Goal: Task Accomplishment & Management: Use online tool/utility

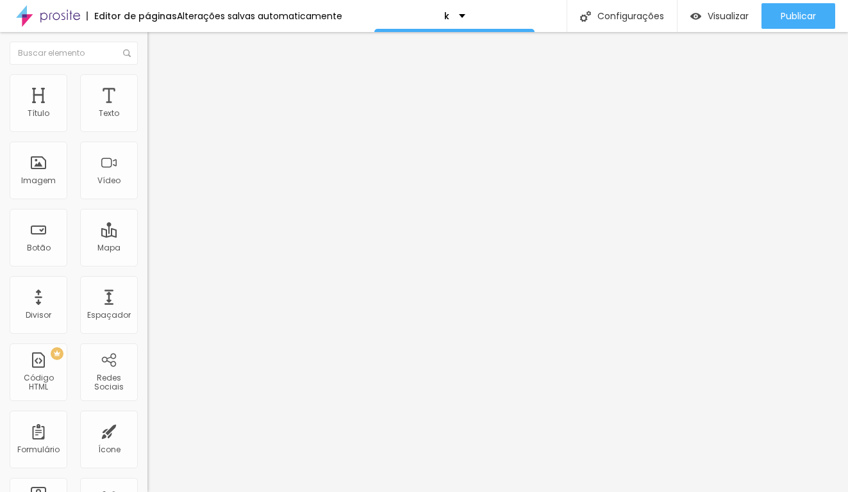
click at [147, 121] on span "Titulo 2" at bounding box center [168, 113] width 42 height 16
click at [147, 110] on span "Titulo 1" at bounding box center [168, 101] width 42 height 18
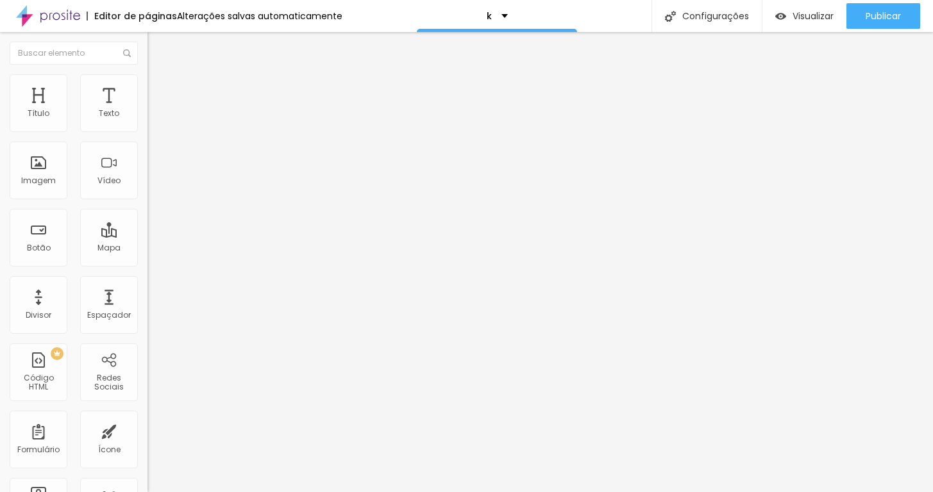
click at [159, 88] on span "Estilo" at bounding box center [169, 83] width 20 height 11
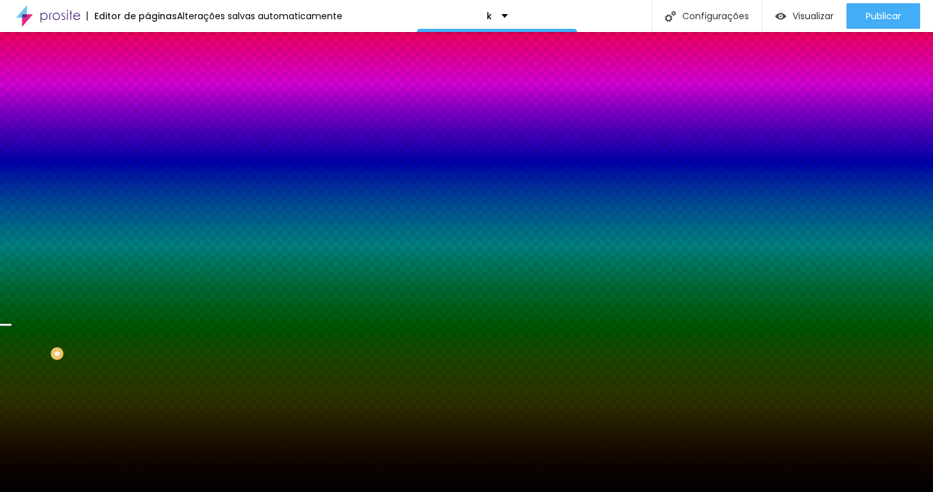
click at [147, 174] on div at bounding box center [220, 174] width 147 height 0
click at [147, 187] on input "#000000" at bounding box center [224, 180] width 154 height 13
paste input "7F885"
click at [153, 171] on icon "button" at bounding box center [157, 166] width 9 height 9
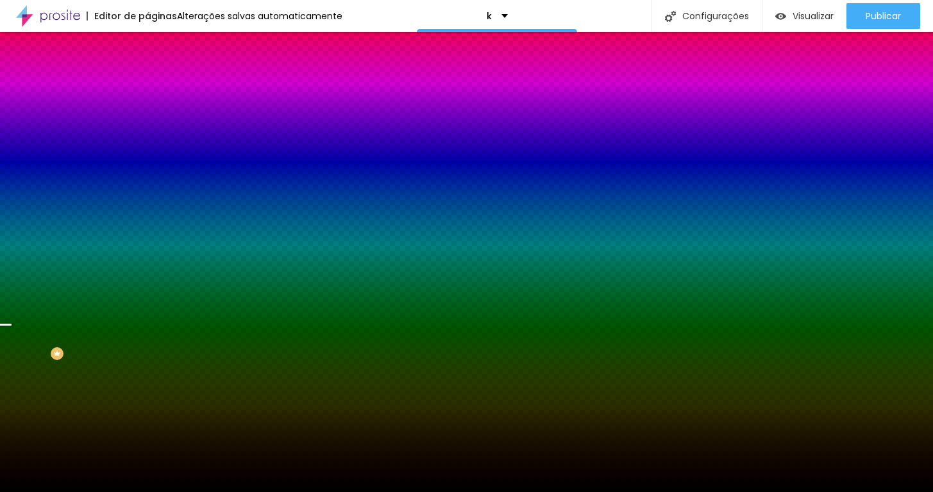
click at [147, 187] on input "#7F885" at bounding box center [224, 180] width 154 height 13
paste input "B"
type input "#7F885B"
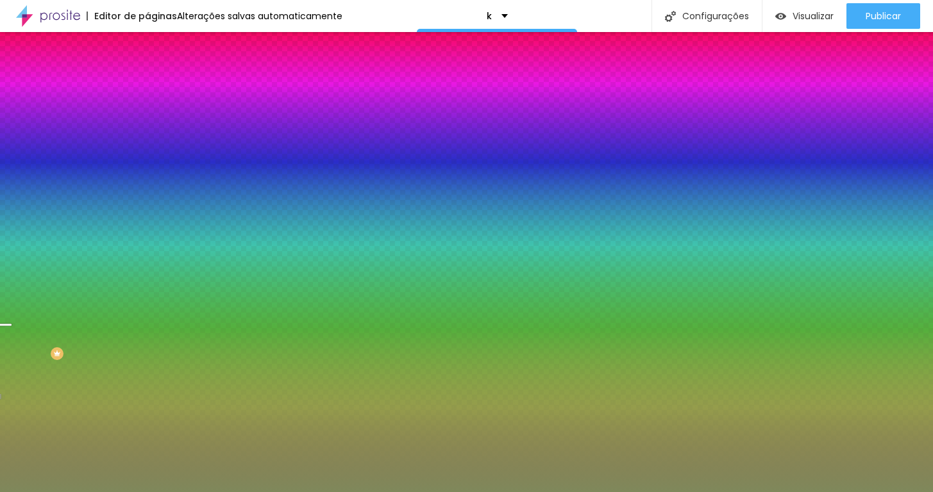
click at [147, 118] on span "Trocar imagem" at bounding box center [182, 112] width 70 height 11
click at [147, 133] on span "Parallax" at bounding box center [162, 127] width 31 height 11
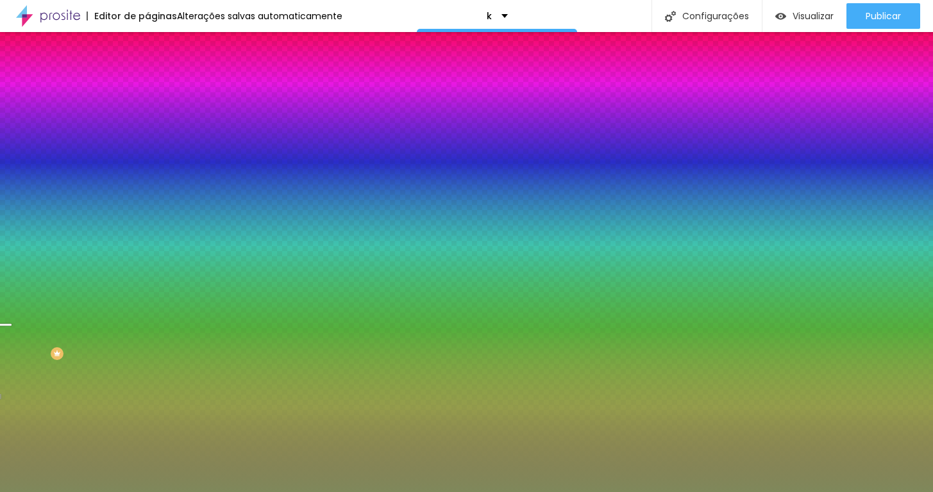
click at [147, 140] on div "Nenhum" at bounding box center [220, 136] width 147 height 8
click at [147, 153] on span "Parallax" at bounding box center [162, 147] width 31 height 11
click at [147, 117] on div "Trocar imagem" at bounding box center [220, 112] width 147 height 9
click at [159, 90] on span "Avançado" at bounding box center [180, 95] width 42 height 11
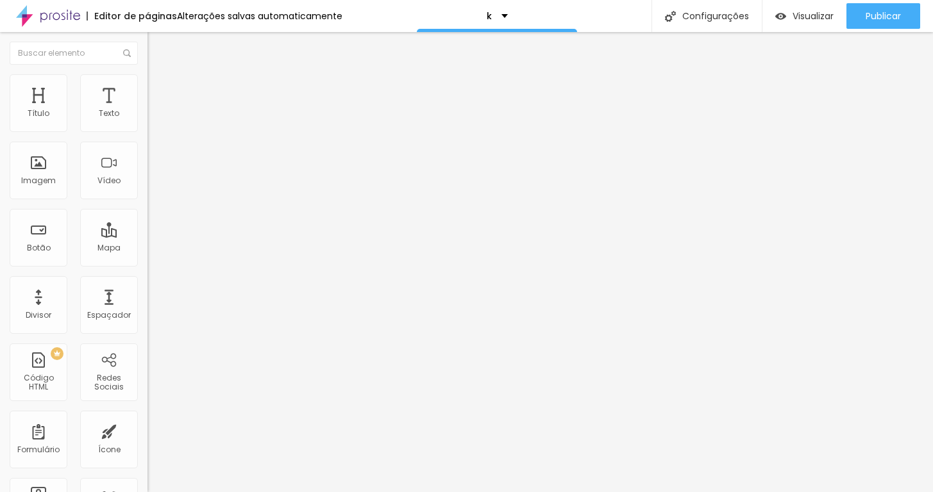
type input "15"
type input "20"
click at [147, 249] on input "range" at bounding box center [188, 254] width 83 height 10
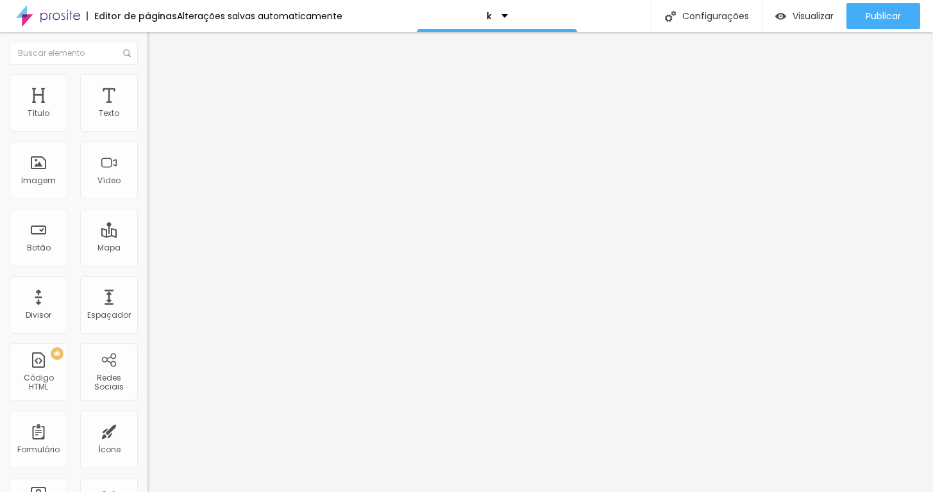
type input "2"
type input "7"
type input "102"
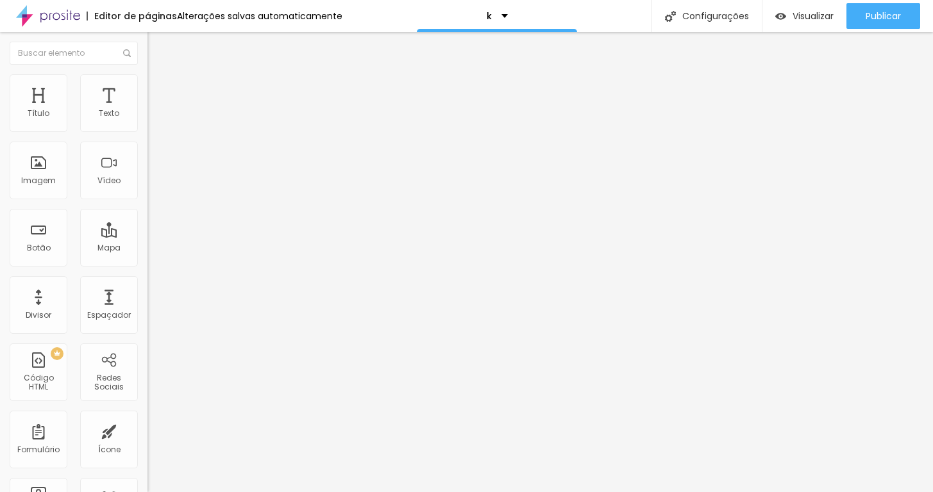
type input "102"
type input "161"
type input "160"
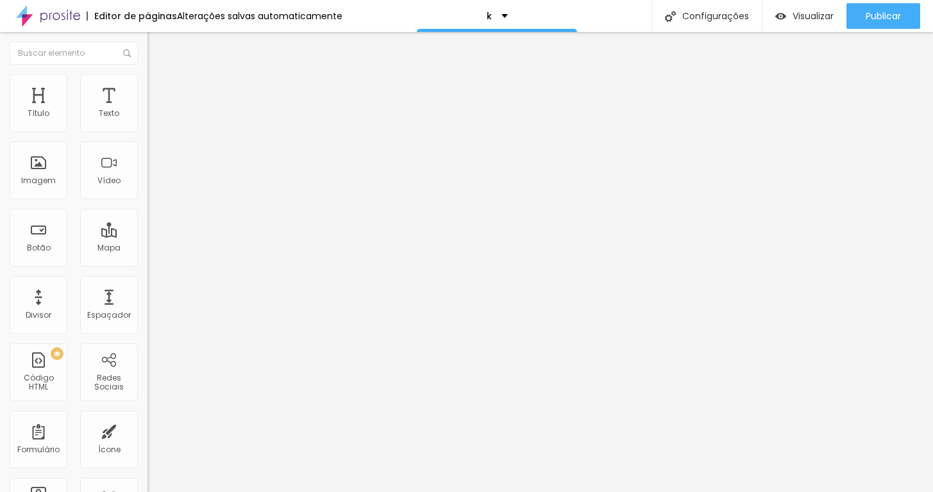
type input "155"
type input "150"
type input "144"
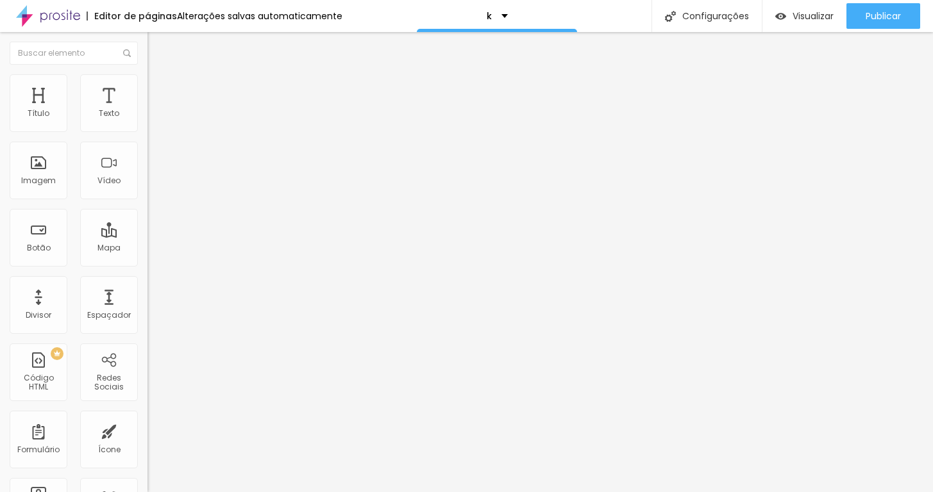
type input "144"
type input "129"
type input "123"
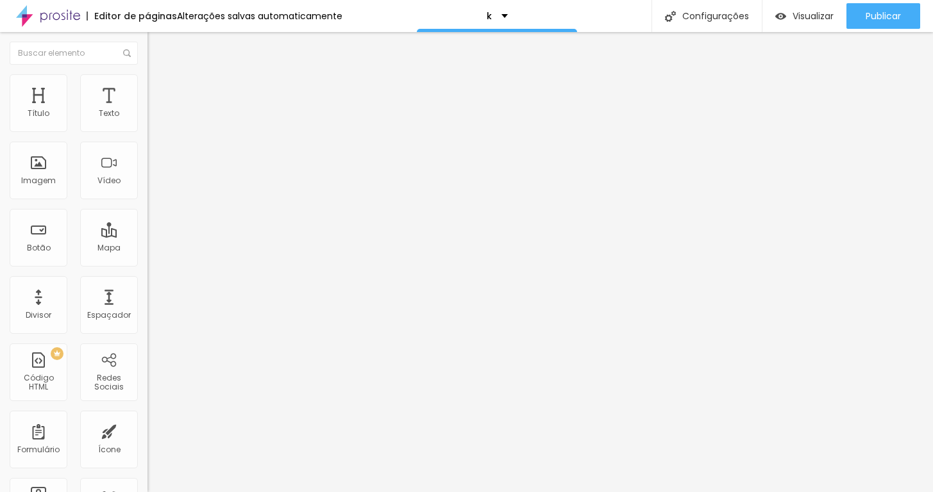
type input "86"
type input "71"
type input "60"
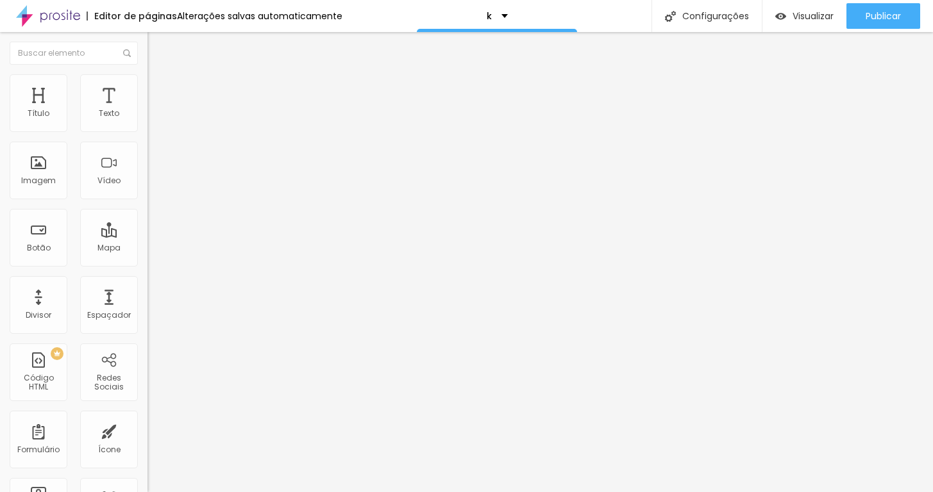
type input "60"
type input "55"
type input "50"
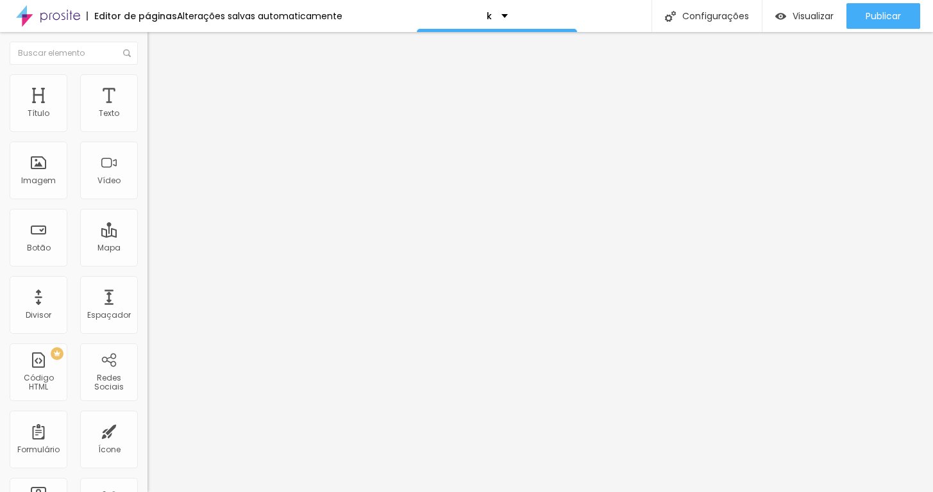
type input "44"
type input "39"
type input "34"
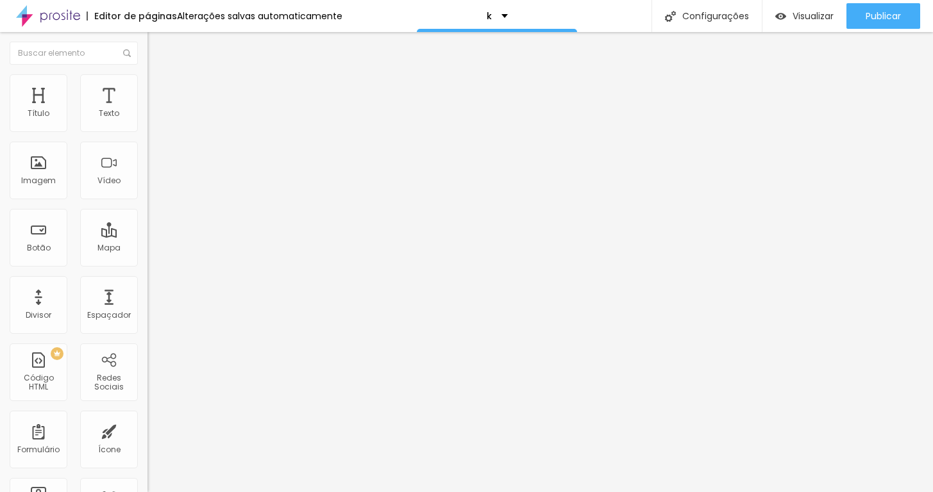
type input "34"
type input "39"
type input "44"
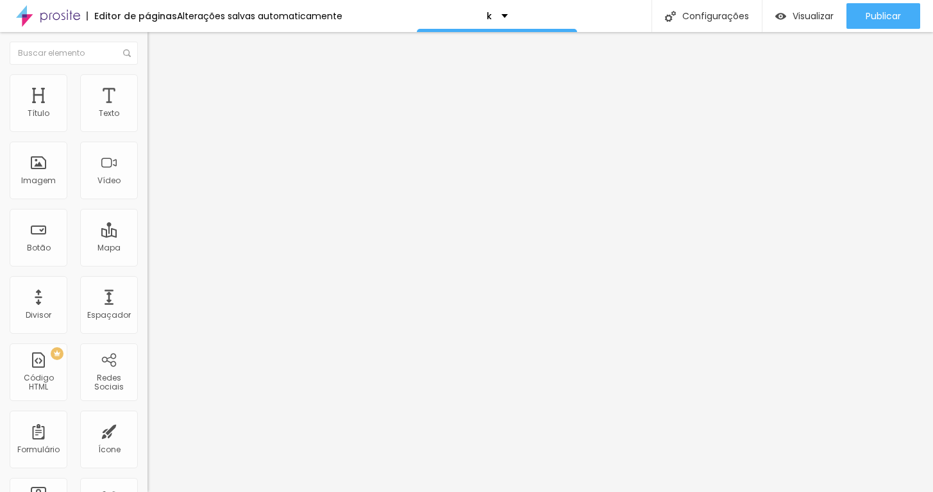
type input "50"
type input "55"
type input "60"
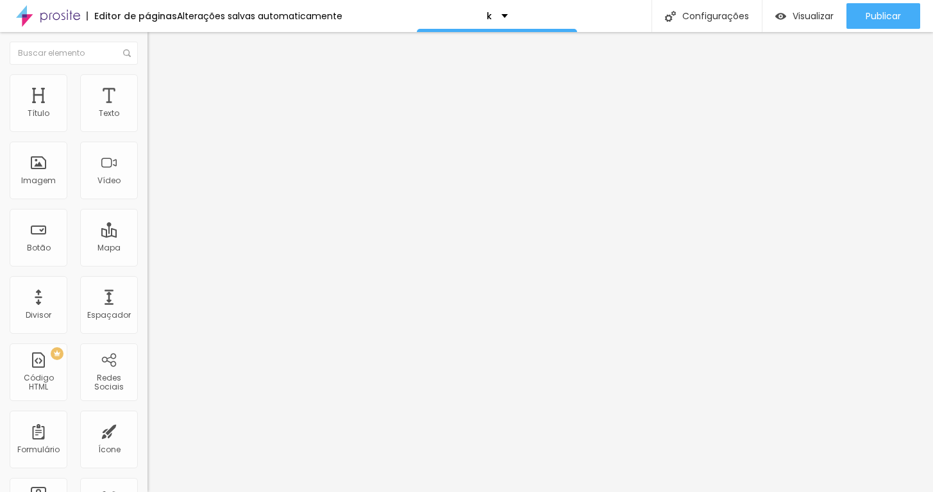
type input "60"
drag, startPoint x: 29, startPoint y: 157, endPoint x: 36, endPoint y: 158, distance: 7.2
type input "60"
click at [147, 430] on input "range" at bounding box center [188, 435] width 83 height 10
click at [159, 88] on span "Estilo" at bounding box center [169, 83] width 20 height 11
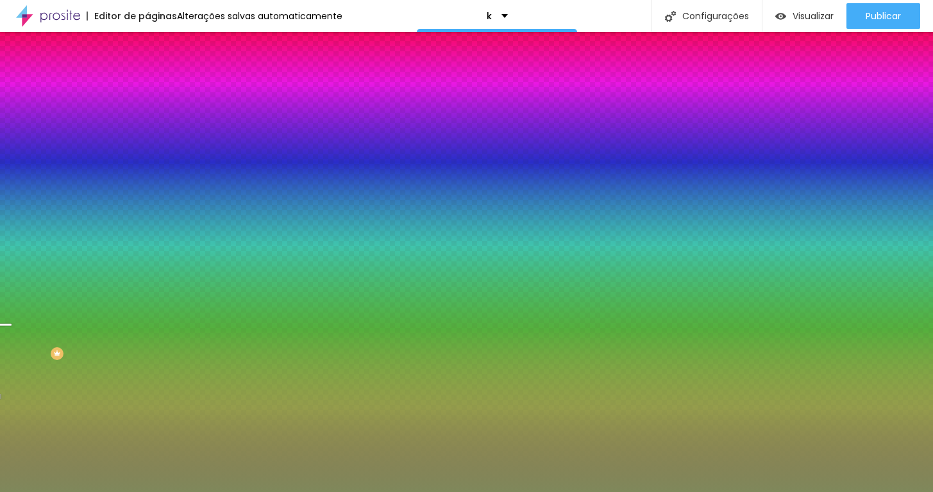
click at [159, 76] on span "Conteúdo" at bounding box center [179, 70] width 40 height 11
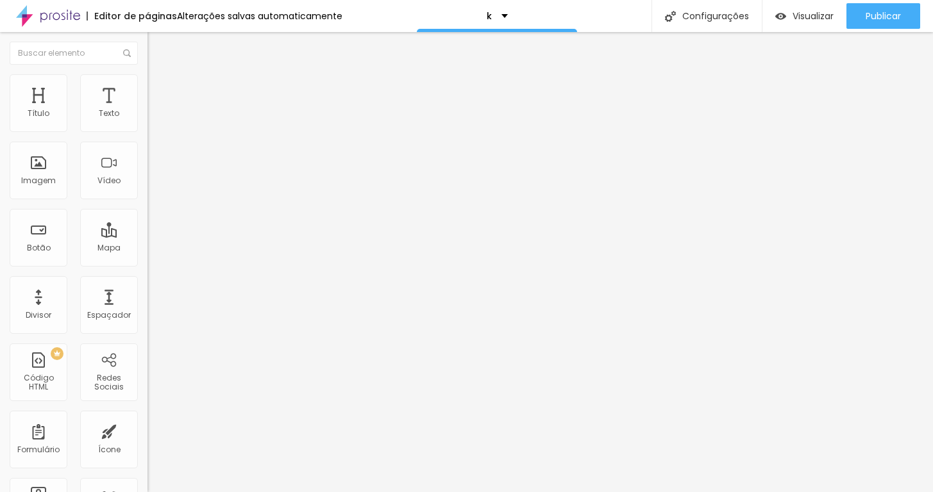
click at [147, 54] on button "Editar Seção" at bounding box center [220, 46] width 147 height 29
click at [159, 87] on span "Avançado" at bounding box center [180, 83] width 42 height 11
click at [147, 74] on li "Estilo" at bounding box center [220, 68] width 147 height 13
type input "19"
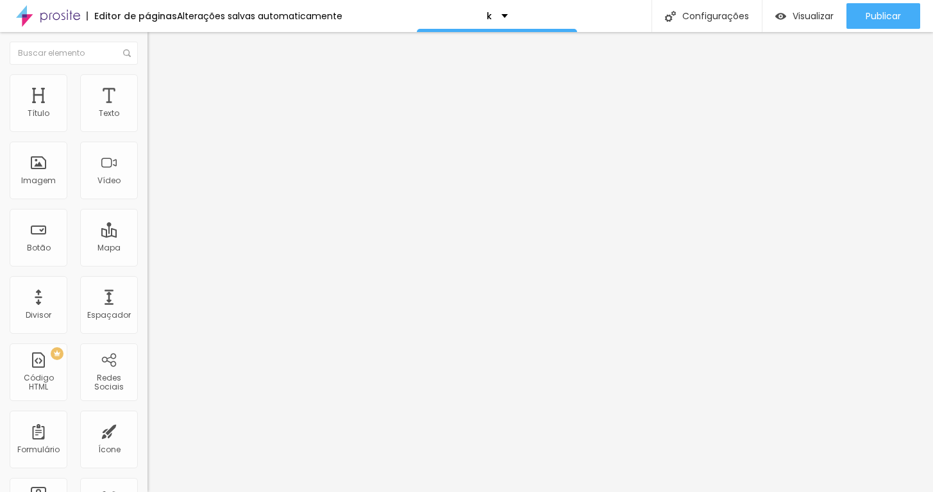
type input "18"
type input "17"
type input "16"
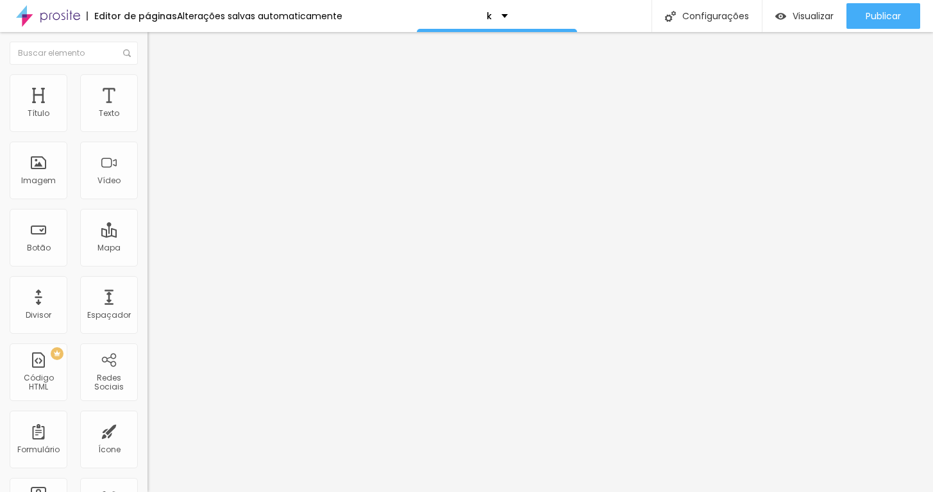
type input "16"
type input "15"
type input "16"
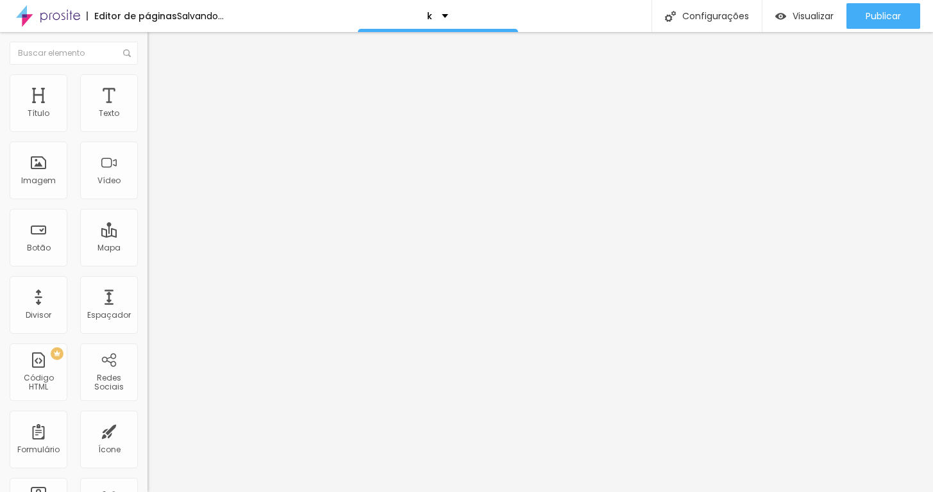
type input "17"
type input "18"
type input "19"
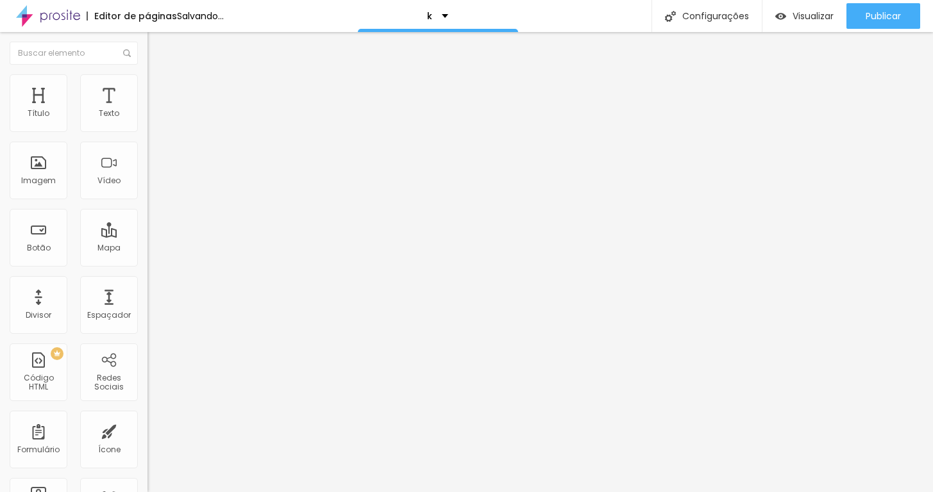
type input "19"
type input "20"
type input "21"
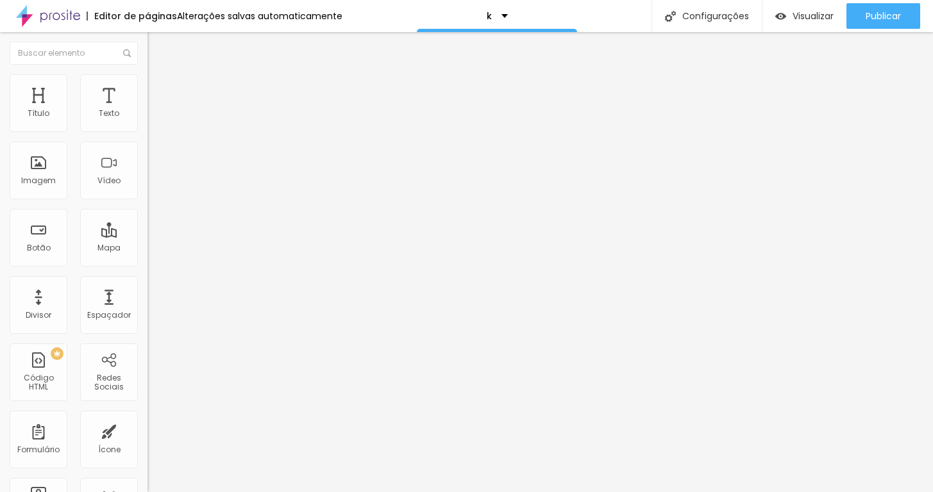
type input "21"
click at [147, 236] on input "range" at bounding box center [188, 241] width 83 height 10
click at [44, 193] on div "Imagem" at bounding box center [39, 171] width 58 height 58
click at [159, 88] on span "Estilo" at bounding box center [169, 83] width 20 height 11
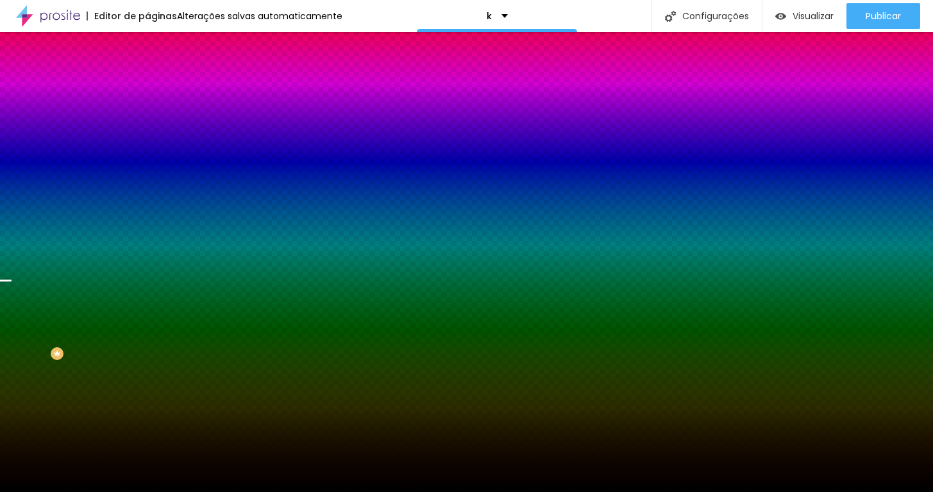
click at [147, 187] on input "#000000" at bounding box center [224, 180] width 154 height 13
paste input "7F885"
click at [147, 195] on div "Efeitos de fundo" at bounding box center [220, 191] width 147 height 8
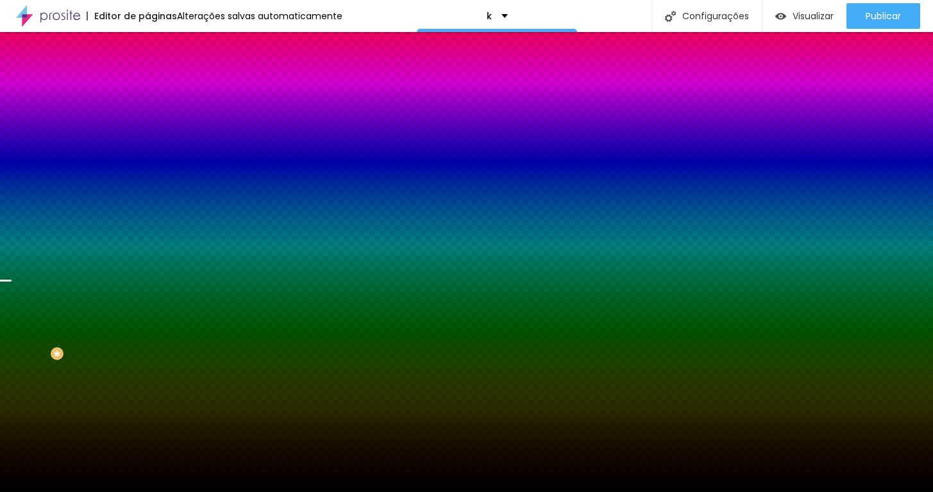
click at [147, 187] on input "#7F885" at bounding box center [224, 180] width 154 height 13
click at [147, 174] on div at bounding box center [220, 174] width 147 height 0
click at [147, 187] on input "#7F885" at bounding box center [224, 180] width 154 height 13
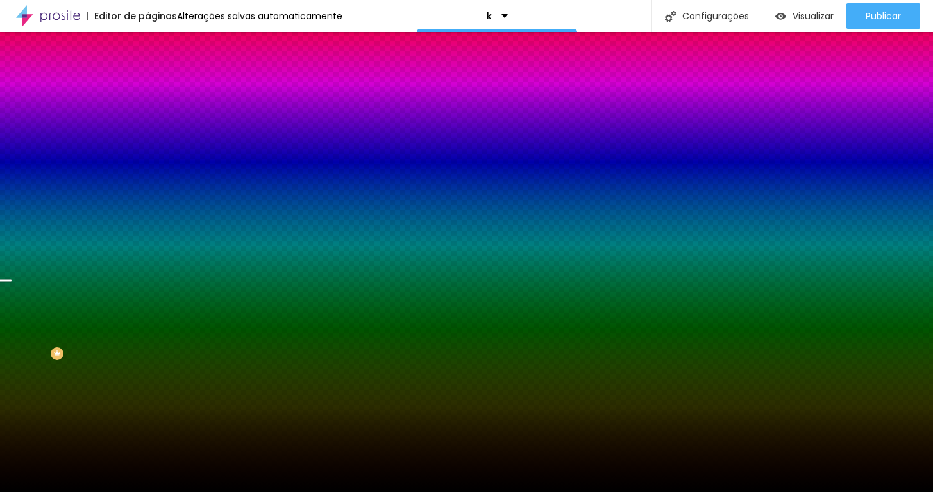
paste input "B"
type input "#7F885B"
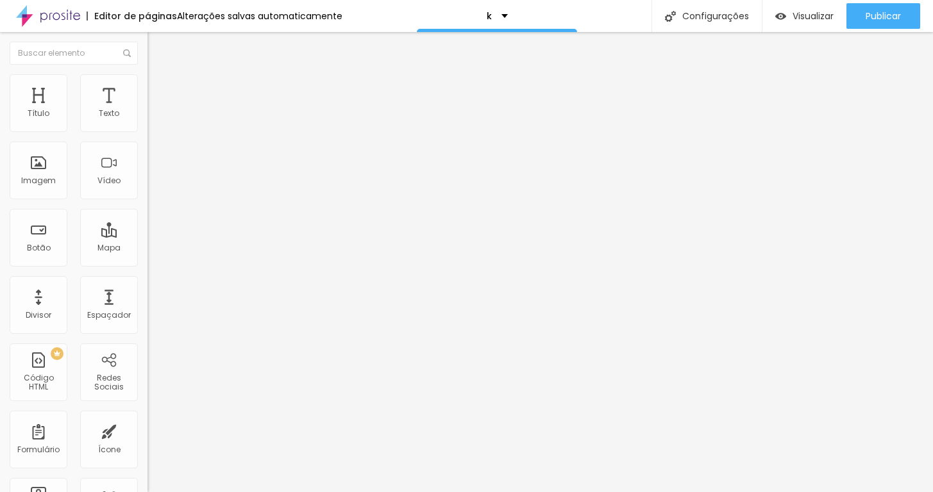
type input "77"
type input "52"
type input "46"
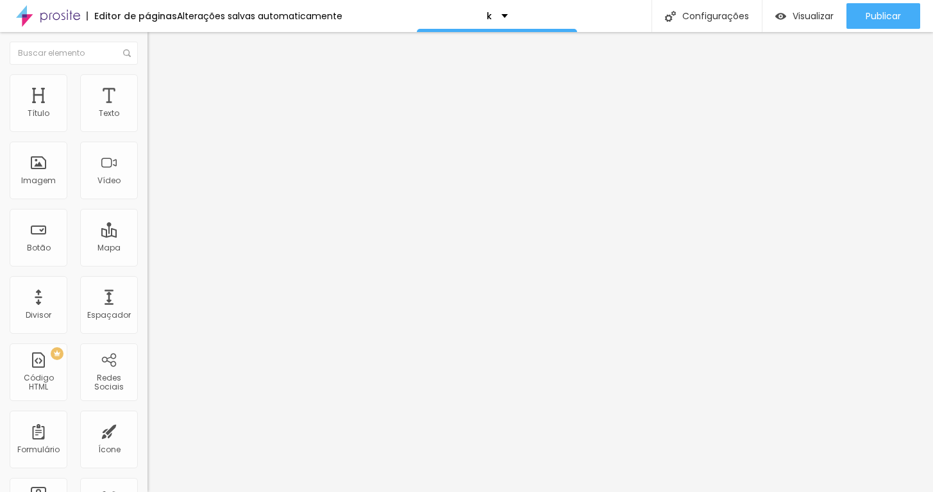
type input "46"
type input "45"
type input "44"
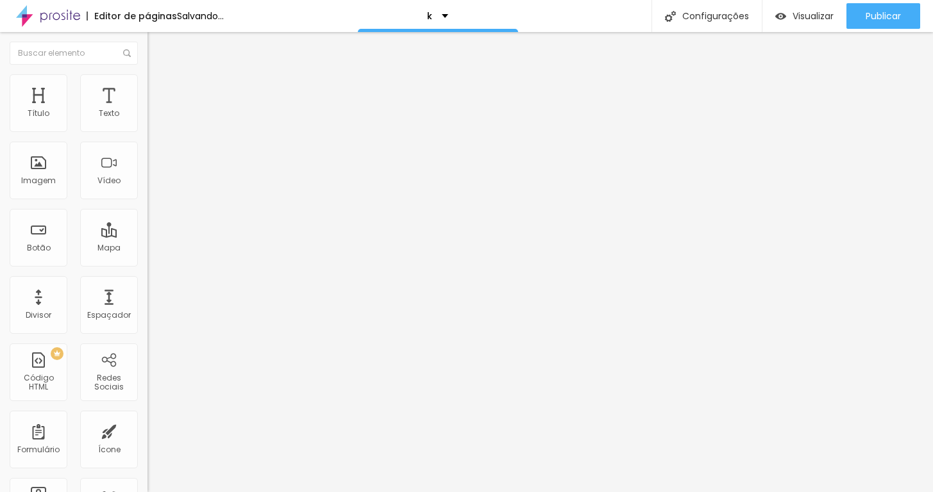
type input "42"
type input "41"
type input "40"
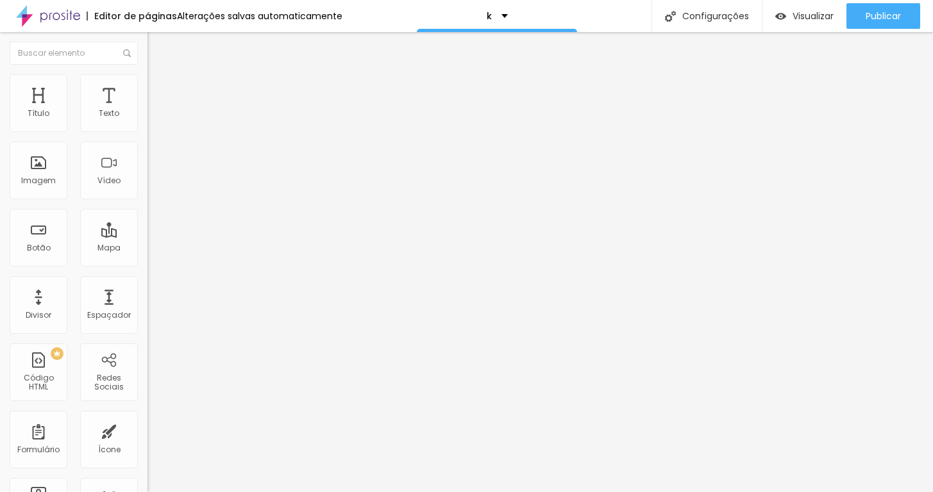
type input "40"
type input "39"
type input "40"
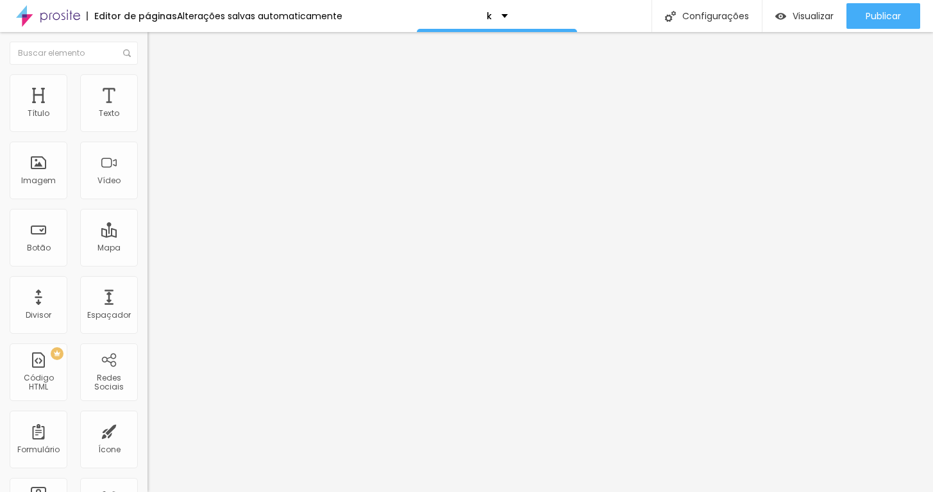
type input "41"
type input "42"
type input "43"
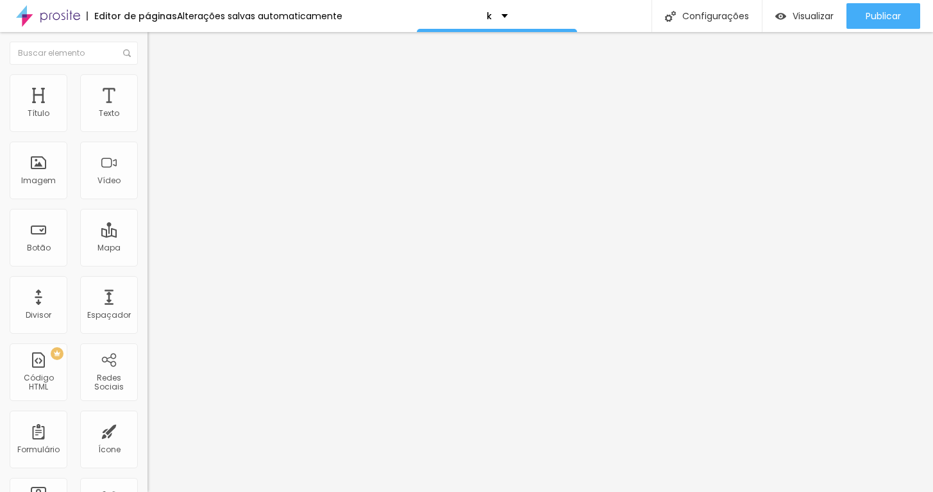
type input "43"
type input "44"
drag, startPoint x: 88, startPoint y: 268, endPoint x: 57, endPoint y: 268, distance: 30.8
type input "44"
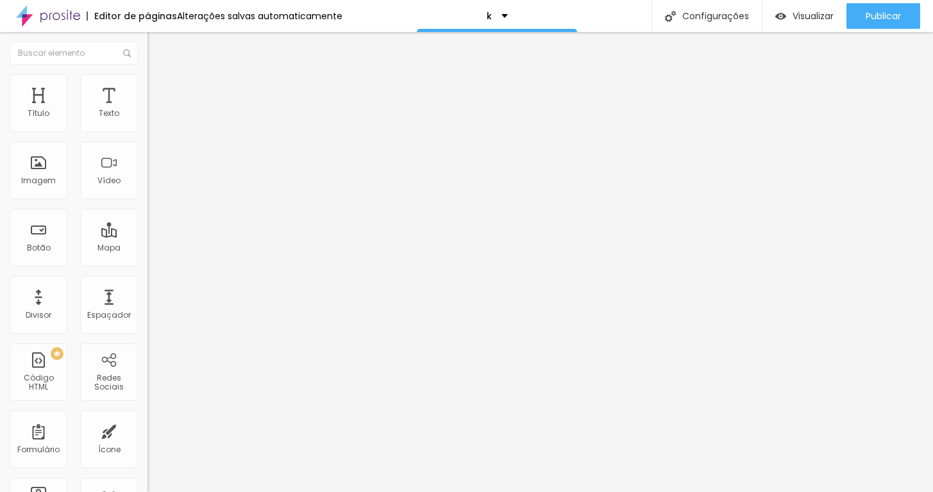
click at [147, 303] on input "range" at bounding box center [188, 308] width 83 height 10
click at [159, 88] on span "Avançado" at bounding box center [180, 83] width 42 height 11
type input "9"
type input "8"
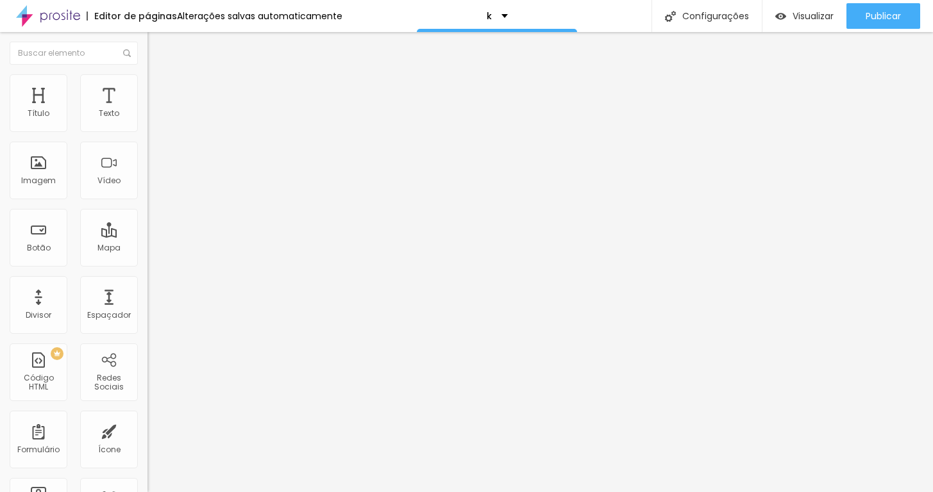
type input "8"
type input "7"
type input "6"
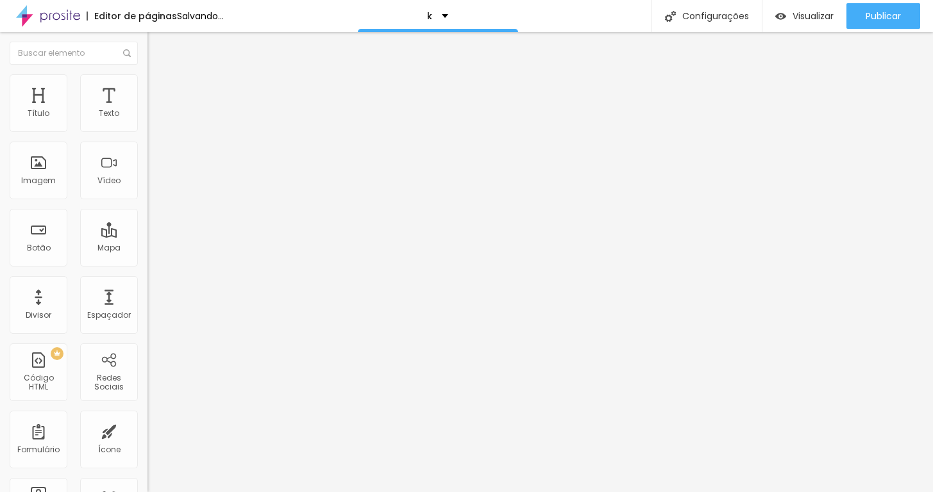
type input "5"
type input "4"
type input "3"
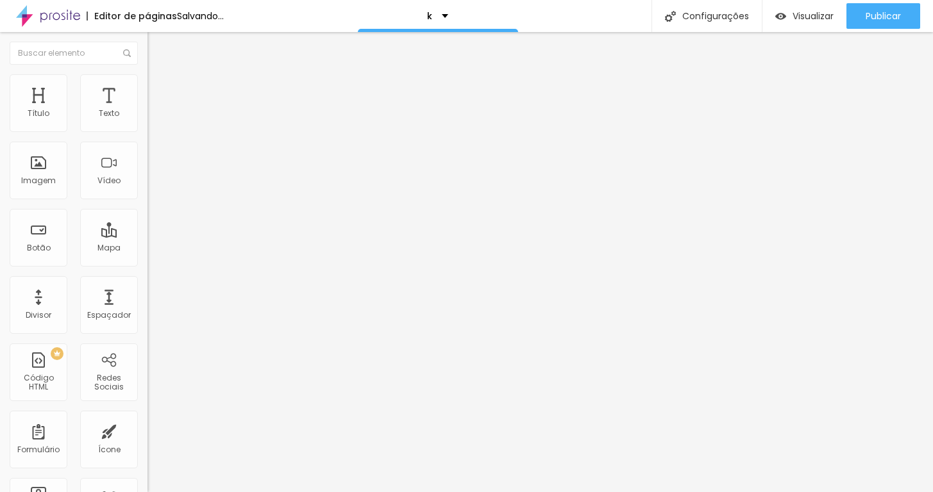
type input "3"
type input "4"
type input "3"
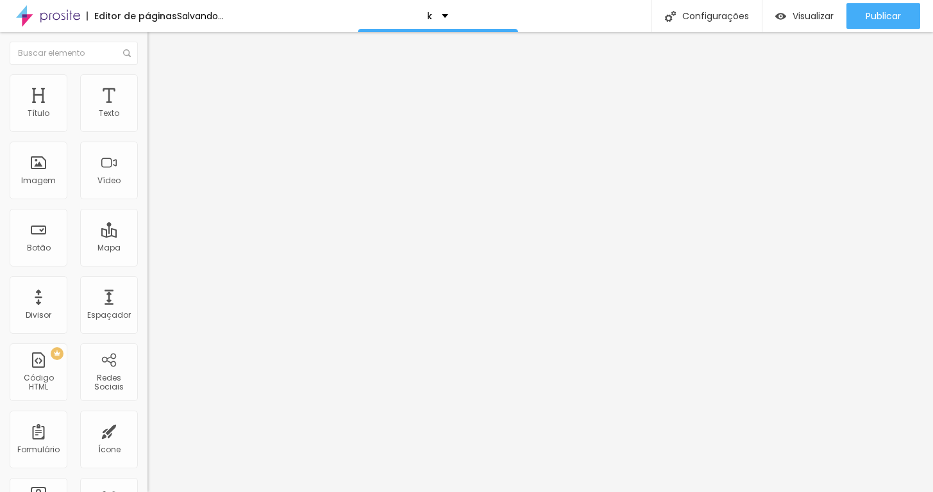
type input "2"
type input "0"
drag, startPoint x: 38, startPoint y: 130, endPoint x: 10, endPoint y: 138, distance: 28.8
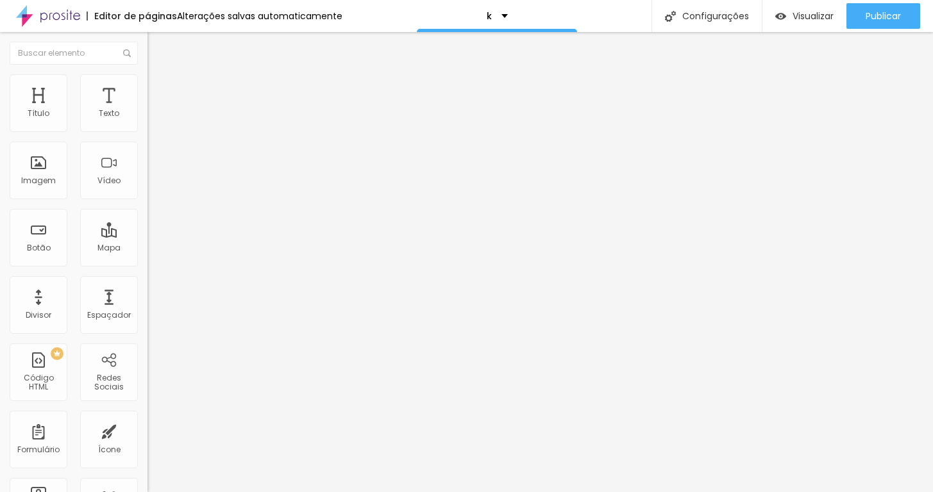
type input "0"
click at [147, 138] on div "0 Espaço de cima" at bounding box center [220, 177] width 147 height 181
type input "2"
type input "0"
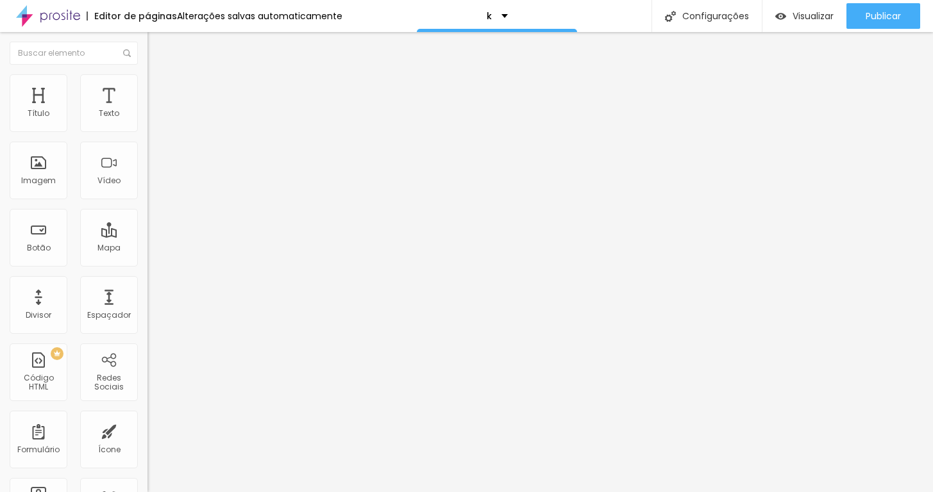
type input "0"
type input "2"
type input "7"
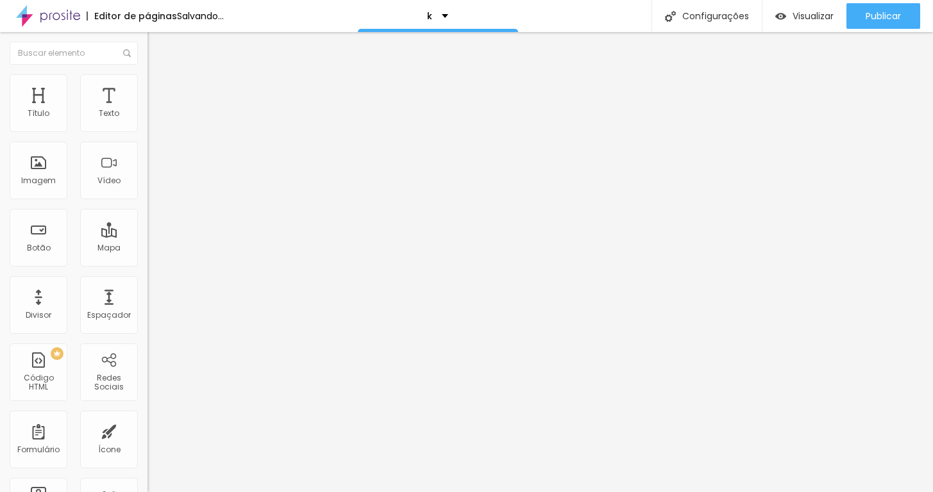
type input "27"
type input "37"
type input "42"
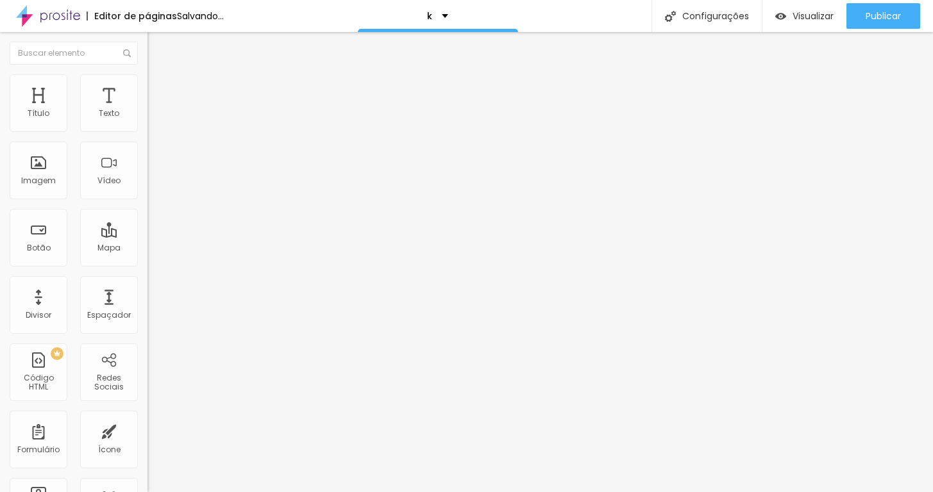
type input "42"
type input "43"
type input "42"
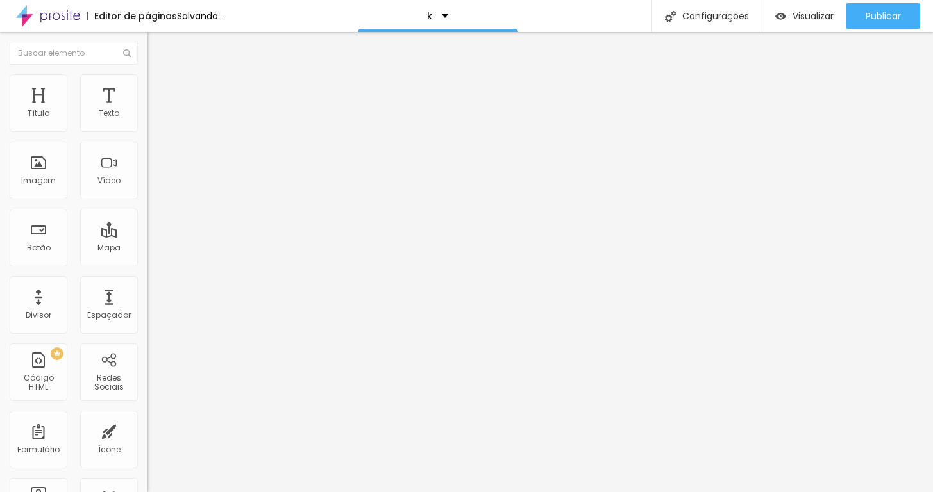
type input "41"
type input "36"
type input "0"
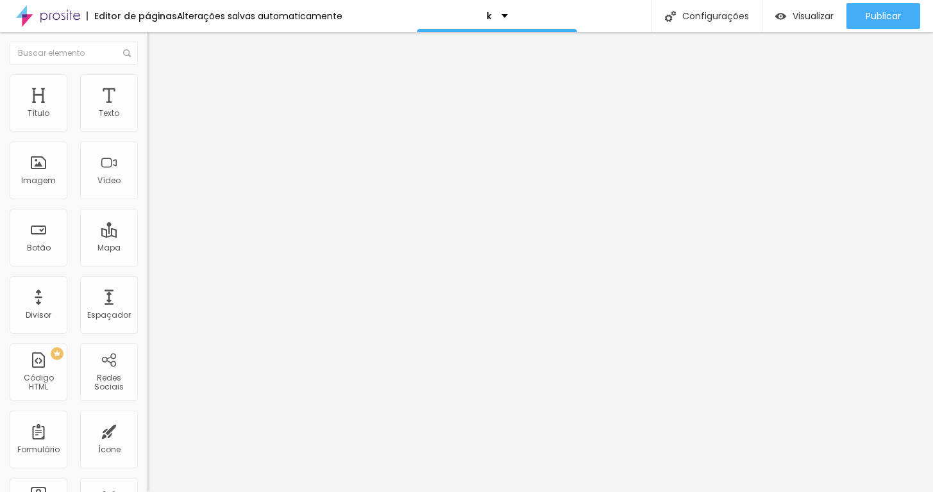
type input "0"
drag, startPoint x: 33, startPoint y: 155, endPoint x: 0, endPoint y: 161, distance: 33.2
type input "0"
click at [147, 161] on div "0 Espaço de cima 0 Espaço de baixo ID Html Classes Html Visível nos dispositivo…" at bounding box center [220, 356] width 147 height 539
click at [159, 88] on span "Estilo" at bounding box center [169, 83] width 20 height 11
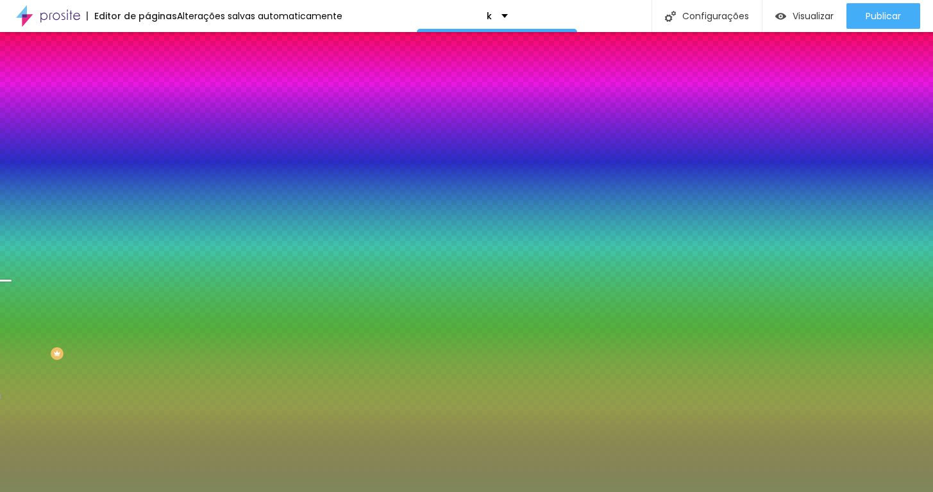
click at [159, 94] on span "Avançado" at bounding box center [180, 95] width 42 height 11
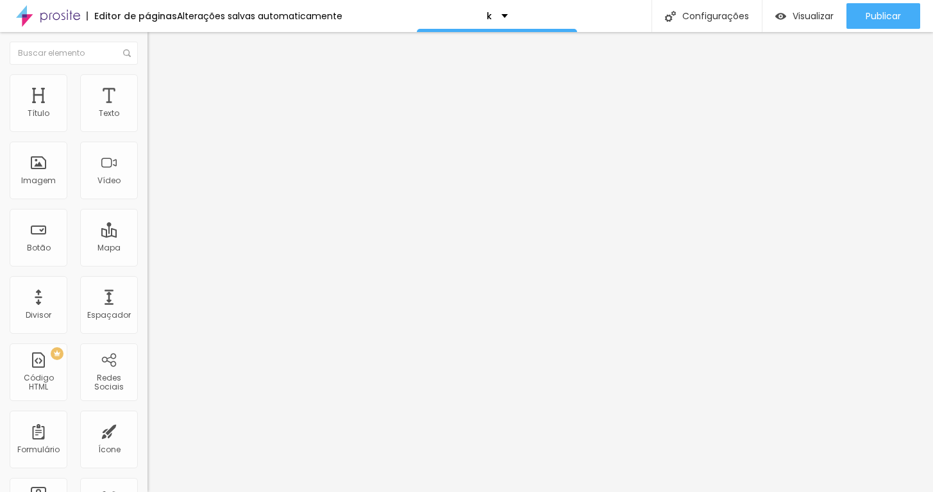
type input "15"
type input "20"
type input "15"
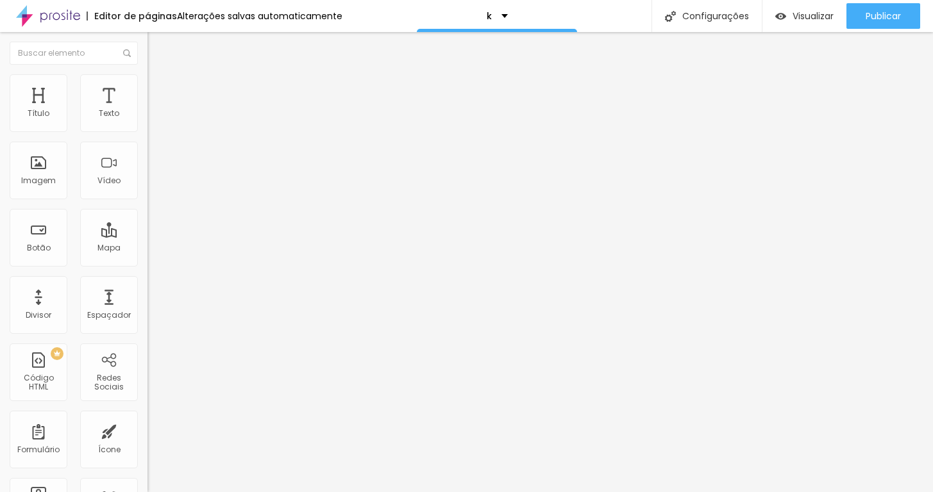
type input "15"
type input "20"
click at [147, 249] on input "range" at bounding box center [188, 254] width 83 height 10
click at [159, 86] on span "Estilo" at bounding box center [169, 83] width 20 height 11
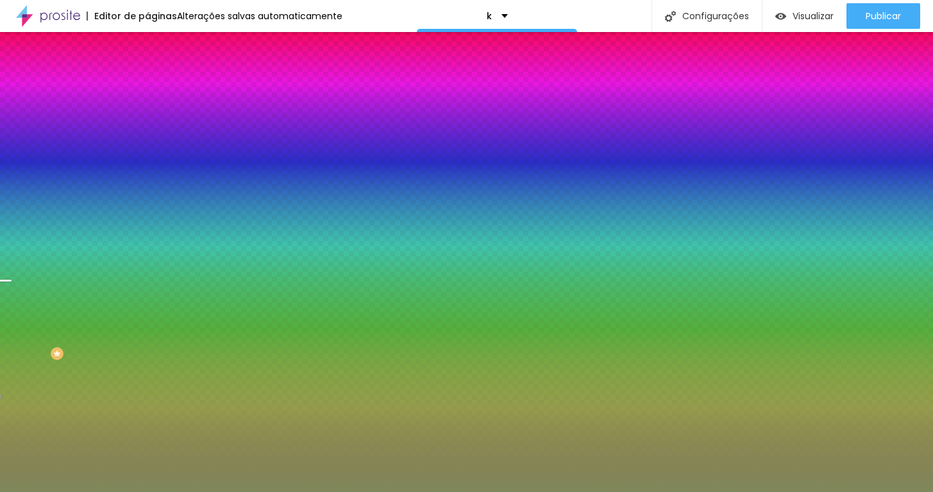
click at [147, 74] on li "Conteúdo" at bounding box center [220, 68] width 147 height 13
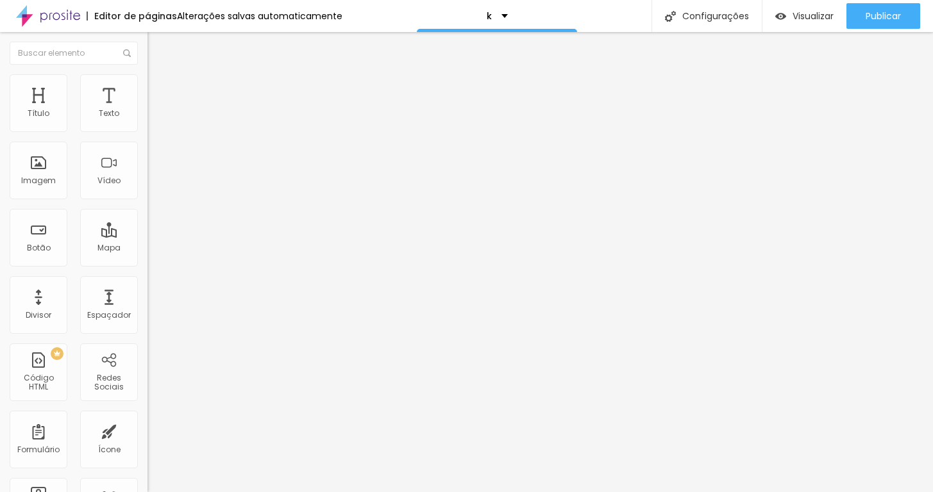
click at [147, 92] on ul "Conteúdo Estilo Avançado" at bounding box center [220, 81] width 147 height 38
click at [159, 88] on span "Estilo" at bounding box center [169, 83] width 20 height 11
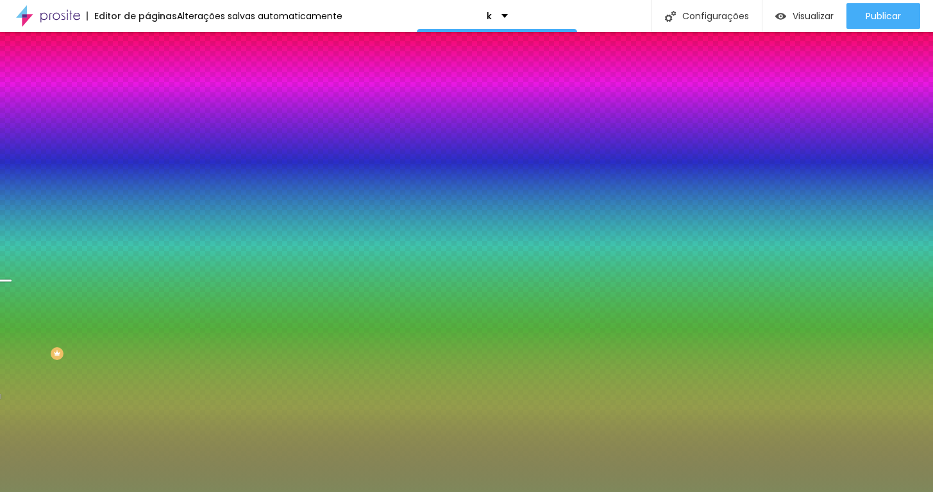
click at [147, 118] on span "Trocar imagem" at bounding box center [182, 112] width 70 height 11
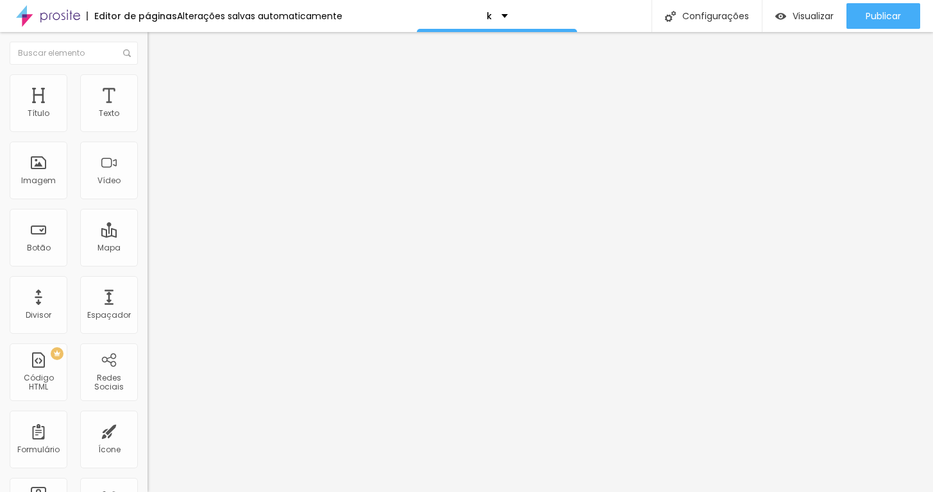
click at [159, 87] on span "Avançado" at bounding box center [180, 83] width 42 height 11
click at [147, 73] on img at bounding box center [153, 68] width 12 height 12
click at [157, 50] on div "Editar Título" at bounding box center [193, 47] width 73 height 10
click at [147, 95] on div "Tipografia" at bounding box center [220, 91] width 147 height 8
click at [153, 119] on icon "button" at bounding box center [157, 116] width 8 height 8
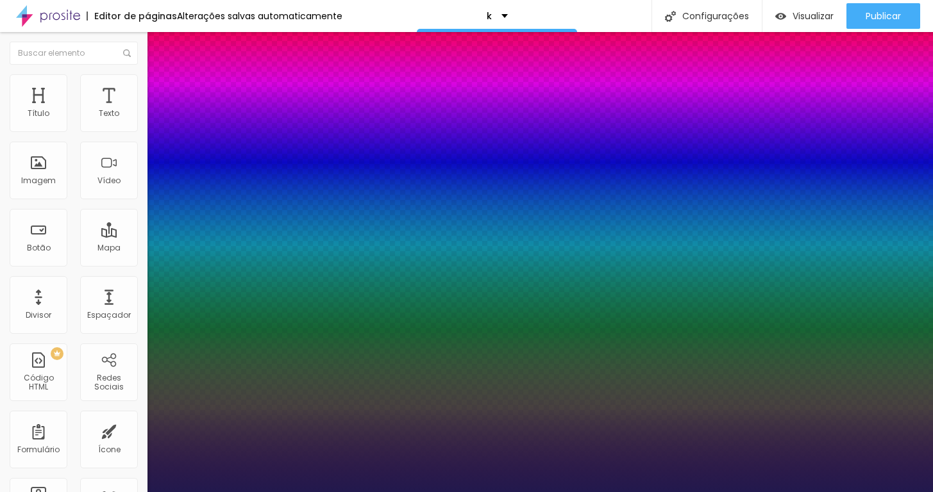
type input "1"
select select "Actor-Regular"
type input "1"
select select "Alegreya"
type input "1"
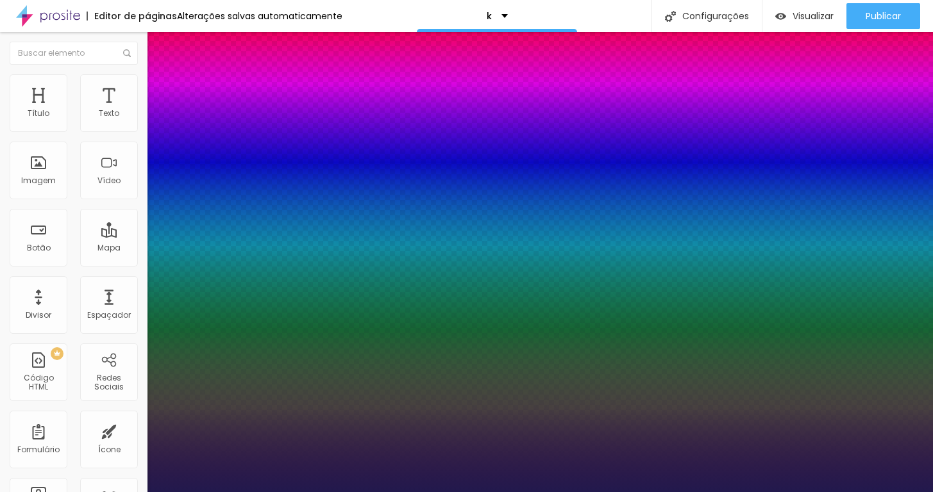
select select "AlegreyaBlack"
type input "1"
select select "Alice"
type input "1"
select select "AbrilFatface-Regular"
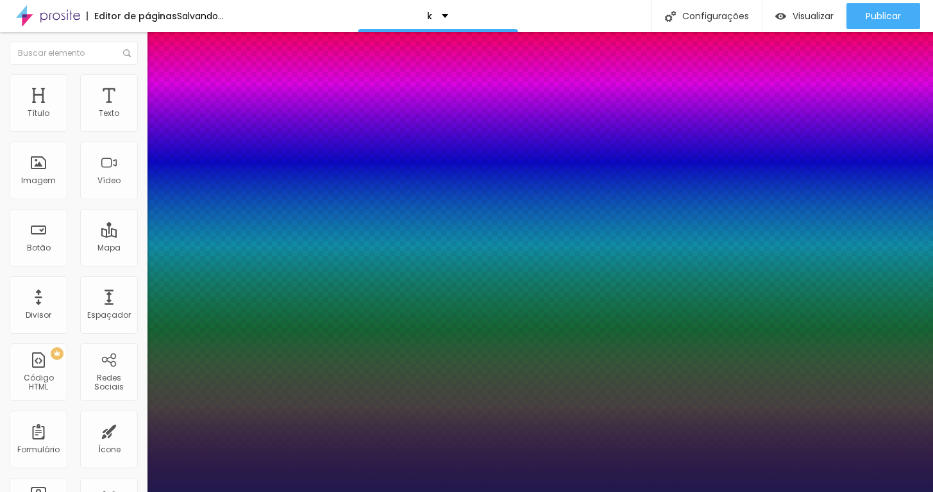
type input "1"
select select "Actor-Regular"
type input "1"
select select "OpenSans"
type input "1"
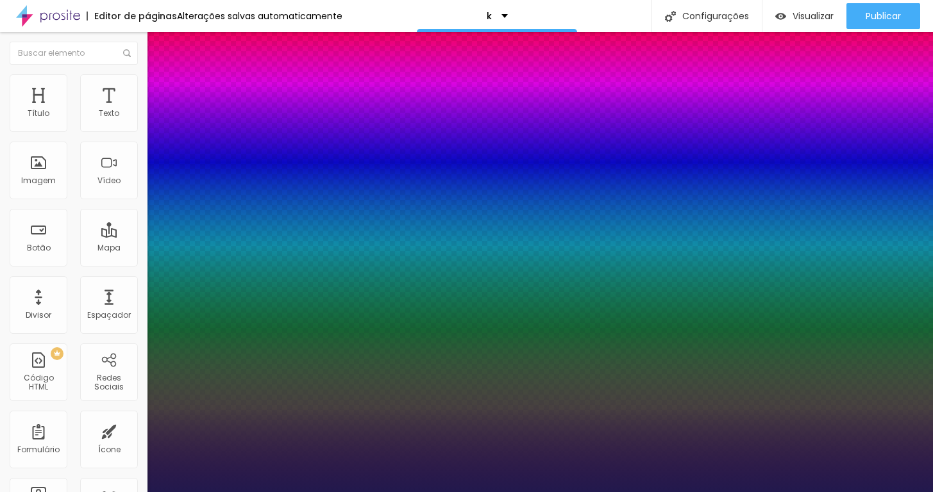
select select "Montserrat"
type input "1"
select select "MontserratLight"
type input "1"
click at [524, 492] on div at bounding box center [466, 492] width 933 height 0
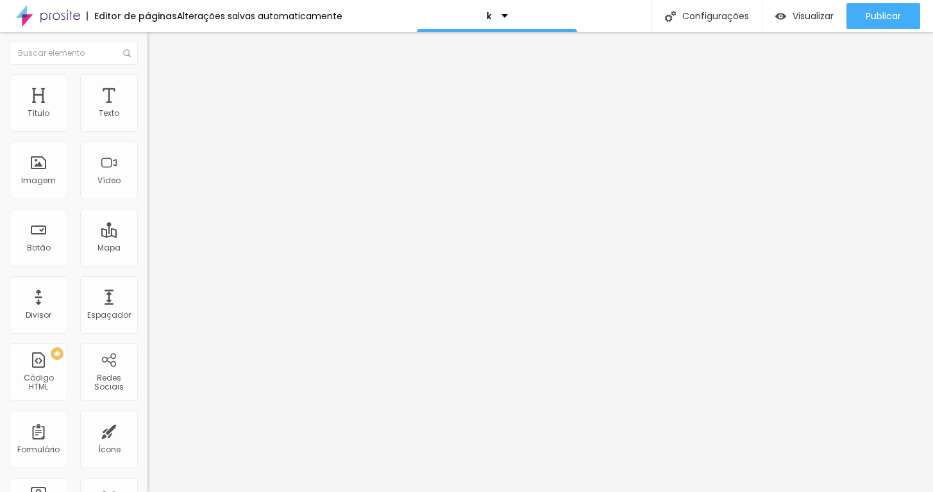
click at [147, 74] on li "Avançado" at bounding box center [220, 80] width 147 height 13
click at [147, 87] on ul "Estilo Avançado" at bounding box center [220, 75] width 147 height 26
click at [159, 76] on span "Estilo" at bounding box center [169, 70] width 20 height 11
click at [147, 95] on div "Tipografia" at bounding box center [220, 91] width 147 height 8
click at [153, 119] on icon "button" at bounding box center [157, 116] width 8 height 8
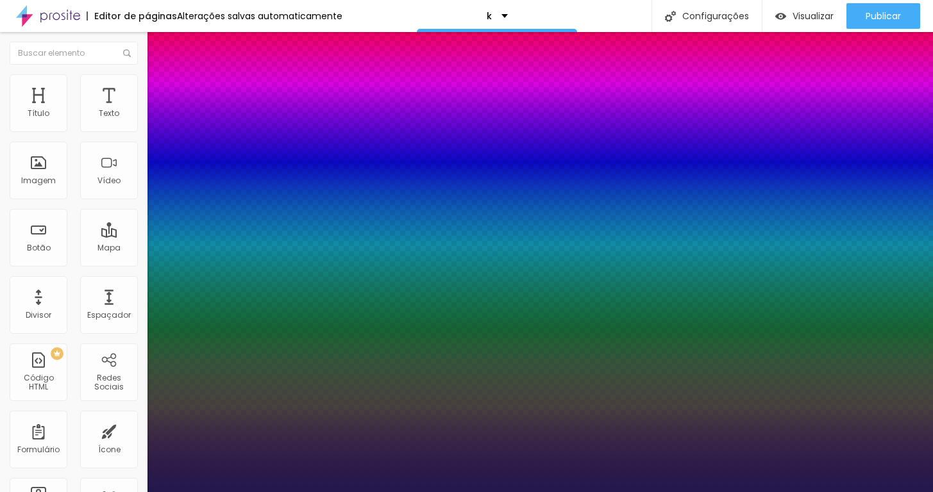
type input "1"
type input "17"
type input "1"
type input "22"
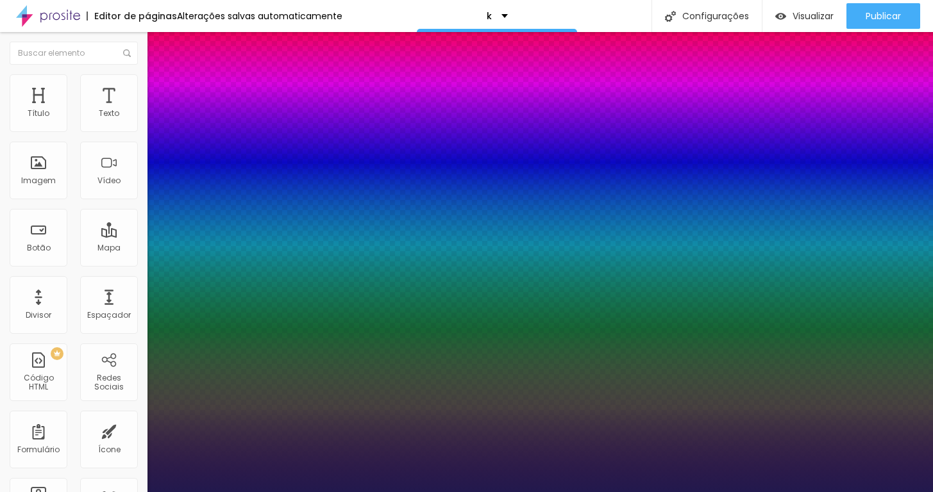
type input "22"
type input "1"
type input "24"
type input "1"
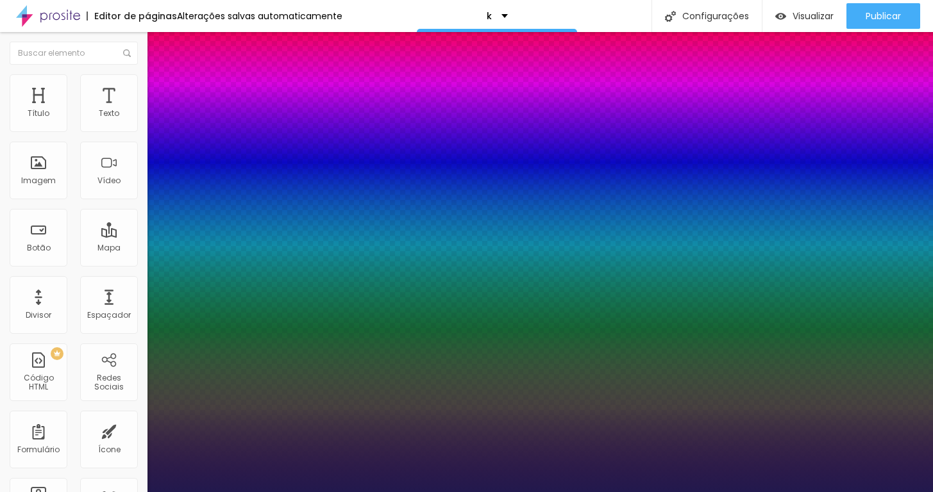
type input "25"
type input "1"
type input "26"
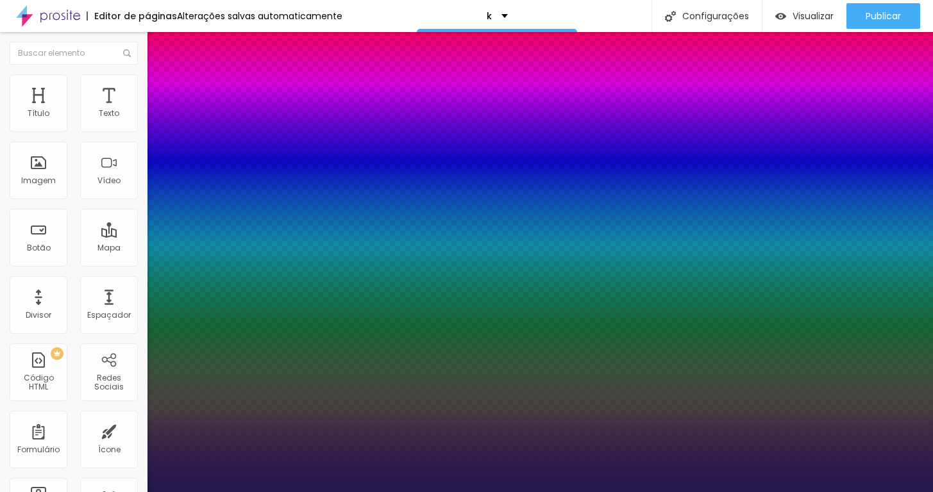
type input "1"
type input "29"
type input "1"
type input "38"
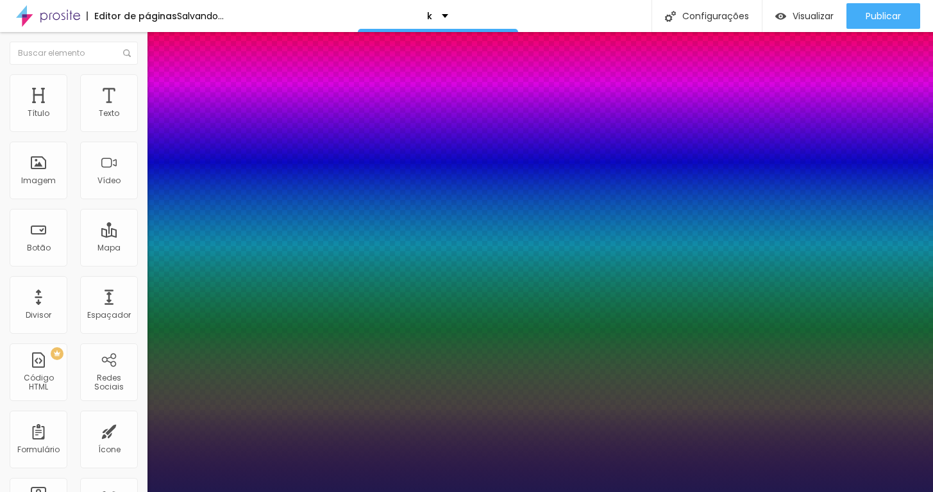
drag, startPoint x: 173, startPoint y: 214, endPoint x: 192, endPoint y: 212, distance: 18.7
click at [380, 492] on div at bounding box center [466, 492] width 933 height 0
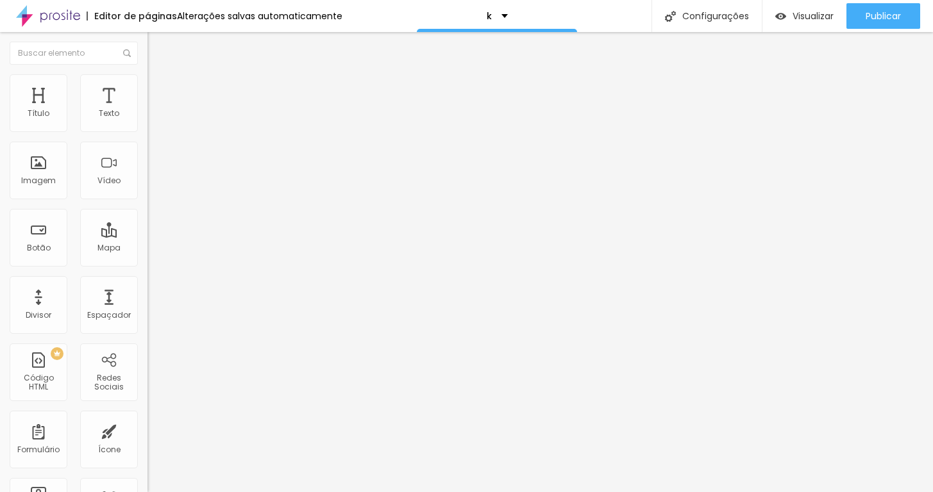
click at [147, 82] on li "Avançado" at bounding box center [220, 80] width 147 height 13
click at [159, 76] on span "Estilo" at bounding box center [169, 70] width 20 height 11
click at [147, 74] on li "Avançado" at bounding box center [220, 80] width 147 height 13
click at [147, 81] on ul "Estilo Avançado" at bounding box center [220, 75] width 147 height 26
click at [147, 74] on li "Estilo" at bounding box center [220, 68] width 147 height 13
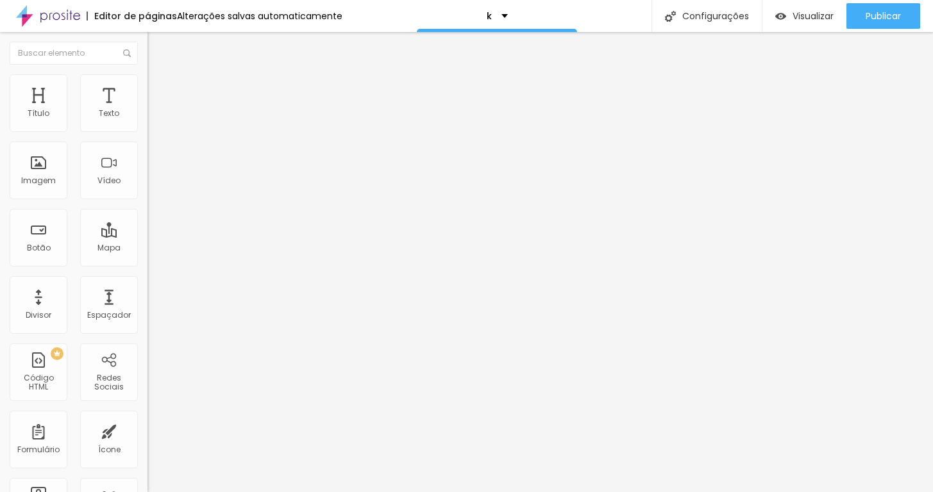
click at [147, 123] on div "Tipografia Voltar ao padrão" at bounding box center [220, 105] width 147 height 36
click at [147, 95] on div "Tipografia" at bounding box center [220, 91] width 147 height 8
click at [153, 119] on icon "button" at bounding box center [157, 116] width 8 height 8
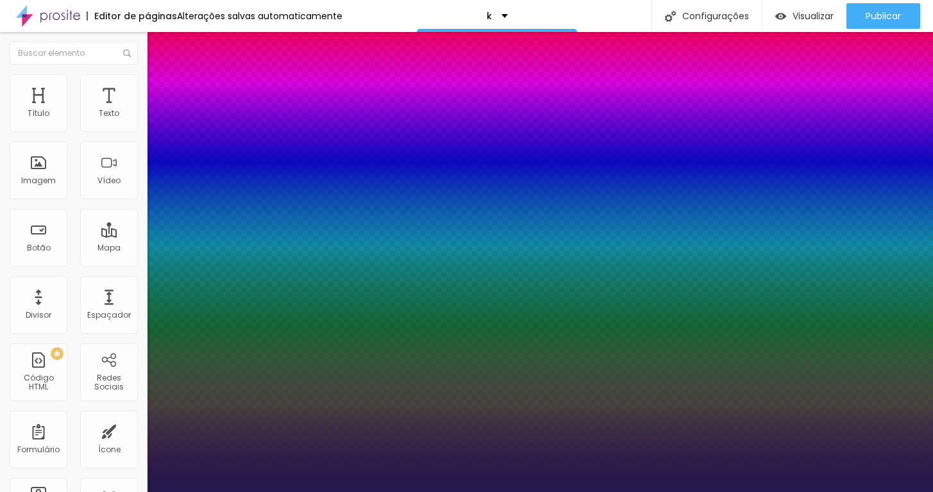
paste input "6D744E"
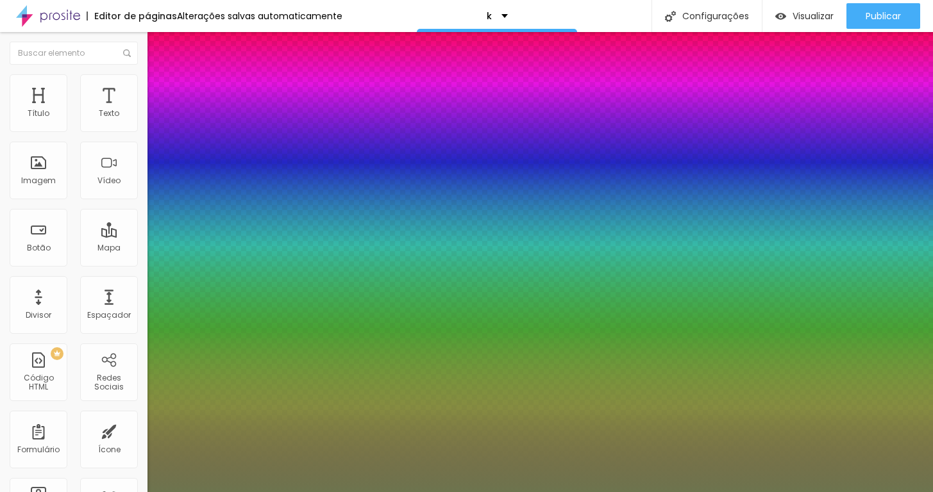
click at [71, 492] on div at bounding box center [466, 492] width 933 height 0
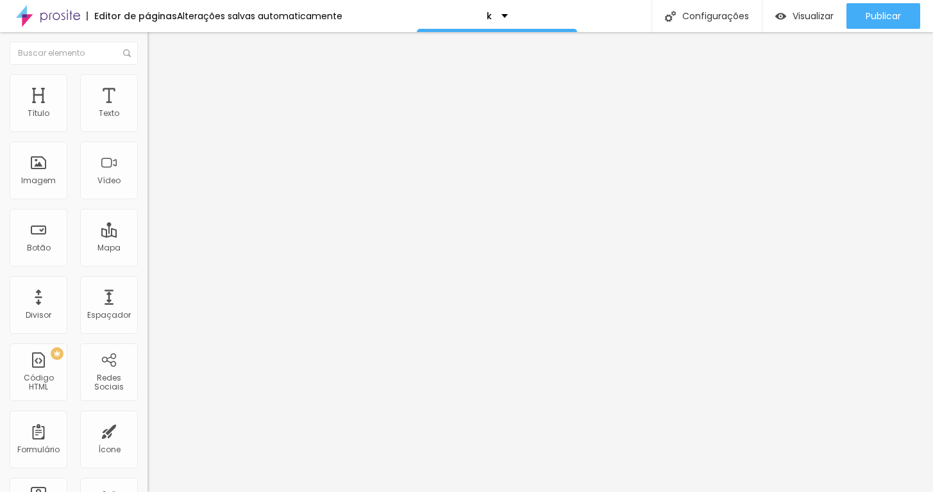
click at [147, 123] on button "button" at bounding box center [156, 116] width 18 height 13
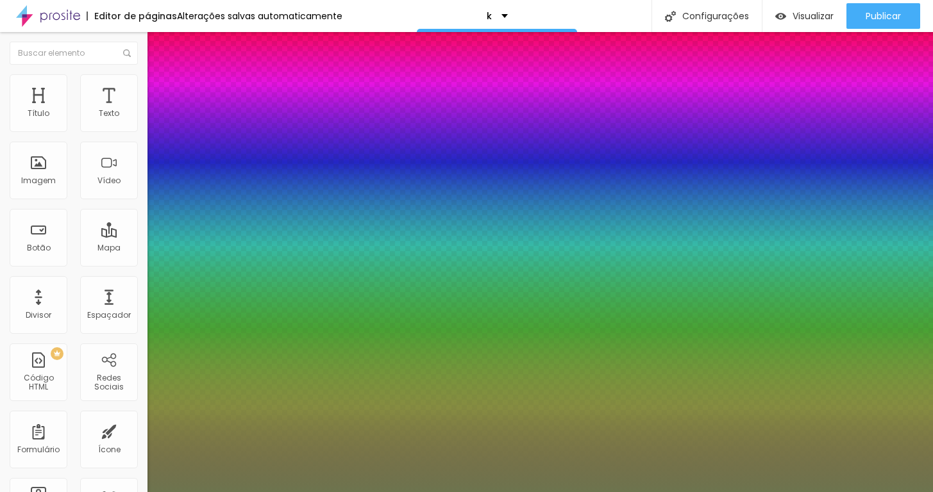
click at [101, 492] on div at bounding box center [466, 492] width 933 height 0
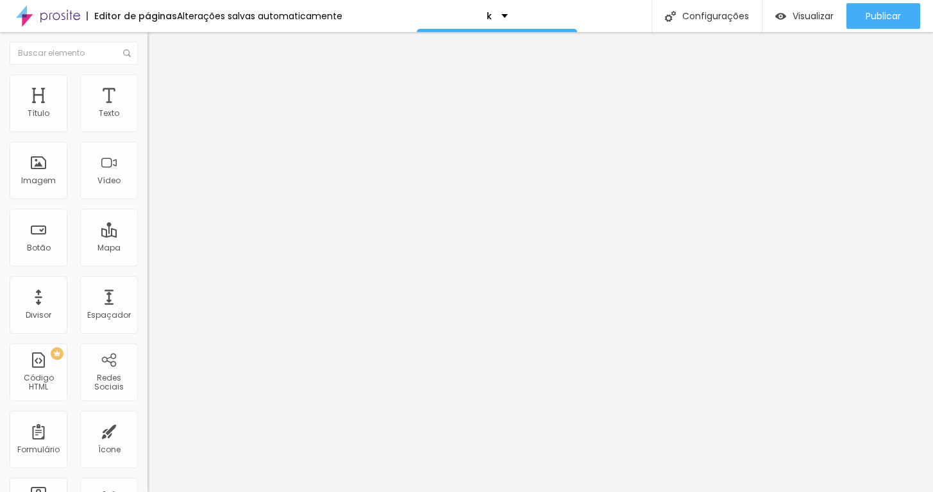
click at [159, 87] on span "Avançado" at bounding box center [180, 83] width 42 height 11
click at [147, 74] on li "Estilo" at bounding box center [220, 68] width 147 height 13
click at [159, 88] on span "Avançado" at bounding box center [180, 83] width 42 height 11
click at [147, 73] on img at bounding box center [153, 68] width 12 height 12
click at [147, 84] on li "Avançado" at bounding box center [220, 80] width 147 height 13
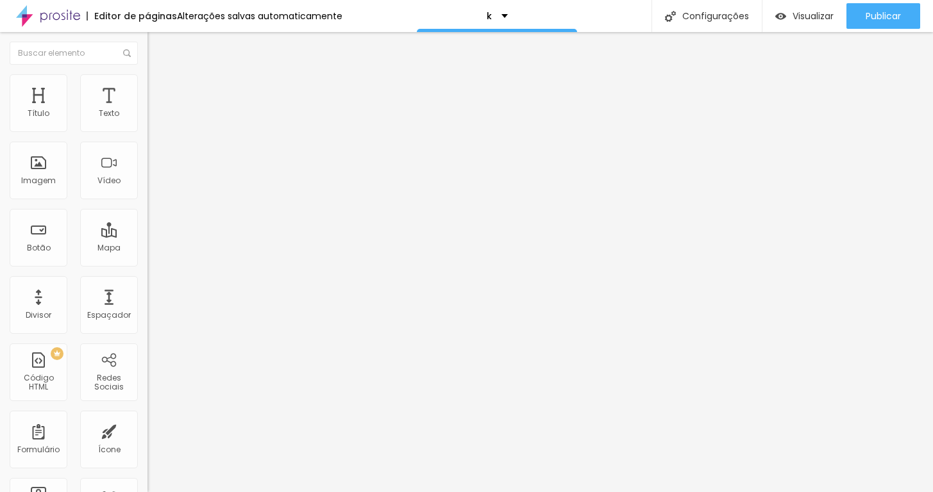
click at [159, 76] on span "Estilo" at bounding box center [169, 70] width 20 height 11
click at [797, 4] on div "Visualizar" at bounding box center [804, 16] width 58 height 26
click at [155, 118] on span "Trocar icone" at bounding box center [183, 112] width 57 height 11
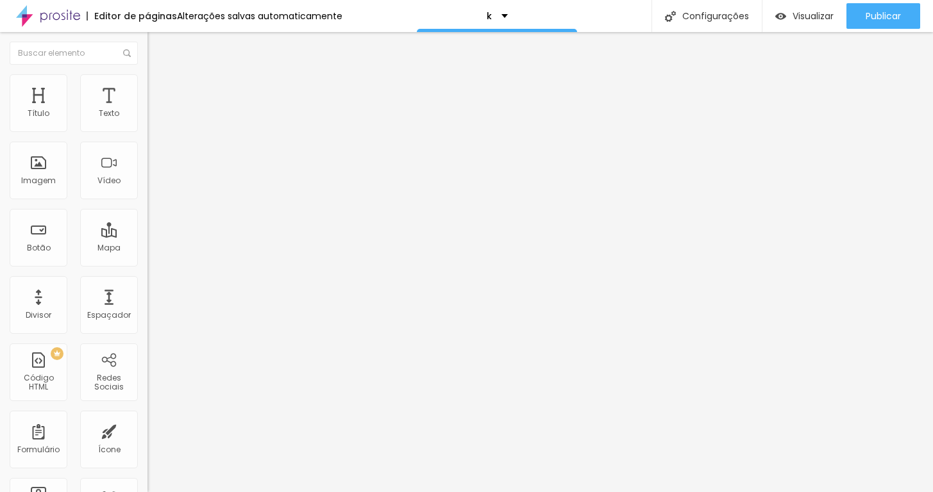
click at [159, 87] on span "Estilo" at bounding box center [169, 83] width 20 height 11
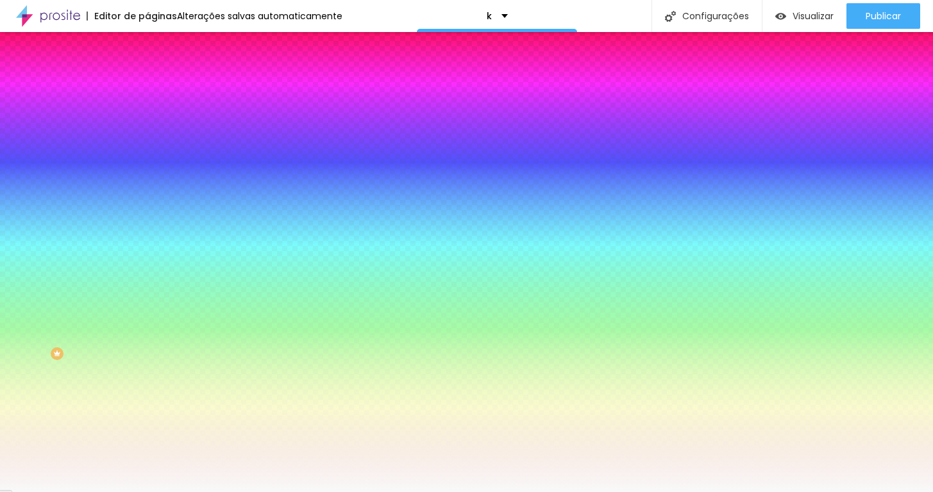
click at [147, 122] on div at bounding box center [220, 122] width 147 height 0
drag, startPoint x: 85, startPoint y: 175, endPoint x: 0, endPoint y: 123, distance: 99.3
click at [147, 124] on div "Cor de fundo Voltar ao padrão #FFFFFF 0 Borda arredondada" at bounding box center [220, 208] width 147 height 217
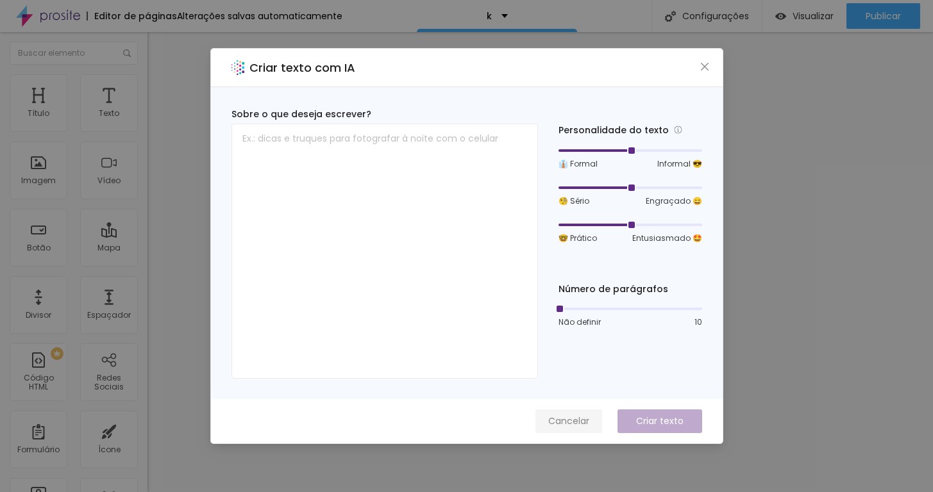
click at [578, 419] on span "Cancelar" at bounding box center [568, 421] width 41 height 13
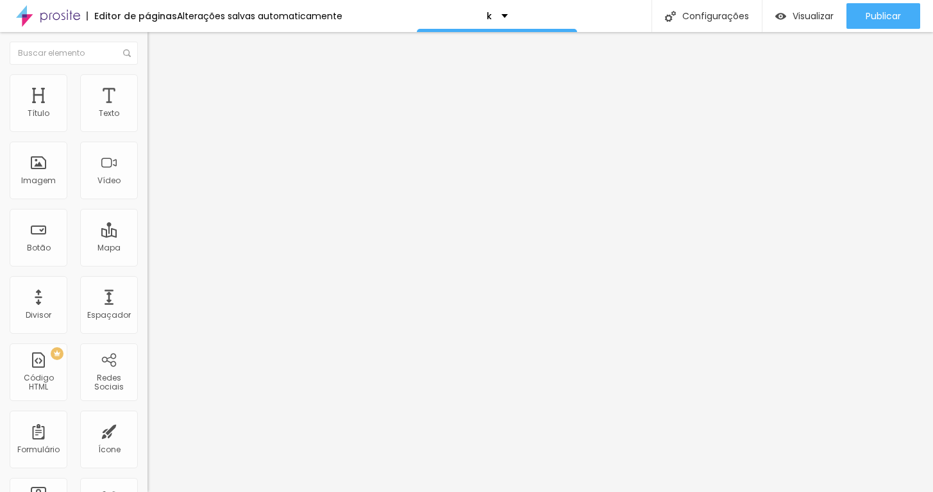
click at [147, 85] on li "Estilo" at bounding box center [220, 80] width 147 height 13
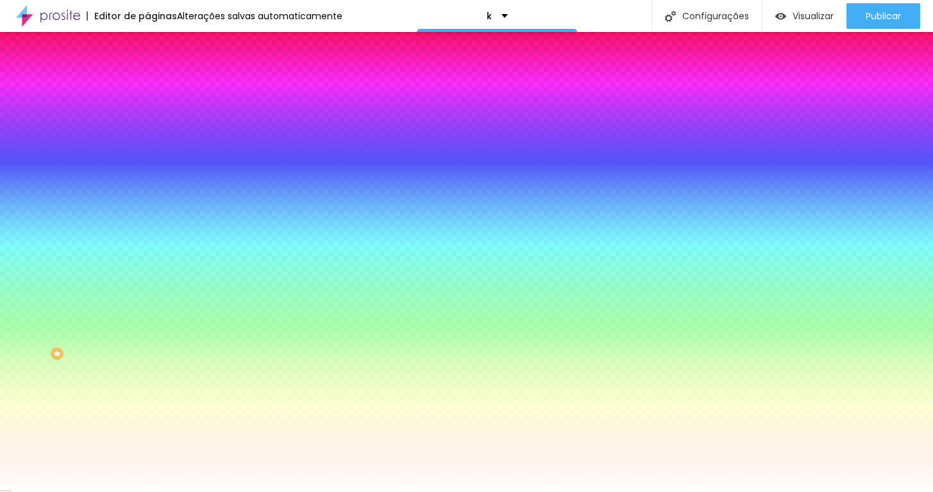
click at [147, 74] on li "Conteúdo" at bounding box center [220, 68] width 147 height 13
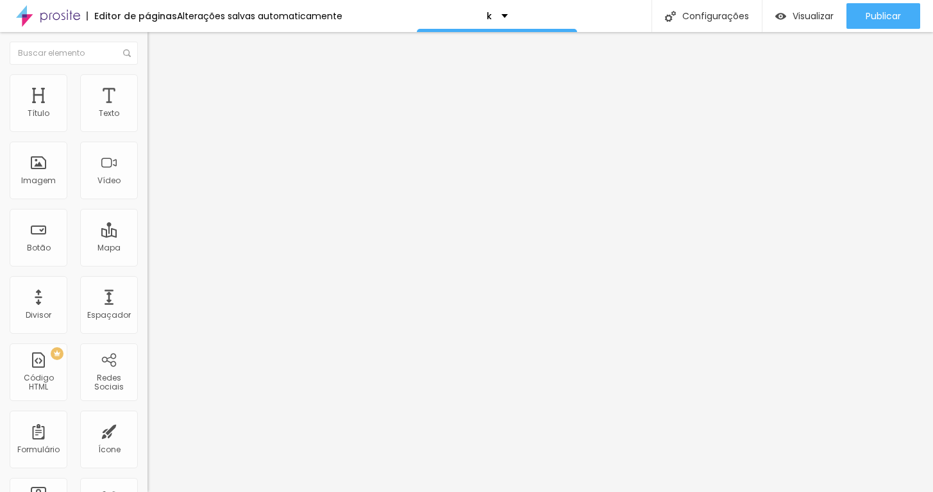
click at [147, 87] on li "Avançado" at bounding box center [220, 93] width 147 height 13
click at [147, 85] on ul "Conteúdo Estilo Avançado" at bounding box center [220, 81] width 147 height 38
click at [147, 85] on li "Estilo" at bounding box center [220, 80] width 147 height 13
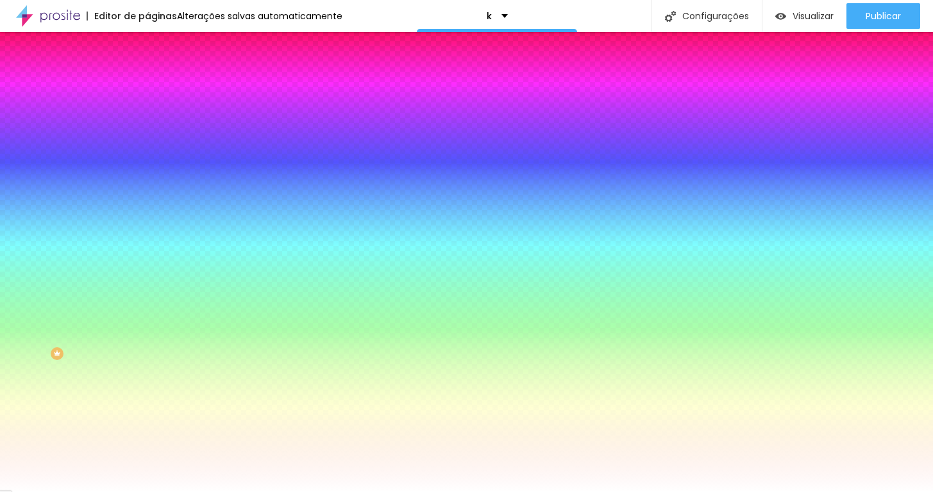
click at [159, 76] on span "Conteúdo" at bounding box center [179, 70] width 40 height 11
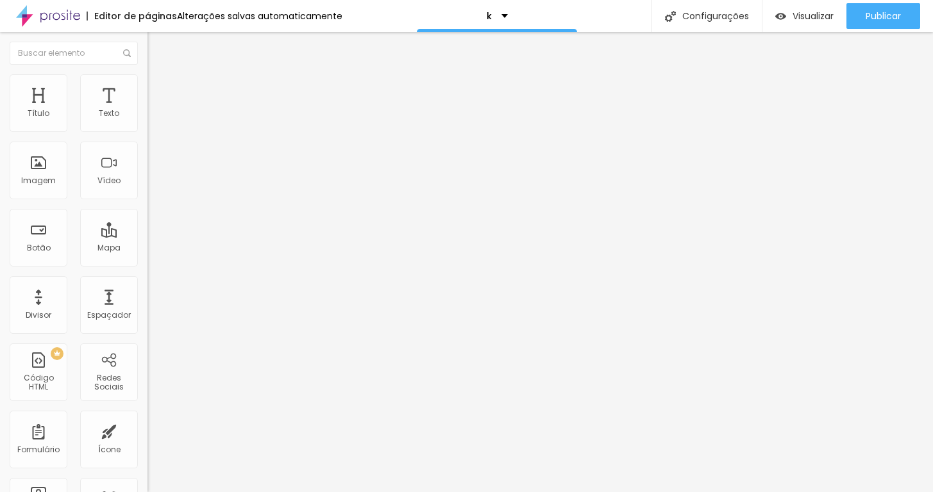
click at [157, 47] on div "Editar Coluna" at bounding box center [197, 47] width 80 height 10
click at [147, 110] on span "Adicionar imagem" at bounding box center [188, 104] width 83 height 11
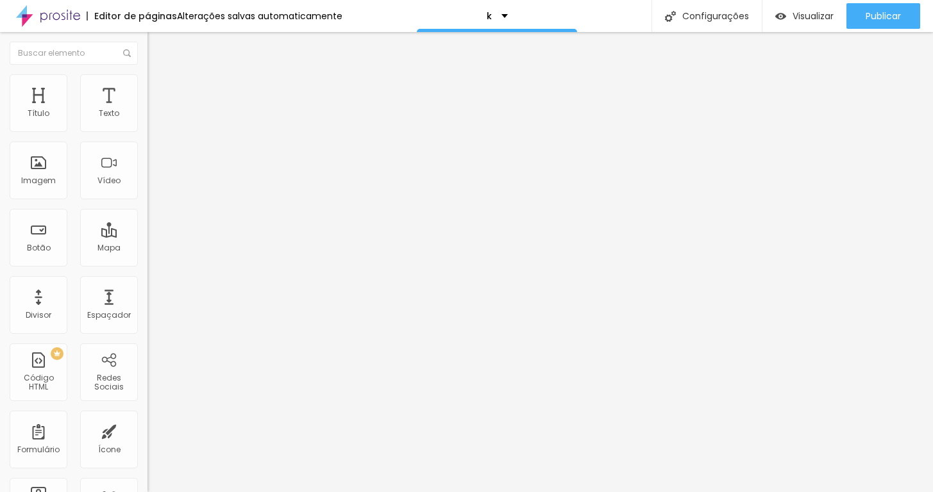
click at [159, 87] on span "Estilo" at bounding box center [169, 83] width 20 height 11
drag, startPoint x: 131, startPoint y: 144, endPoint x: 159, endPoint y: 148, distance: 27.8
click at [159, 148] on div "Título Texto Imagem Vídeo Botão Mapa Divisor Espaçador PREMIUM Código HTML Rede…" at bounding box center [466, 262] width 933 height 460
click at [147, 201] on span "Original" at bounding box center [162, 195] width 31 height 11
click at [147, 216] on span "Padrão" at bounding box center [161, 210] width 29 height 11
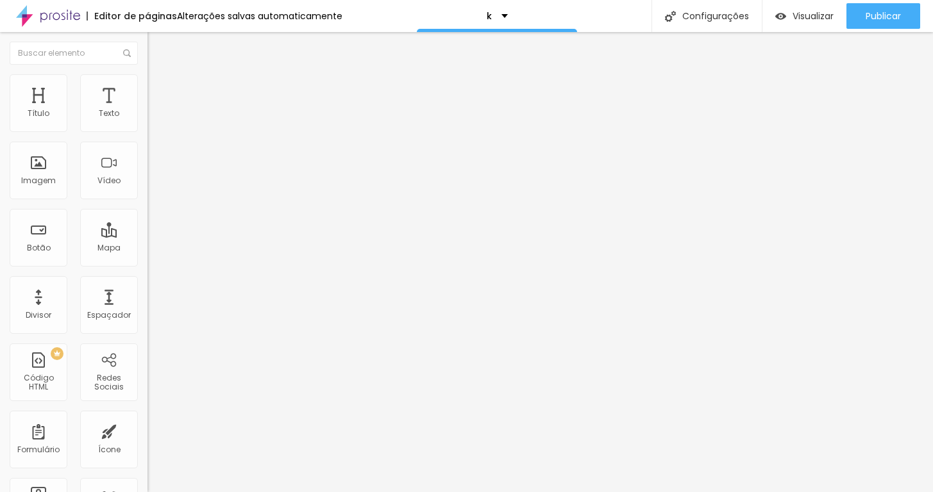
click at [147, 201] on span "4:3 Padrão" at bounding box center [168, 195] width 42 height 11
click at [147, 208] on span "Cinema" at bounding box center [163, 202] width 32 height 11
click at [147, 236] on span "Original" at bounding box center [162, 230] width 31 height 11
click at [147, 224] on span "Quadrado" at bounding box center [168, 218] width 42 height 11
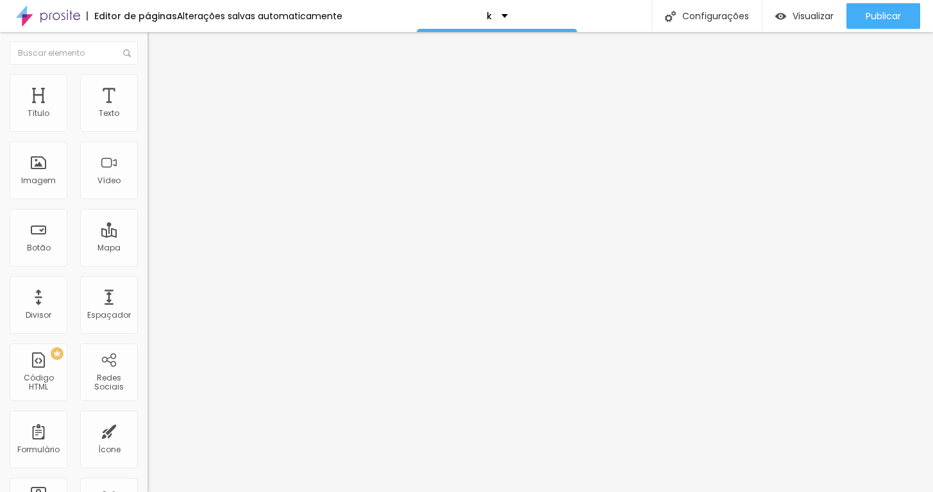
click at [147, 216] on span "Padrão" at bounding box center [161, 210] width 29 height 11
click at [147, 236] on span "Original" at bounding box center [162, 230] width 31 height 11
click at [147, 208] on span "Cinema" at bounding box center [163, 202] width 32 height 11
click at [147, 201] on span "16:9 Cinema" at bounding box center [171, 195] width 49 height 11
click at [147, 80] on img at bounding box center [153, 80] width 12 height 12
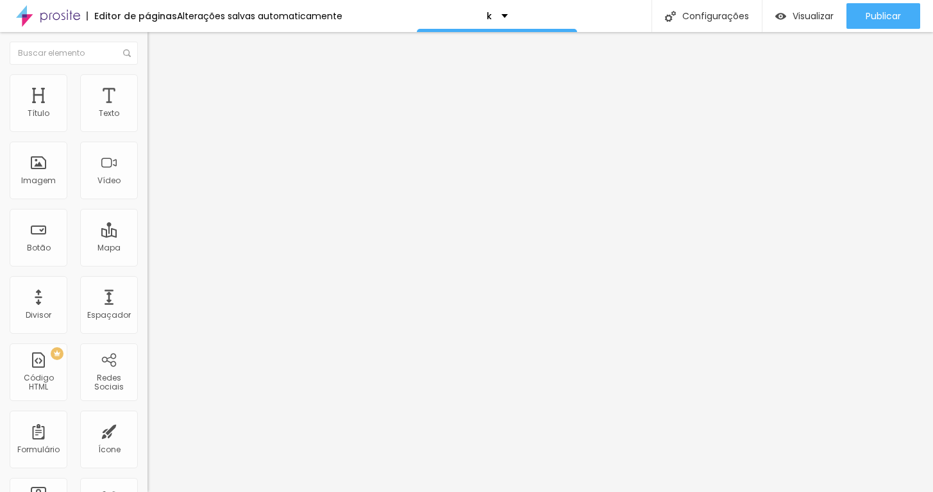
click at [147, 87] on img at bounding box center [153, 93] width 12 height 12
drag, startPoint x: 38, startPoint y: 130, endPoint x: 0, endPoint y: 139, distance: 39.5
click at [147, 138] on div "0 Espaço de cima 10 Espaço de baixo ID Html Classes Html Visível nos dispositiv…" at bounding box center [220, 369] width 147 height 539
drag, startPoint x: 32, startPoint y: 155, endPoint x: 0, endPoint y: 152, distance: 32.2
click at [147, 152] on div "0 Espaço de cima 0 Espaço de baixo ID Html Classes Html Visível nos dispositivo…" at bounding box center [220, 369] width 147 height 539
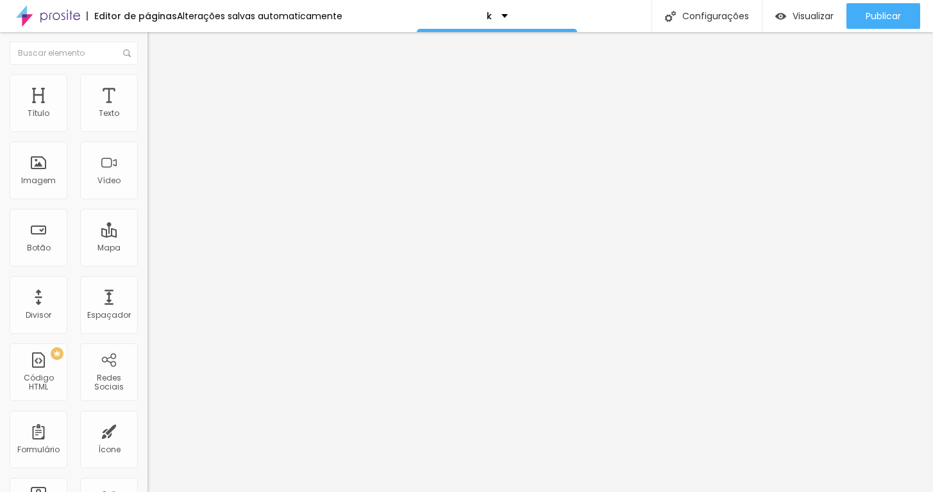
drag, startPoint x: 30, startPoint y: 130, endPoint x: 0, endPoint y: 172, distance: 51.4
click at [147, 172] on div "0 Espaço de cima 0 Espaço de baixo ID Html Classes Html Visível nos dispositivo…" at bounding box center [220, 369] width 147 height 539
click at [832, 8] on div "Visualizar" at bounding box center [804, 16] width 58 height 26
click at [159, 86] on span "Estilo" at bounding box center [169, 83] width 20 height 11
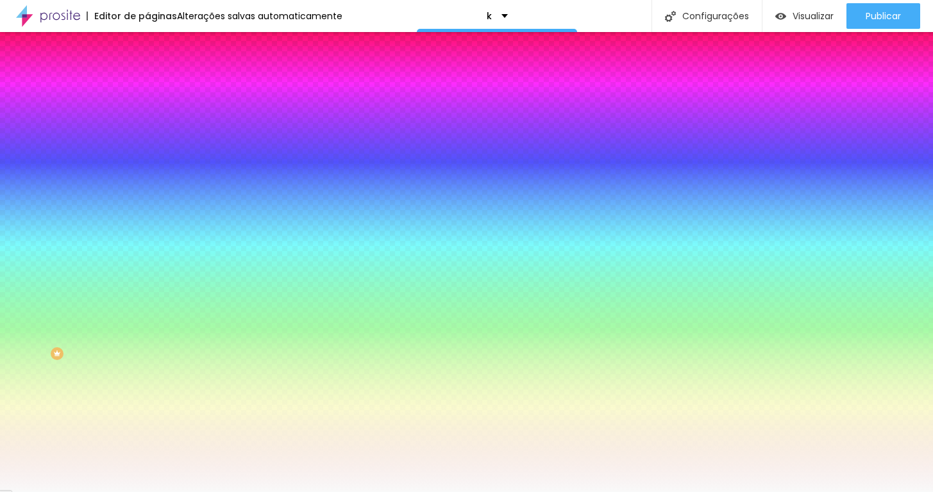
click at [147, 122] on div at bounding box center [220, 122] width 147 height 0
drag, startPoint x: 87, startPoint y: 187, endPoint x: 0, endPoint y: 114, distance: 113.4
click at [147, 114] on div "Cor de fundo Voltar ao padrão #FFFFFF 0 Borda arredondada" at bounding box center [220, 208] width 147 height 217
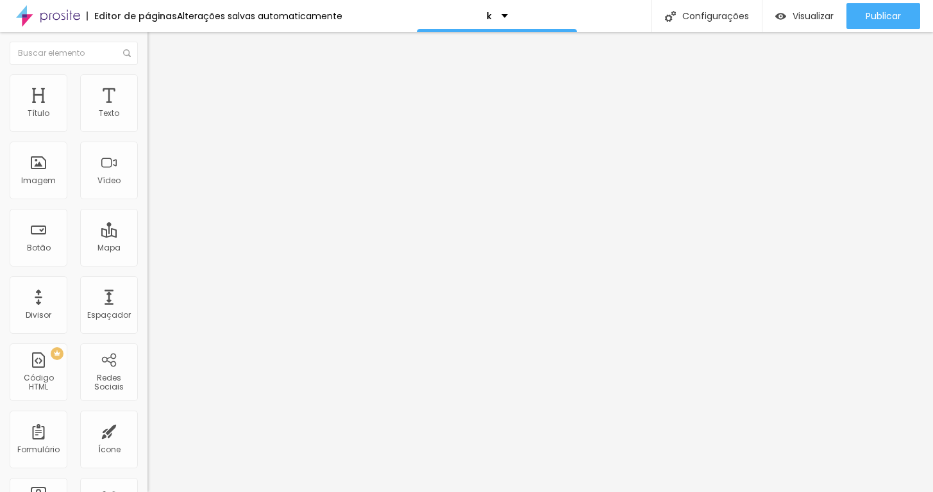
click at [147, 76] on img at bounding box center [153, 80] width 12 height 12
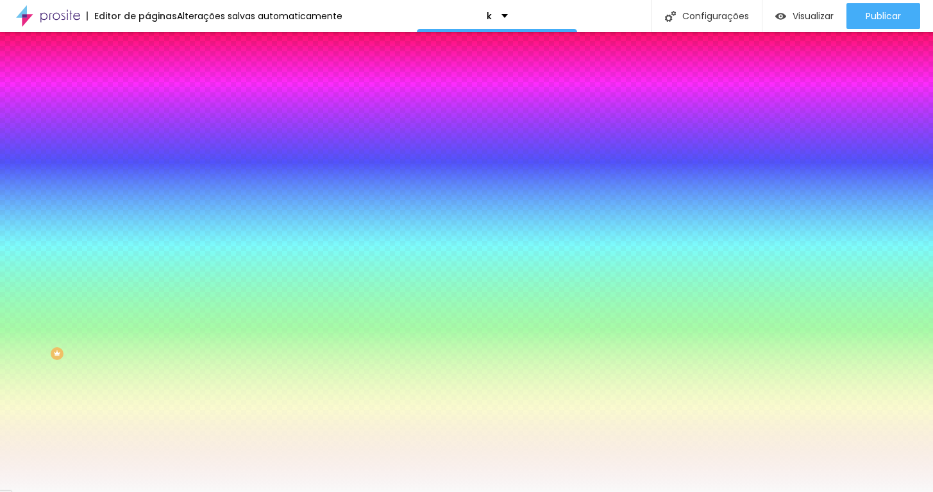
click at [147, 122] on div at bounding box center [220, 122] width 147 height 0
drag, startPoint x: 101, startPoint y: 174, endPoint x: 0, endPoint y: 122, distance: 114.1
click at [147, 122] on div "Cor de fundo Voltar ao padrão #FFFFFF 0 Borda arredondada" at bounding box center [220, 208] width 147 height 217
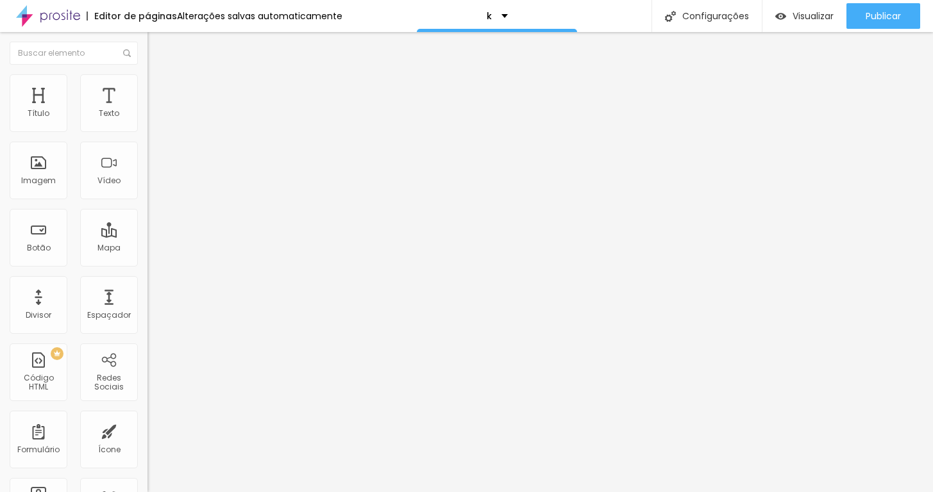
click at [159, 88] on span "Estilo" at bounding box center [169, 83] width 20 height 11
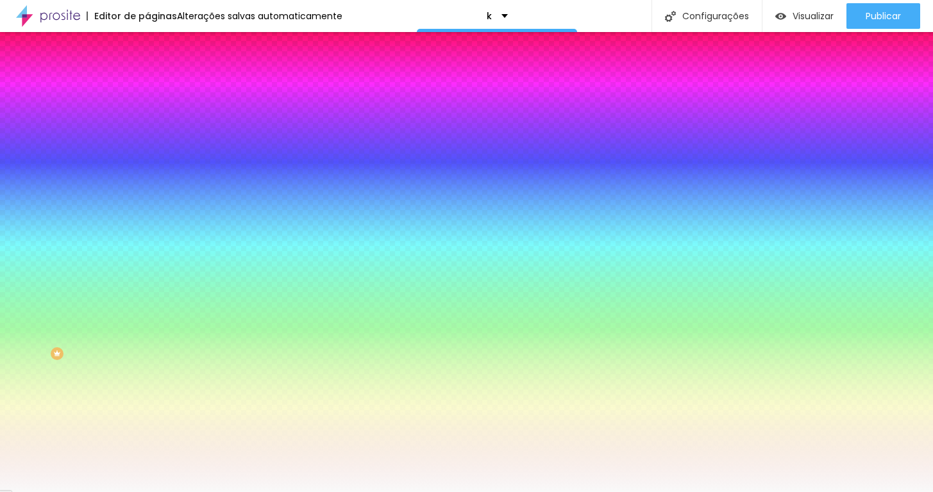
click at [147, 122] on div at bounding box center [220, 122] width 147 height 0
drag, startPoint x: 48, startPoint y: 168, endPoint x: 99, endPoint y: 79, distance: 102.8
click at [147, 80] on div "Conteúdo Estilo Avançado Cor de fundo Voltar ao padrão #FFFFFF 0 Borda arredond…" at bounding box center [220, 189] width 147 height 255
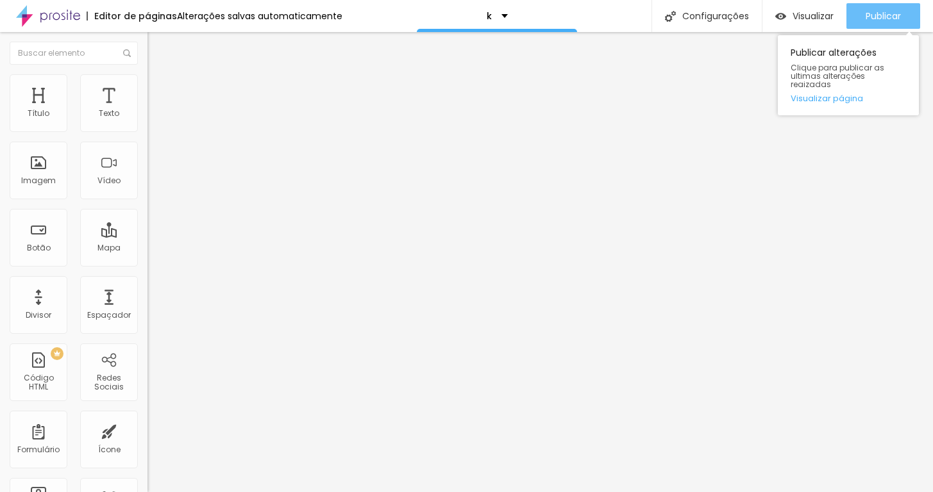
click at [848, 8] on div "Publicar" at bounding box center [883, 16] width 35 height 26
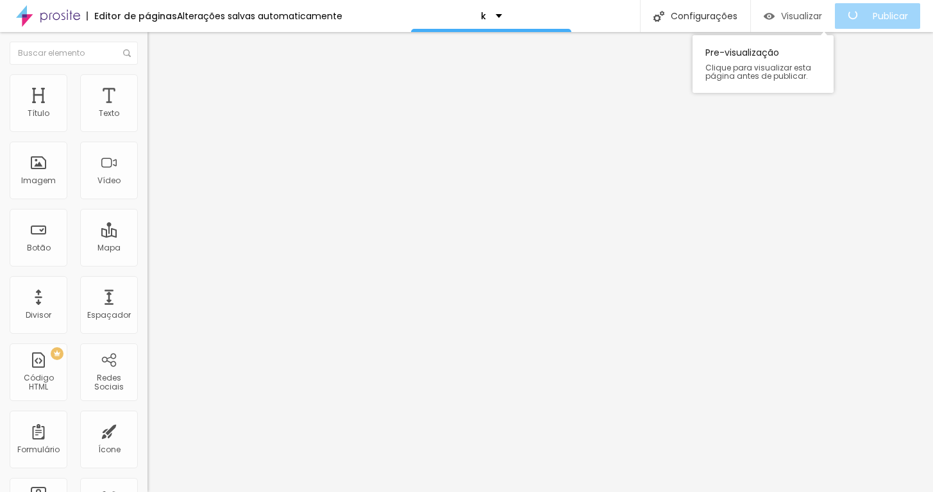
click at [794, 24] on div "Visualizar" at bounding box center [793, 16] width 58 height 26
click at [147, 80] on li "Estilo" at bounding box center [220, 80] width 147 height 13
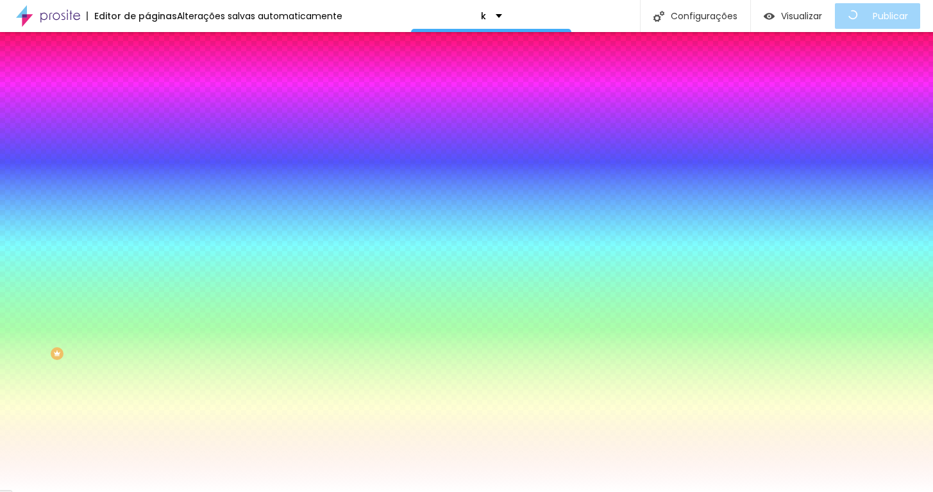
click at [147, 87] on ul "Conteúdo Estilo Avançado" at bounding box center [220, 81] width 147 height 38
click at [159, 76] on span "Conteúdo" at bounding box center [179, 70] width 40 height 11
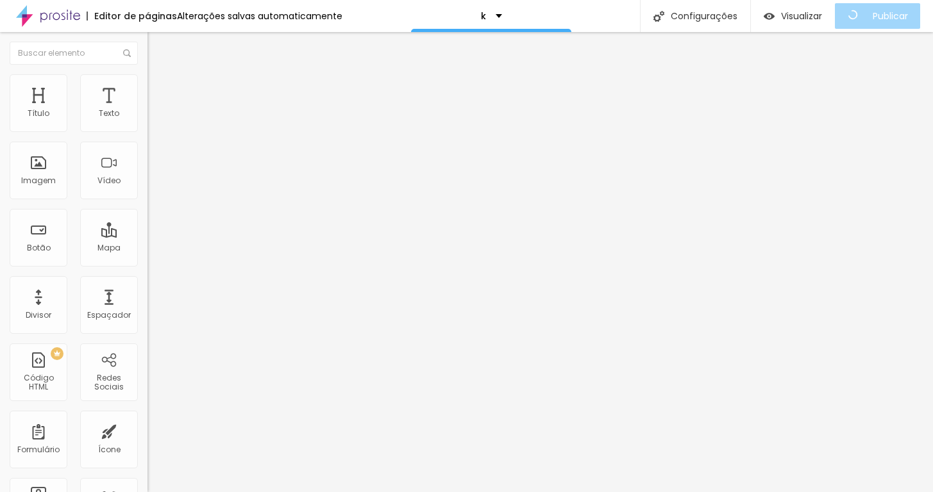
click at [147, 117] on span "Encaixotado" at bounding box center [172, 111] width 50 height 11
click at [147, 137] on span "Completo" at bounding box center [166, 131] width 39 height 11
click at [159, 88] on span "Estilo" at bounding box center [169, 83] width 20 height 11
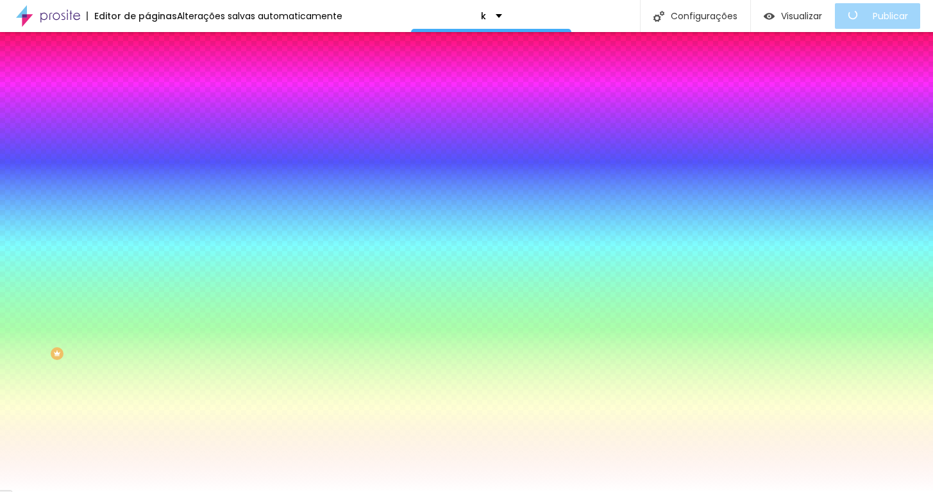
click at [147, 87] on img at bounding box center [153, 93] width 12 height 12
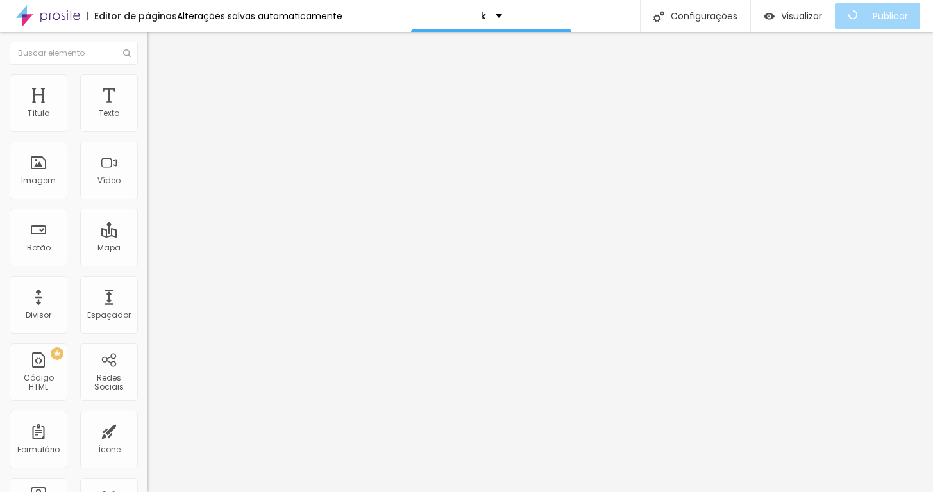
drag, startPoint x: 80, startPoint y: 129, endPoint x: 0, endPoint y: 137, distance: 79.9
click at [147, 136] on div "0 Espaçamento entre colunas 20 px Espaçamento vertical ID Html Classes Html Vis…" at bounding box center [220, 369] width 147 height 539
drag, startPoint x: 32, startPoint y: 156, endPoint x: 0, endPoint y: 156, distance: 32.1
click at [147, 156] on div "0 Espaçamento entre colunas 0 px Espaçamento vertical ID Html Classes Html Visí…" at bounding box center [220, 369] width 147 height 539
click at [803, 15] on span "Visualizar" at bounding box center [801, 16] width 41 height 10
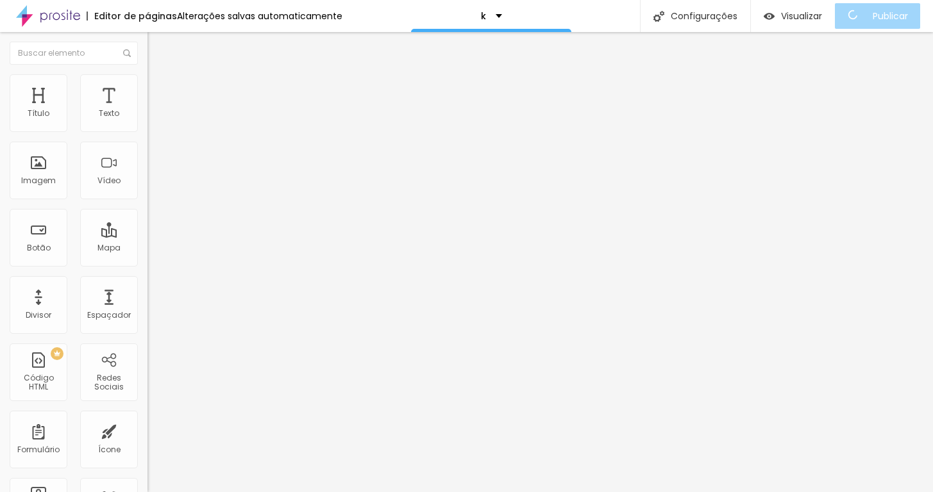
click at [159, 88] on span "Avançado" at bounding box center [180, 83] width 42 height 11
drag, startPoint x: 58, startPoint y: 128, endPoint x: 49, endPoint y: 126, distance: 9.2
click at [147, 236] on input "range" at bounding box center [188, 241] width 83 height 10
drag, startPoint x: 58, startPoint y: 124, endPoint x: 49, endPoint y: 126, distance: 9.2
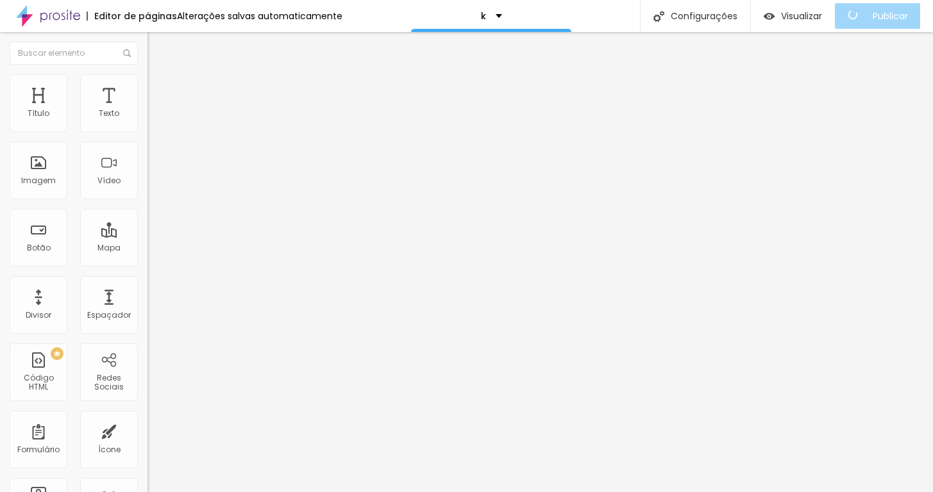
click at [147, 236] on input "range" at bounding box center [188, 241] width 83 height 10
drag, startPoint x: 75, startPoint y: 180, endPoint x: 99, endPoint y: 179, distance: 24.4
drag, startPoint x: 70, startPoint y: 182, endPoint x: 80, endPoint y: 184, distance: 9.8
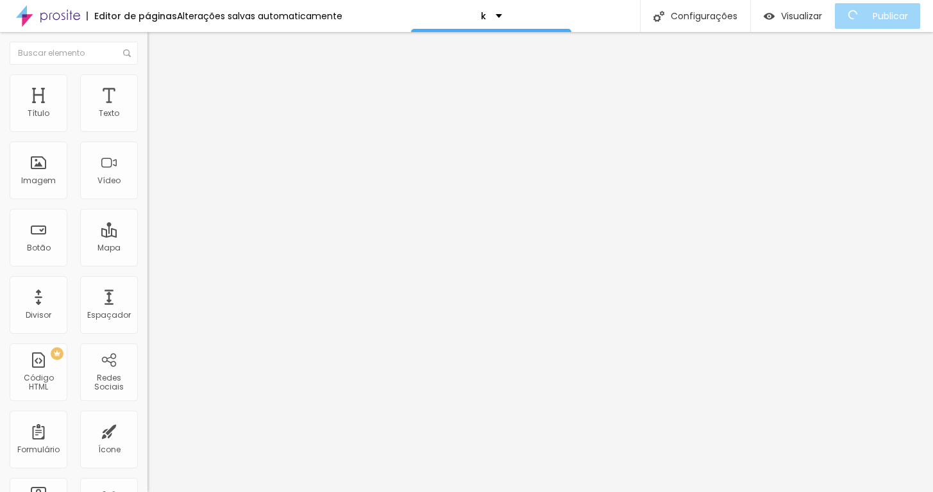
click at [159, 88] on span "Estilo" at bounding box center [169, 83] width 20 height 11
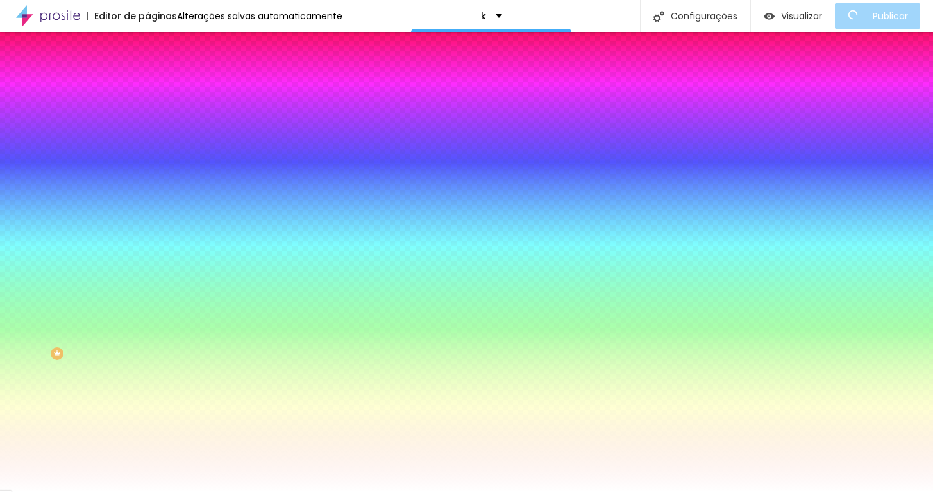
drag, startPoint x: 30, startPoint y: 160, endPoint x: 0, endPoint y: 149, distance: 32.0
click at [147, 149] on div "Cor de fundo Voltar ao padrão #FFFFFF 0 Borda arredondada" at bounding box center [220, 208] width 147 height 217
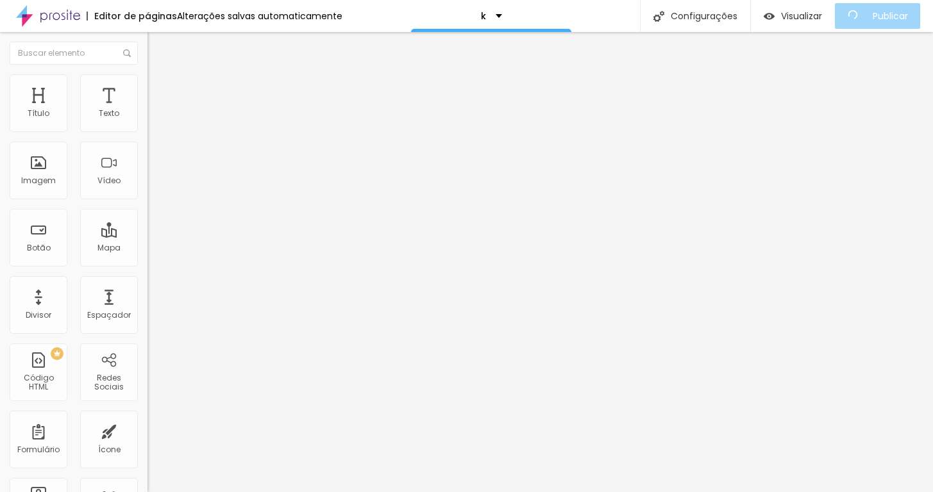
click at [159, 86] on span "Estilo" at bounding box center [169, 83] width 20 height 11
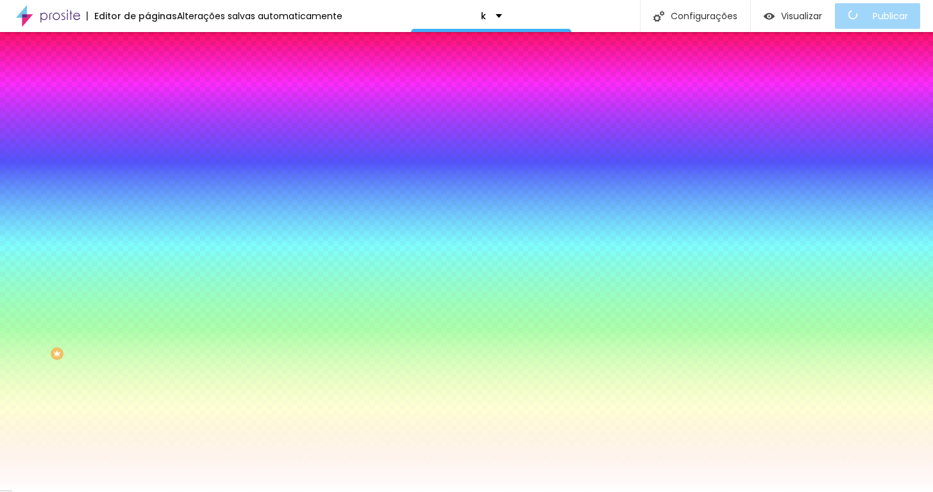
click at [147, 174] on div at bounding box center [220, 174] width 147 height 0
click at [147, 187] on input "#FFFFFF" at bounding box center [224, 180] width 154 height 13
paste input "A"
click at [147, 187] on input "#A" at bounding box center [224, 180] width 154 height 13
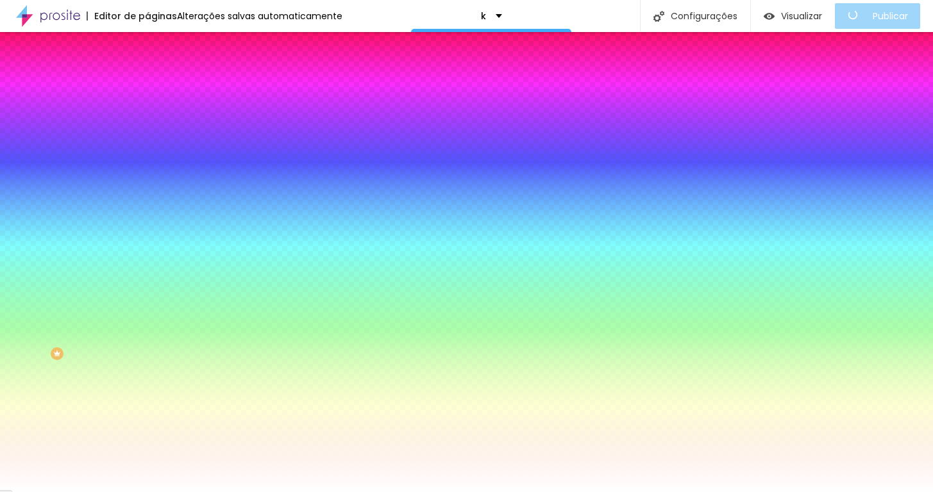
click at [147, 187] on input "#A" at bounding box center [224, 180] width 154 height 13
click at [147, 174] on div at bounding box center [220, 174] width 147 height 0
click at [118, 278] on div at bounding box center [466, 246] width 933 height 492
click at [147, 152] on div "Efeito da Imagem Nenhum Nenhum Parallax" at bounding box center [220, 134] width 147 height 35
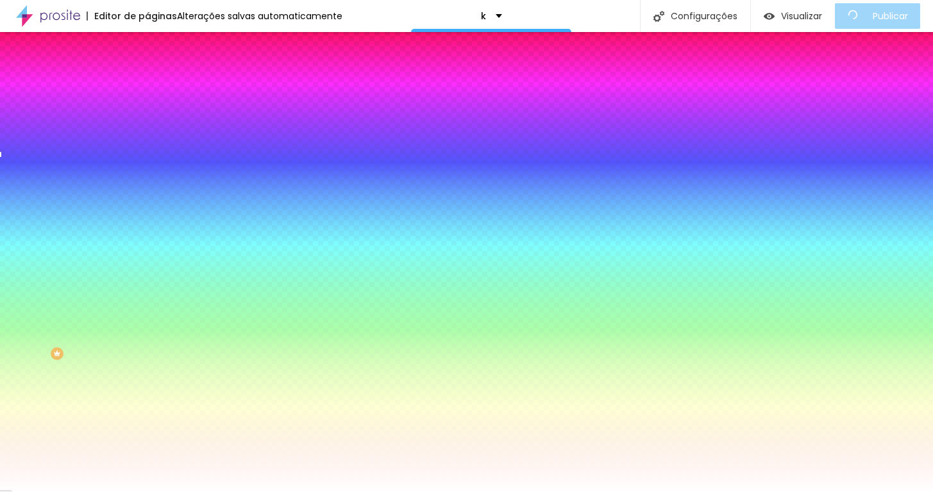
click at [147, 174] on div at bounding box center [220, 174] width 147 height 0
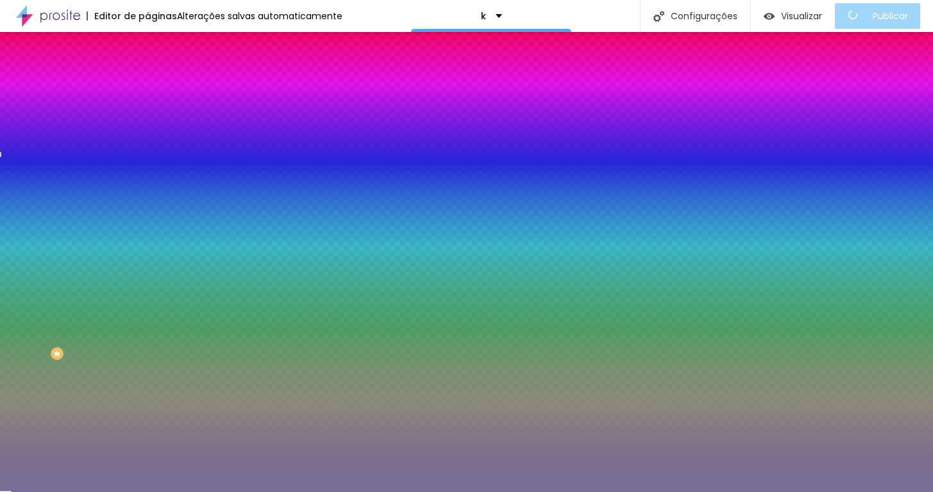
drag, startPoint x: 84, startPoint y: 280, endPoint x: 42, endPoint y: 288, distance: 43.1
click at [42, 288] on div at bounding box center [466, 246] width 933 height 492
click at [147, 124] on div "Efeito da Imagem" at bounding box center [220, 121] width 147 height 8
click at [147, 153] on span "Parallax" at bounding box center [162, 147] width 31 height 11
click at [147, 141] on span "Nenhum" at bounding box center [163, 135] width 33 height 11
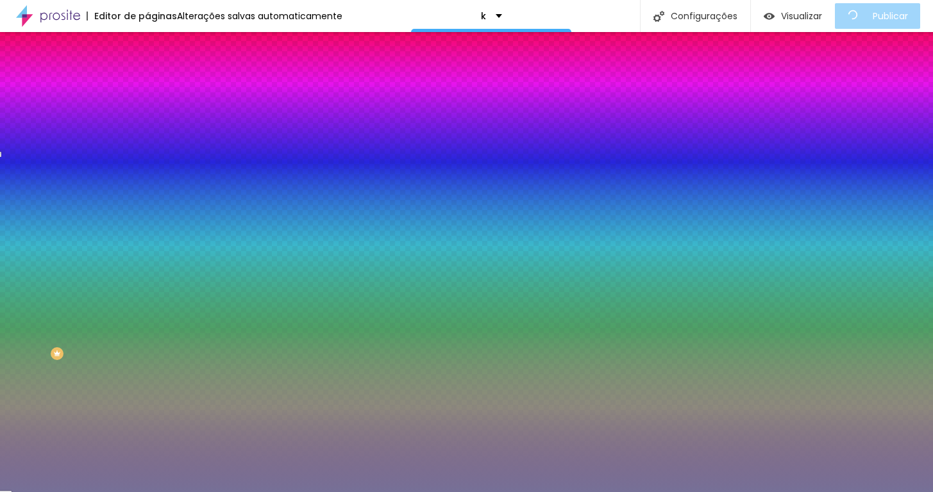
click at [147, 203] on div "Efeito superior" at bounding box center [174, 199] width 54 height 8
click at [147, 230] on button "button" at bounding box center [156, 223] width 18 height 13
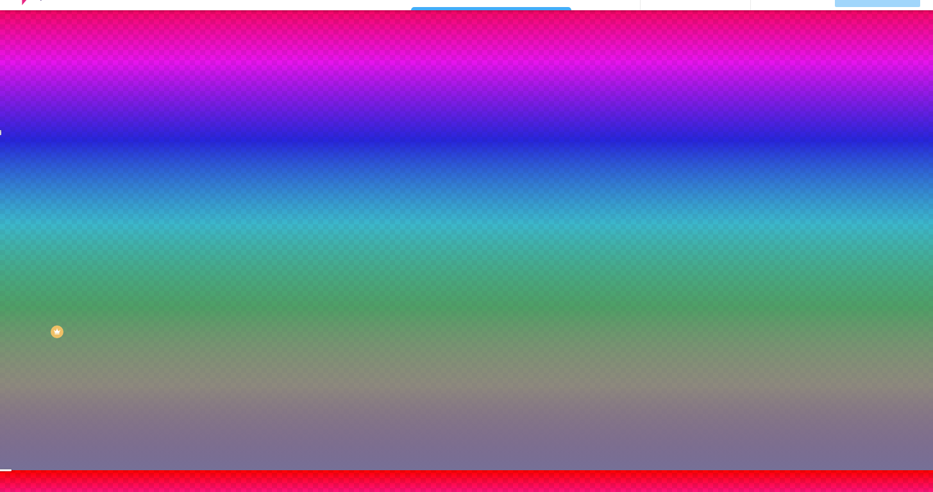
scroll to position [23, 0]
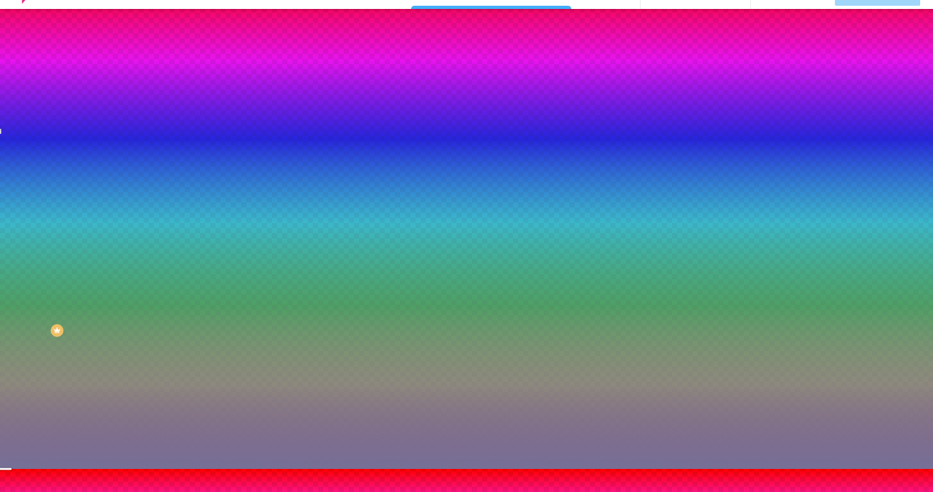
click at [112, 469] on div at bounding box center [466, 469] width 933 height 0
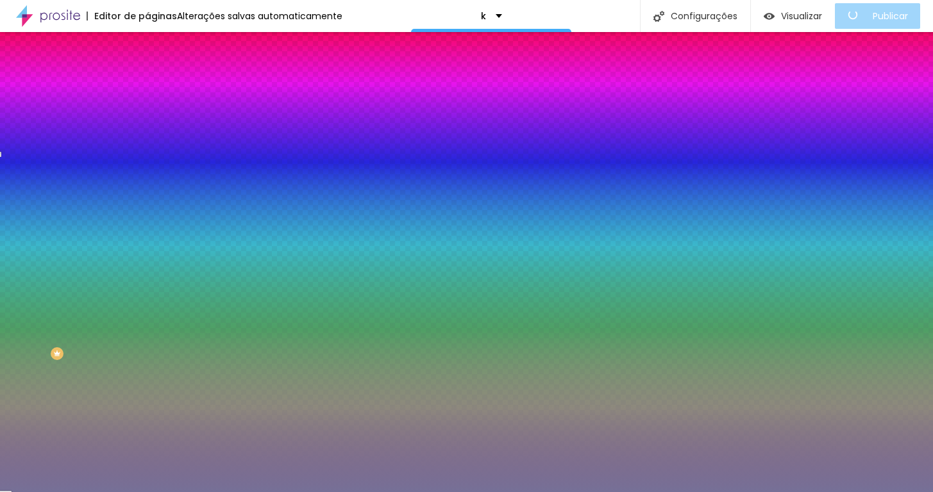
click at [153, 214] on icon "button" at bounding box center [157, 209] width 9 height 9
click at [147, 74] on li "Conteúdo" at bounding box center [220, 68] width 147 height 13
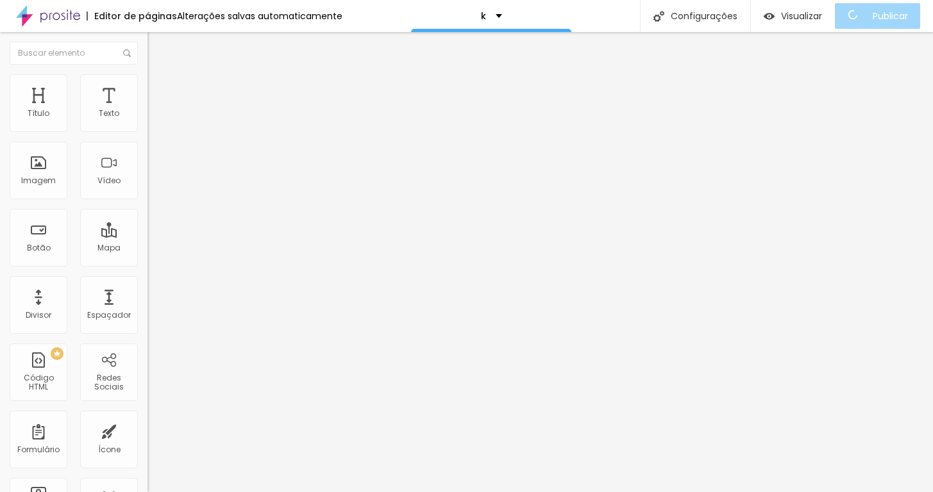
click at [147, 87] on li "Estilo" at bounding box center [220, 80] width 147 height 13
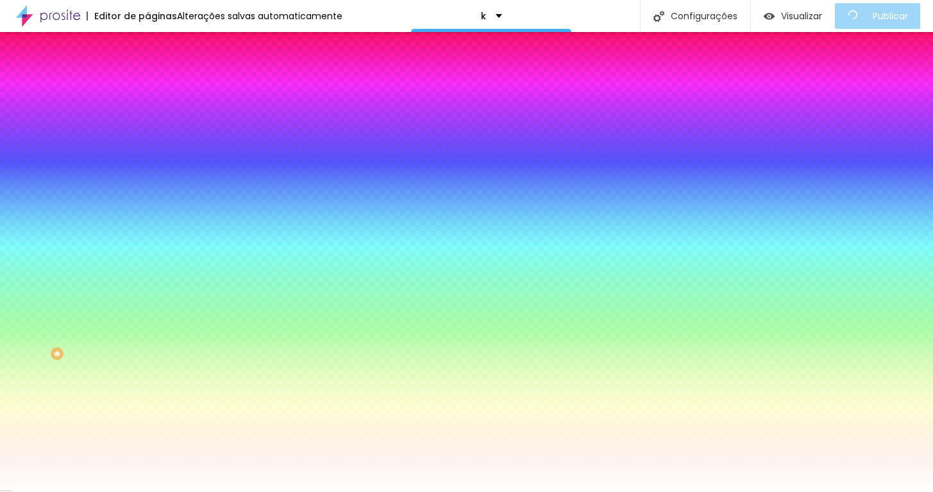
drag, startPoint x: 31, startPoint y: 156, endPoint x: 117, endPoint y: 158, distance: 85.9
click at [147, 158] on div "200 Borda arredondada" at bounding box center [220, 225] width 147 height 181
click at [147, 122] on div at bounding box center [220, 122] width 147 height 0
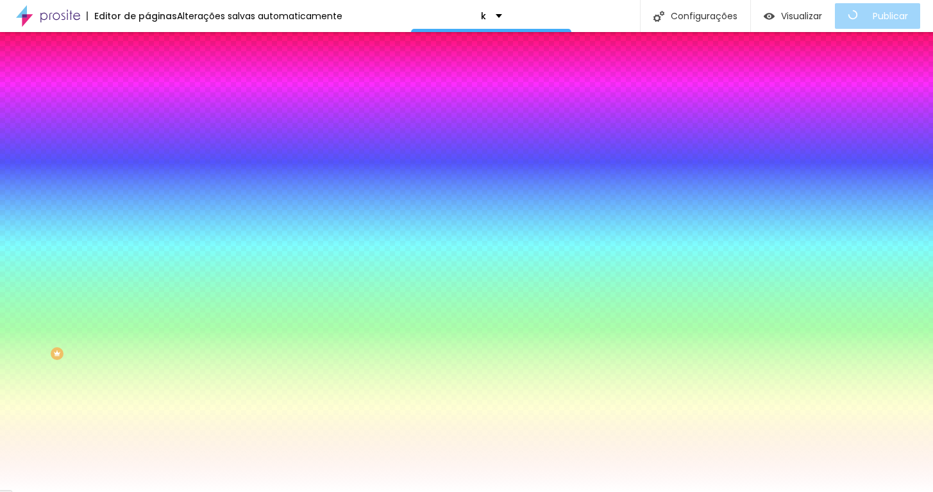
click at [147, 122] on div at bounding box center [220, 122] width 147 height 0
drag, startPoint x: 108, startPoint y: 158, endPoint x: 141, endPoint y: 155, distance: 33.5
click at [147, 155] on div "200 Borda arredondada" at bounding box center [220, 225] width 147 height 181
click at [147, 87] on li "Avançado" at bounding box center [220, 93] width 147 height 13
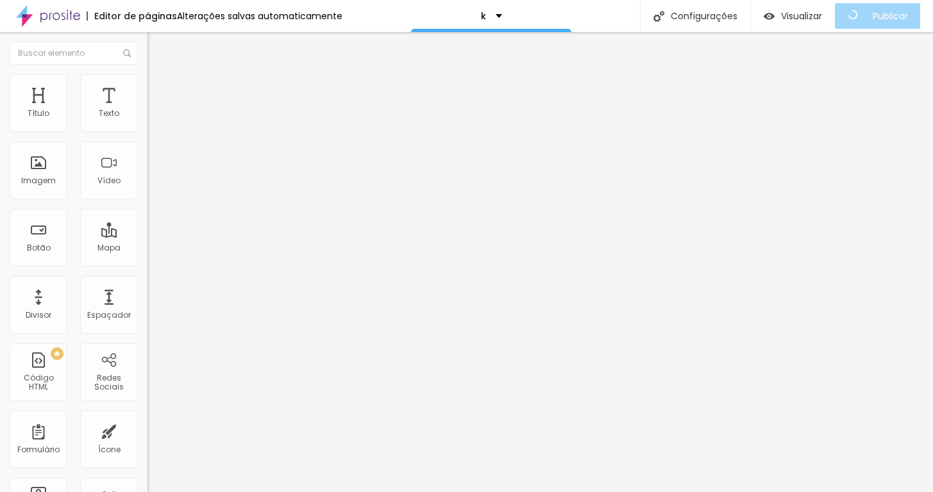
click at [147, 82] on li "Estilo" at bounding box center [220, 80] width 147 height 13
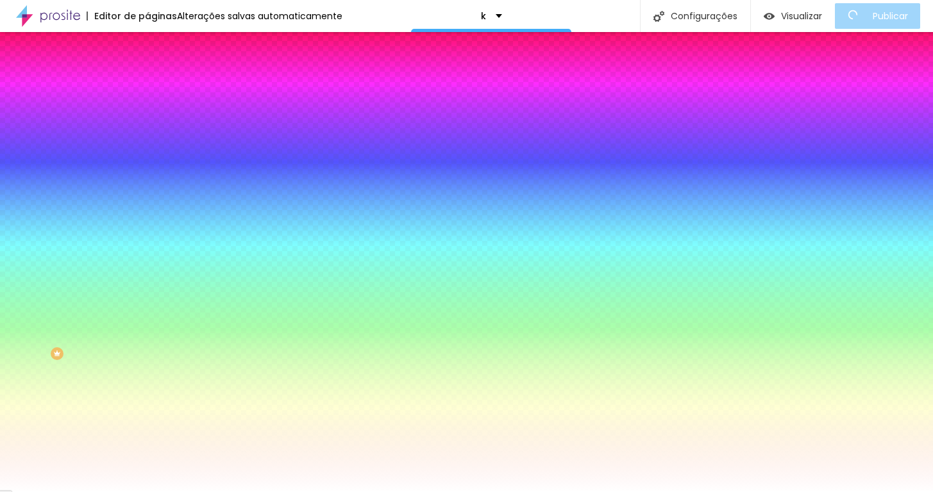
click at [147, 122] on div at bounding box center [220, 122] width 147 height 0
drag, startPoint x: 81, startPoint y: 162, endPoint x: 0, endPoint y: 119, distance: 91.5
click at [147, 119] on div "Cor de fundo Voltar ao padrão #FFFFFF 200 Borda arredondada" at bounding box center [220, 208] width 147 height 217
drag, startPoint x: 103, startPoint y: 158, endPoint x: 155, endPoint y: 158, distance: 52.6
click at [155, 158] on div "Título Texto Imagem Vídeo Botão Mapa Divisor Espaçador PREMIUM Código HTML Rede…" at bounding box center [466, 262] width 933 height 460
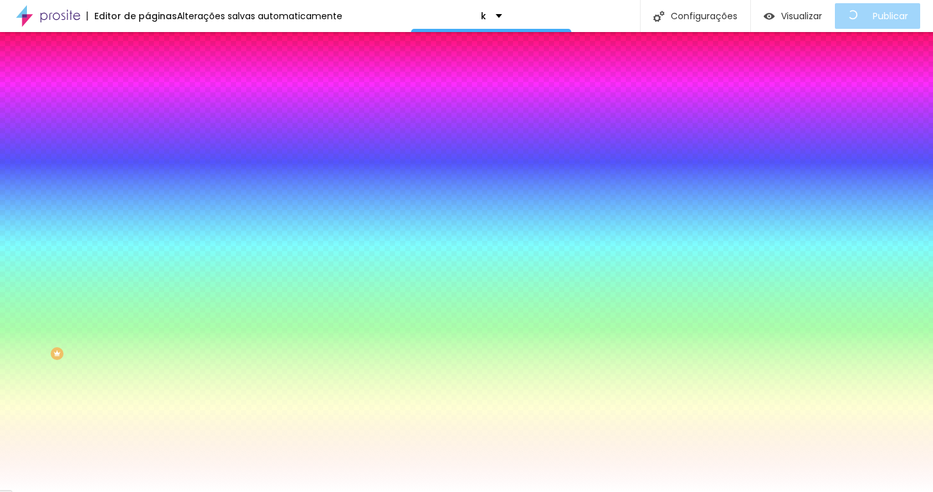
click at [147, 185] on div "Editar Coluna Conteúdo Estilo Avançado Cor de fundo Voltar ao padrão #FFFFFF 20…" at bounding box center [220, 262] width 147 height 460
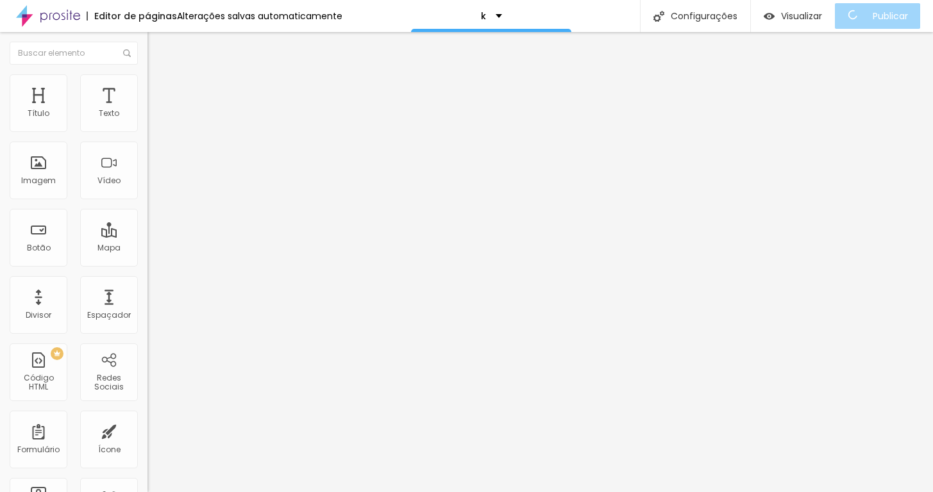
click at [159, 86] on span "Estilo" at bounding box center [169, 83] width 20 height 11
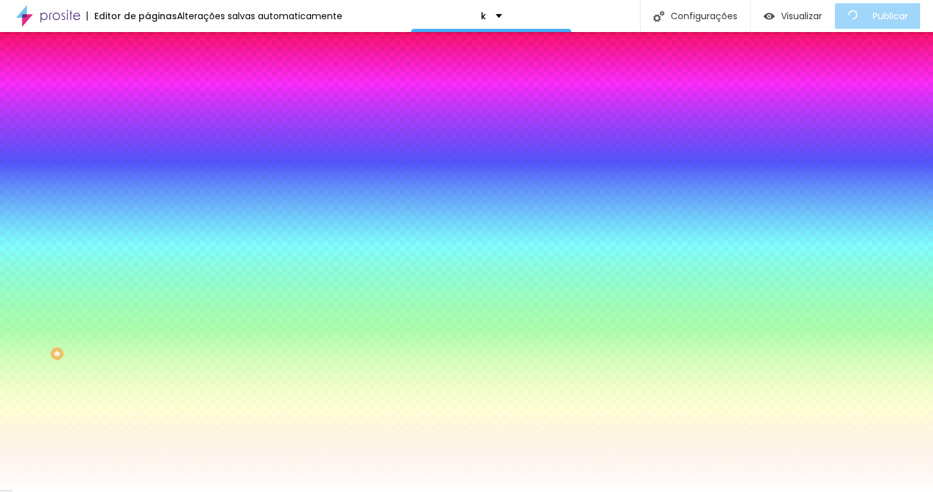
click at [147, 122] on div at bounding box center [220, 122] width 147 height 0
drag, startPoint x: 88, startPoint y: 189, endPoint x: 0, endPoint y: 138, distance: 101.1
click at [147, 138] on div "Cor de fundo Voltar ao padrão #FFFFFF 0 Borda arredondada" at bounding box center [220, 208] width 147 height 217
click at [147, 284] on input "range" at bounding box center [188, 289] width 83 height 10
drag, startPoint x: 42, startPoint y: 158, endPoint x: 137, endPoint y: 161, distance: 94.9
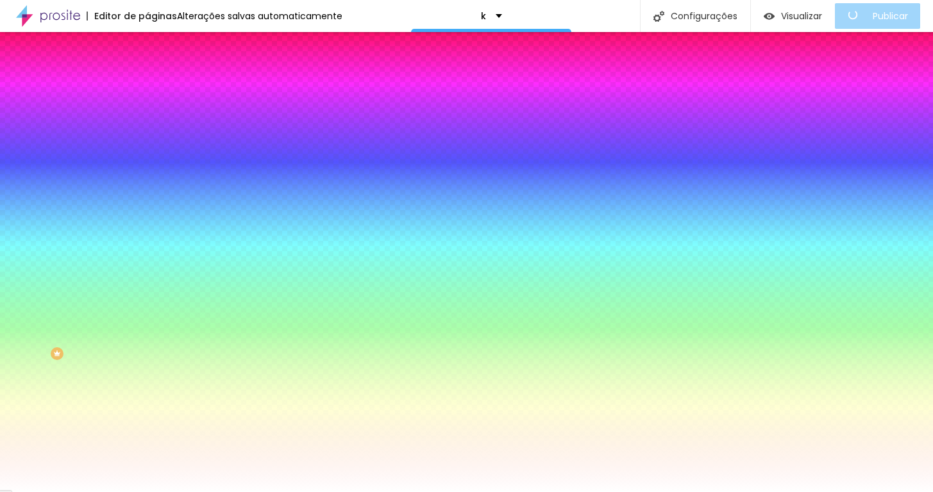
click at [147, 161] on div "200 Borda arredondada" at bounding box center [220, 225] width 147 height 181
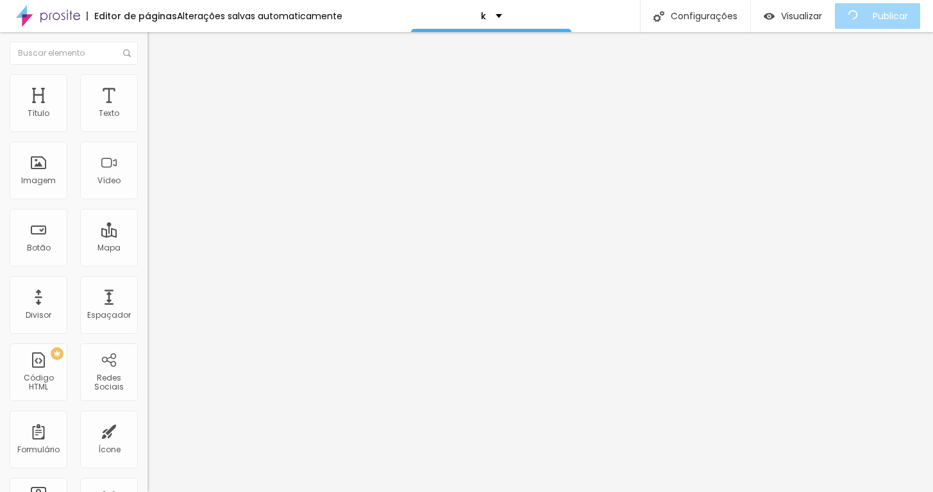
click at [147, 87] on li "Estilo" at bounding box center [220, 80] width 147 height 13
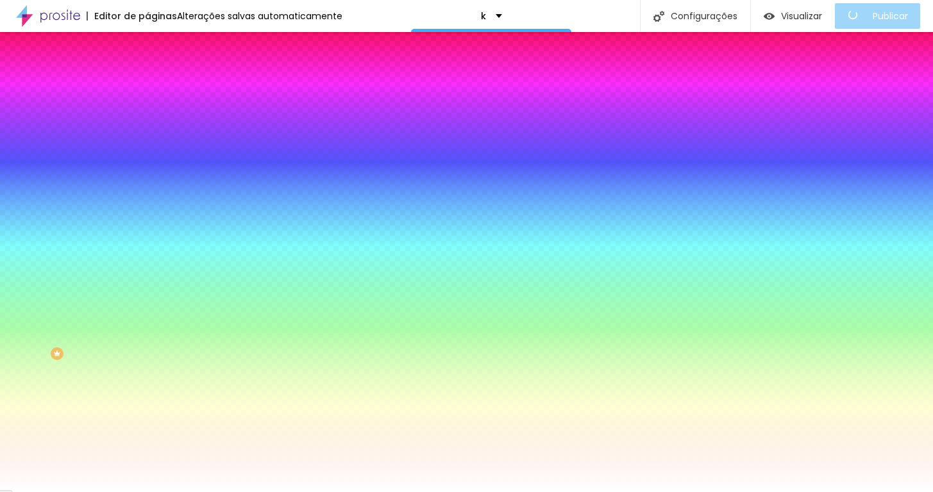
click at [147, 122] on div at bounding box center [220, 122] width 147 height 0
drag, startPoint x: 88, startPoint y: 187, endPoint x: 0, endPoint y: 128, distance: 106.3
click at [147, 128] on div "Cor de fundo Voltar ao padrão #FFFFFF 0 Borda arredondada" at bounding box center [220, 208] width 147 height 217
click at [147, 284] on input "range" at bounding box center [188, 289] width 83 height 10
drag, startPoint x: 83, startPoint y: 155, endPoint x: 147, endPoint y: 155, distance: 64.1
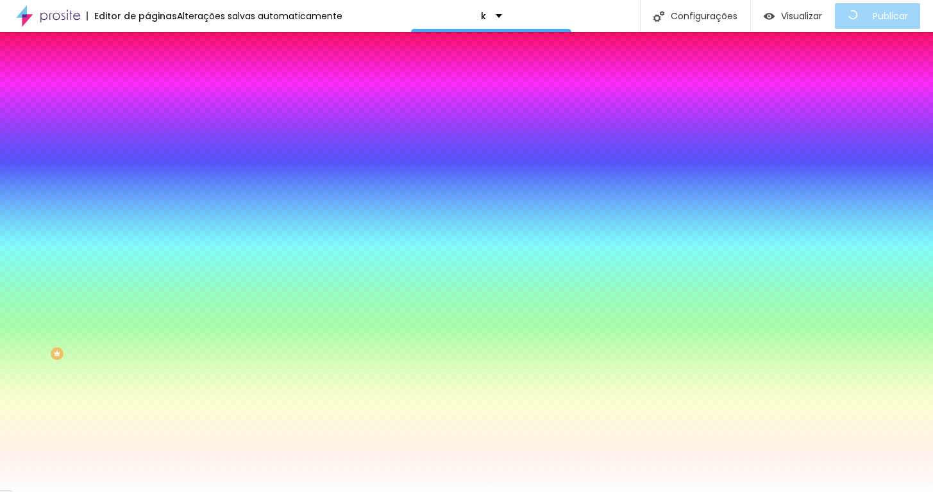
click at [147, 155] on div "Título Texto Imagem Vídeo Botão Mapa Divisor Espaçador PREMIUM Código HTML Rede…" at bounding box center [466, 262] width 933 height 460
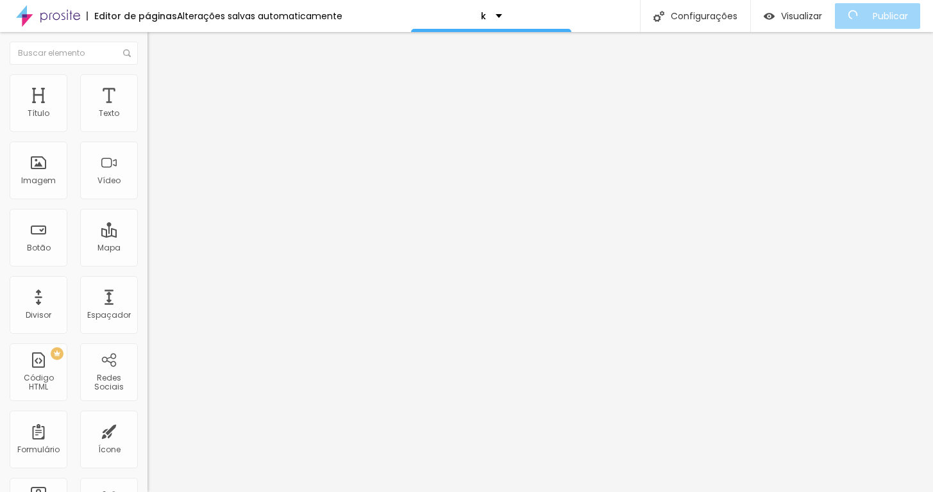
click at [147, 75] on img at bounding box center [153, 80] width 12 height 12
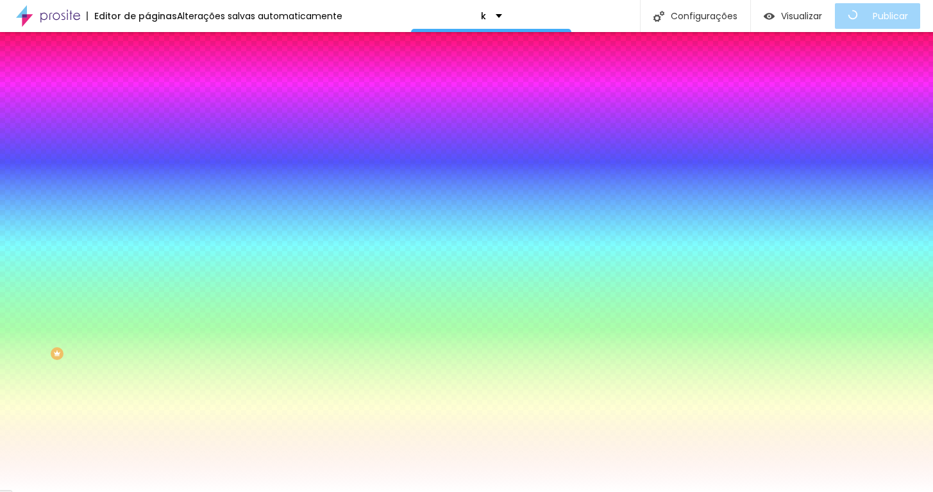
drag, startPoint x: 107, startPoint y: 158, endPoint x: 263, endPoint y: 164, distance: 155.9
click at [263, 164] on div "Título Texto Imagem Vídeo Botão Mapa Divisor Espaçador PREMIUM Código HTML Rede…" at bounding box center [466, 262] width 933 height 460
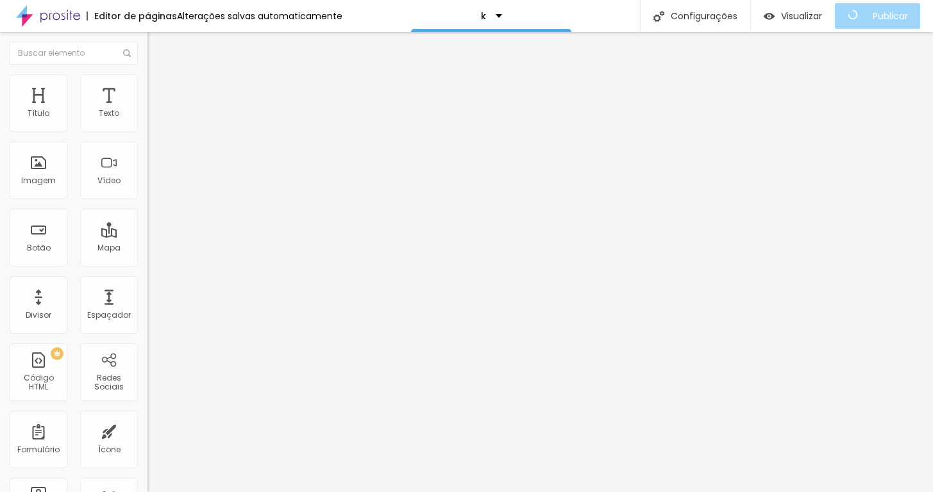
click at [147, 77] on img at bounding box center [153, 80] width 12 height 12
click at [147, 88] on ul "Conteúdo Estilo Avançado" at bounding box center [220, 81] width 147 height 38
click at [159, 87] on span "Estilo" at bounding box center [169, 83] width 20 height 11
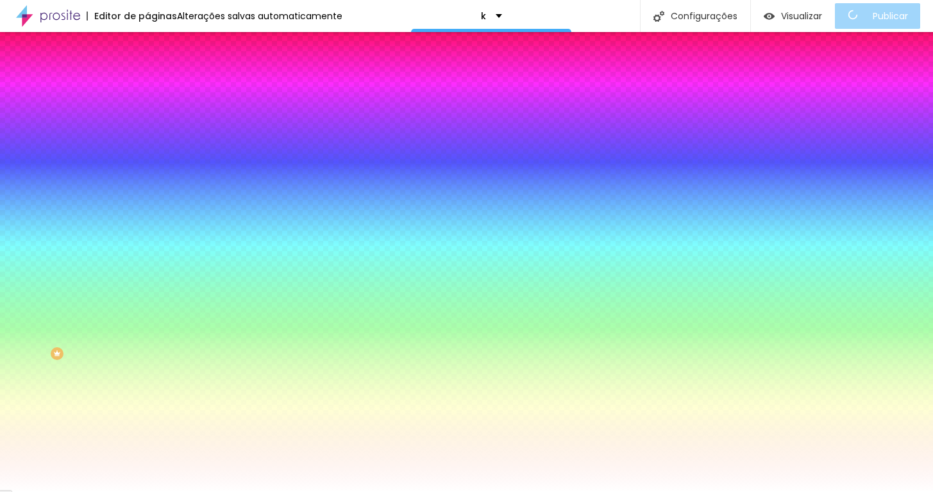
click at [147, 284] on div at bounding box center [220, 290] width 147 height 12
drag, startPoint x: 100, startPoint y: 155, endPoint x: 16, endPoint y: 157, distance: 84.0
click at [147, 157] on div "0 Borda arredondada" at bounding box center [220, 225] width 147 height 181
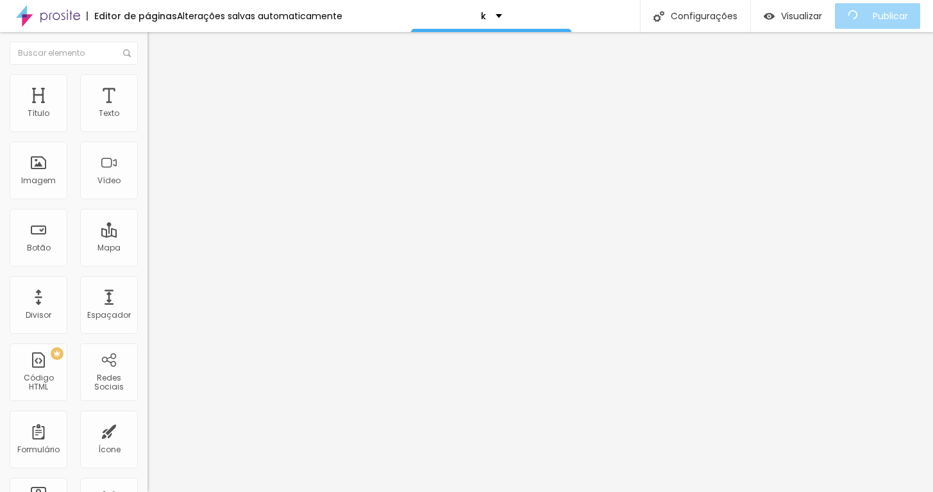
click at [147, 76] on li "Estilo" at bounding box center [220, 80] width 147 height 13
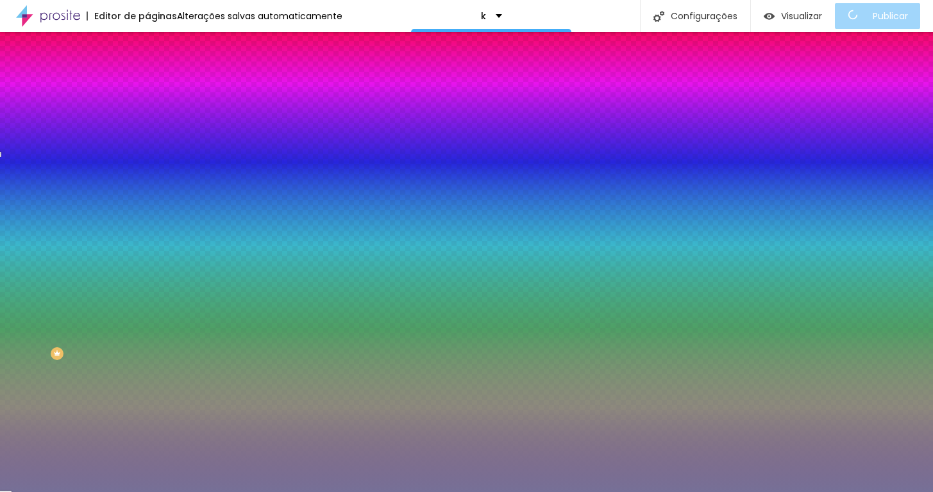
click at [147, 174] on div at bounding box center [220, 174] width 147 height 0
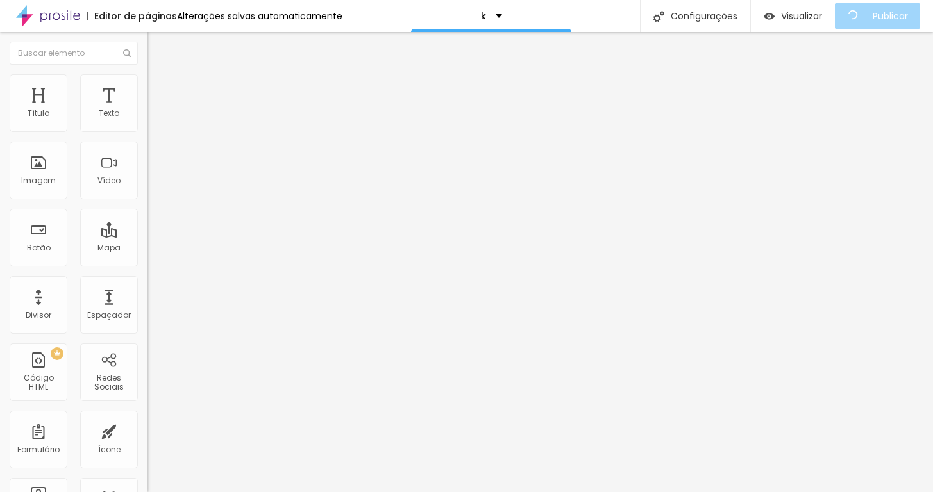
click at [147, 80] on li "Estilo" at bounding box center [220, 80] width 147 height 13
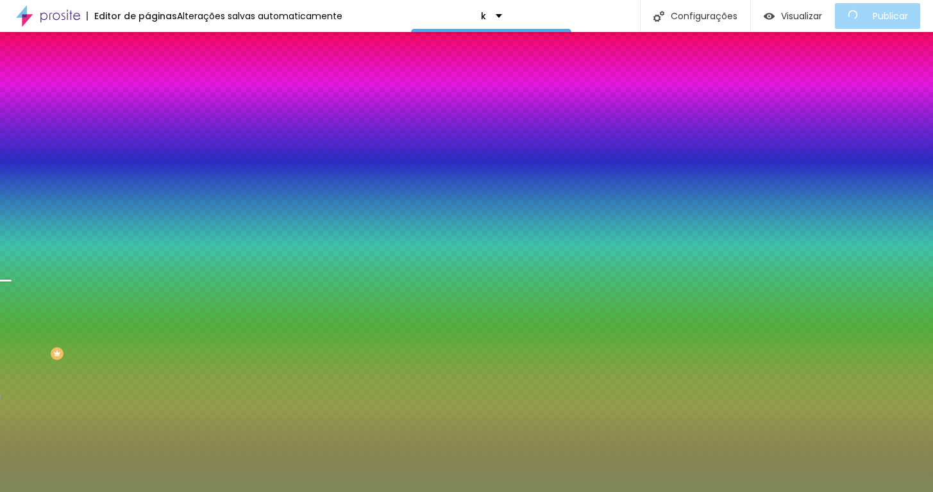
click at [147, 187] on input "#7F885B" at bounding box center [224, 180] width 154 height 13
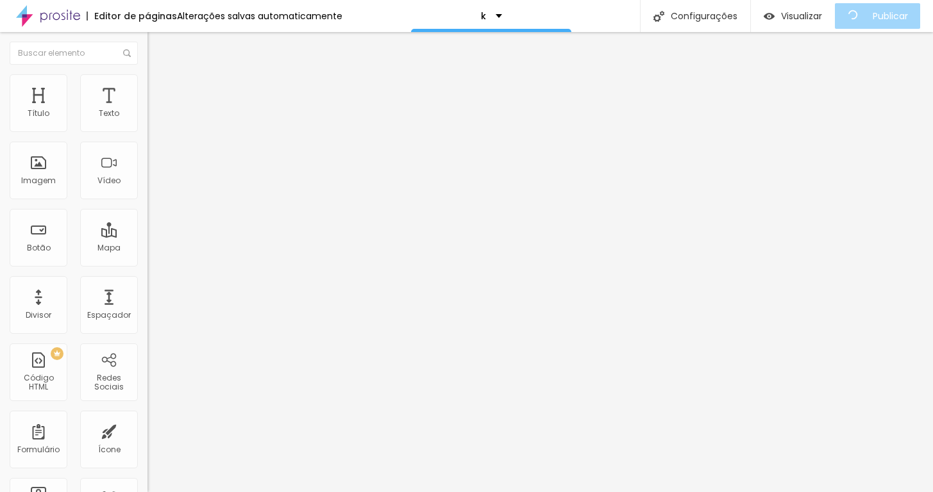
click at [159, 88] on span "Estilo" at bounding box center [169, 83] width 20 height 11
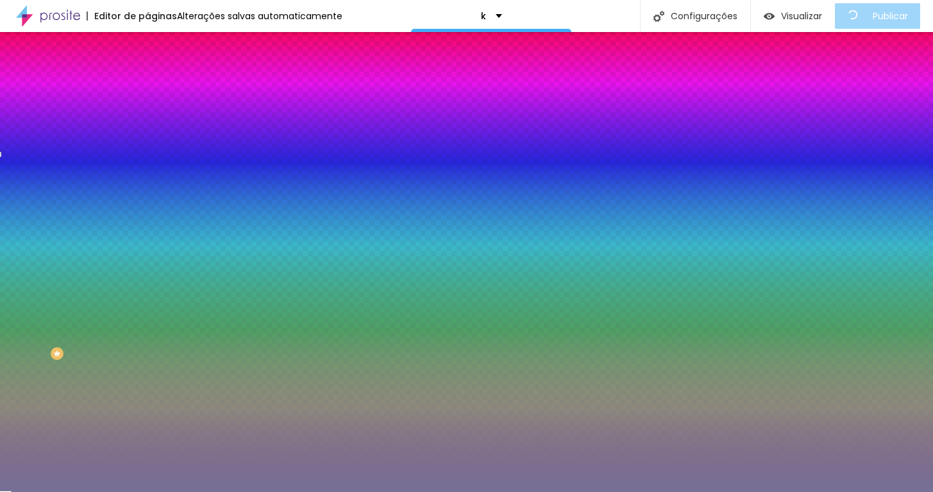
click at [147, 187] on input "#767097" at bounding box center [224, 180] width 154 height 13
paste input "F885B"
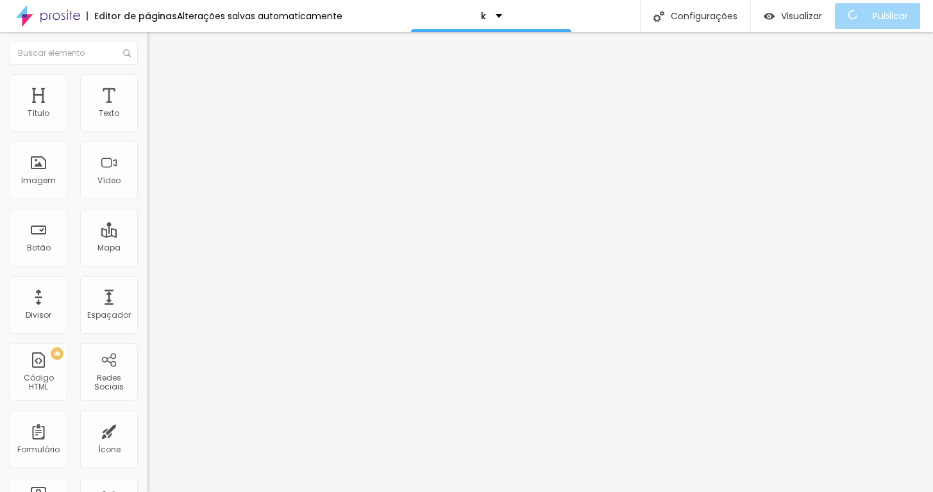
click at [147, 81] on img at bounding box center [153, 80] width 12 height 12
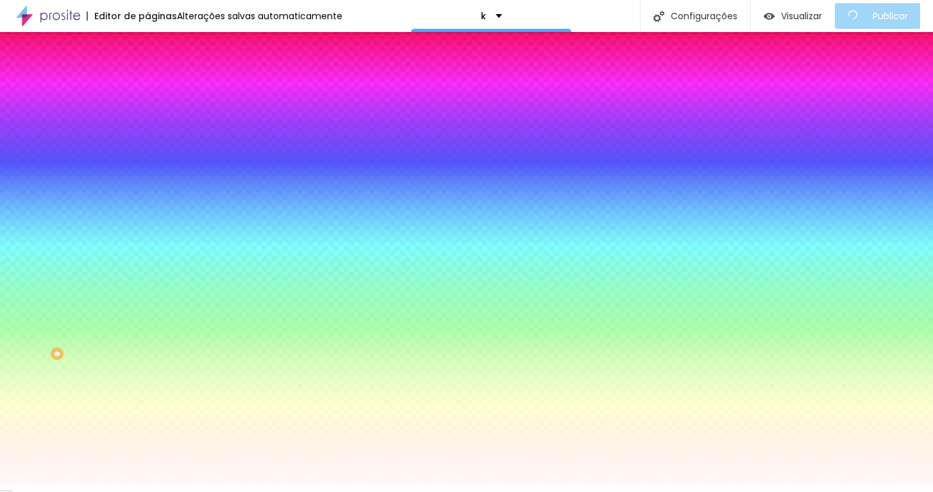
click at [147, 87] on img at bounding box center [153, 93] width 12 height 12
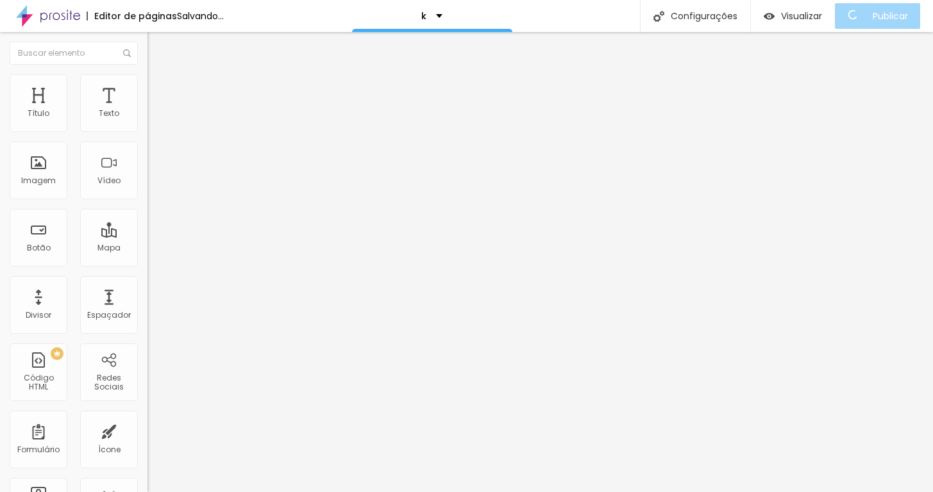
drag, startPoint x: 52, startPoint y: 128, endPoint x: 44, endPoint y: 131, distance: 8.3
click at [147, 249] on div at bounding box center [220, 255] width 147 height 12
click at [159, 88] on span "Estilo" at bounding box center [169, 83] width 20 height 11
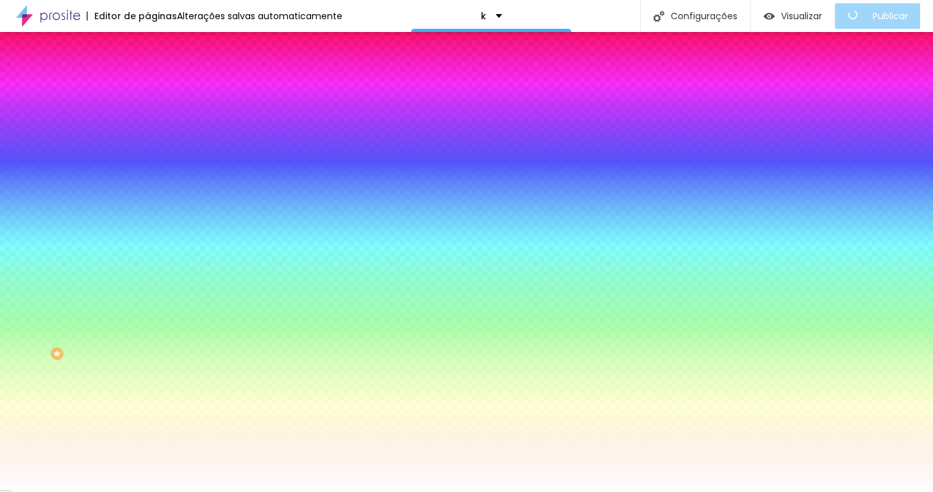
click at [159, 76] on span "Conteúdo" at bounding box center [179, 70] width 40 height 11
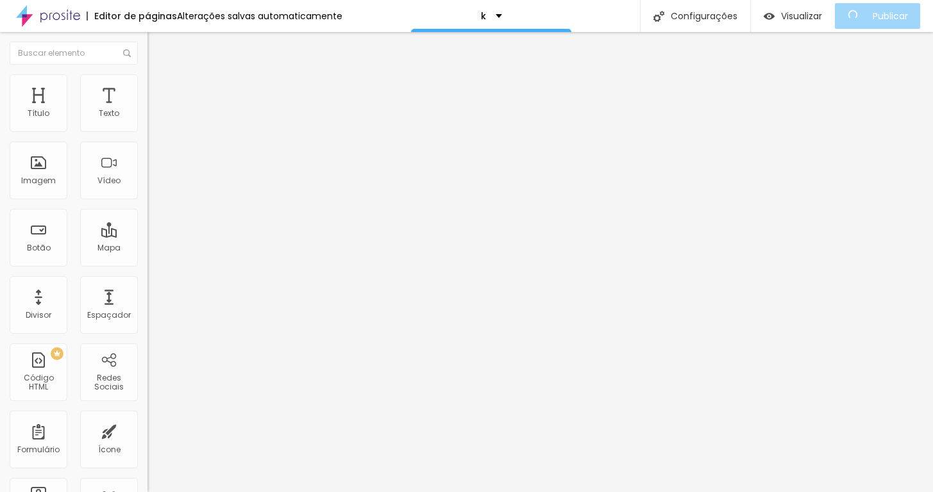
click at [147, 87] on ul "Conteúdo Estilo Avançado" at bounding box center [220, 81] width 147 height 38
click at [147, 127] on img at bounding box center [151, 122] width 9 height 9
click at [147, 125] on img at bounding box center [151, 122] width 9 height 9
click at [147, 128] on div at bounding box center [220, 123] width 147 height 10
click at [147, 117] on img at bounding box center [151, 112] width 9 height 9
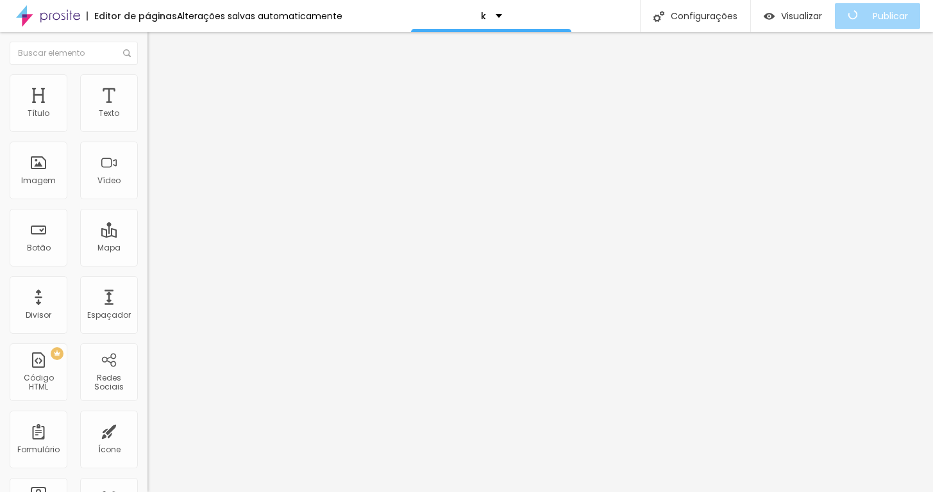
click at [147, 117] on img at bounding box center [151, 112] width 9 height 9
click at [147, 85] on li "Estilo" at bounding box center [220, 80] width 147 height 13
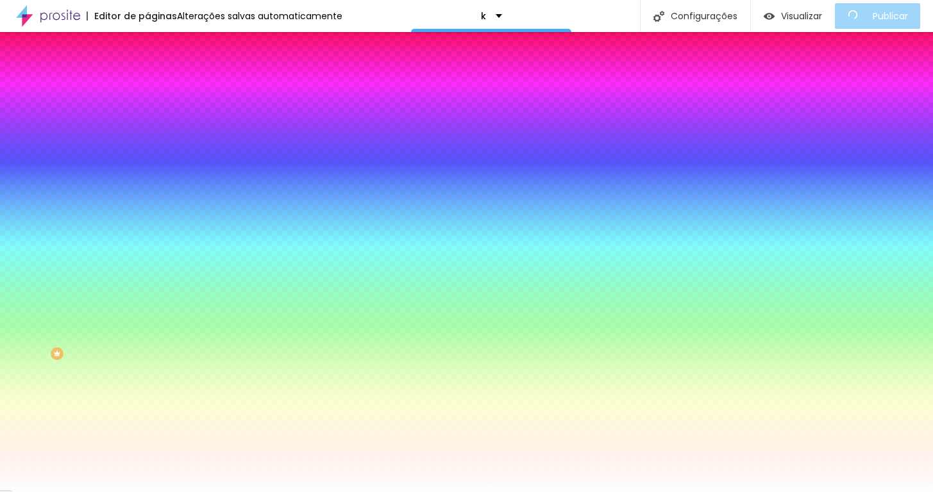
click at [147, 284] on input "range" at bounding box center [188, 289] width 83 height 10
drag, startPoint x: 92, startPoint y: 158, endPoint x: 153, endPoint y: 159, distance: 60.9
click at [153, 159] on div "Título Texto Imagem Vídeo Botão Mapa Divisor Espaçador PREMIUM Código HTML Rede…" at bounding box center [466, 262] width 933 height 460
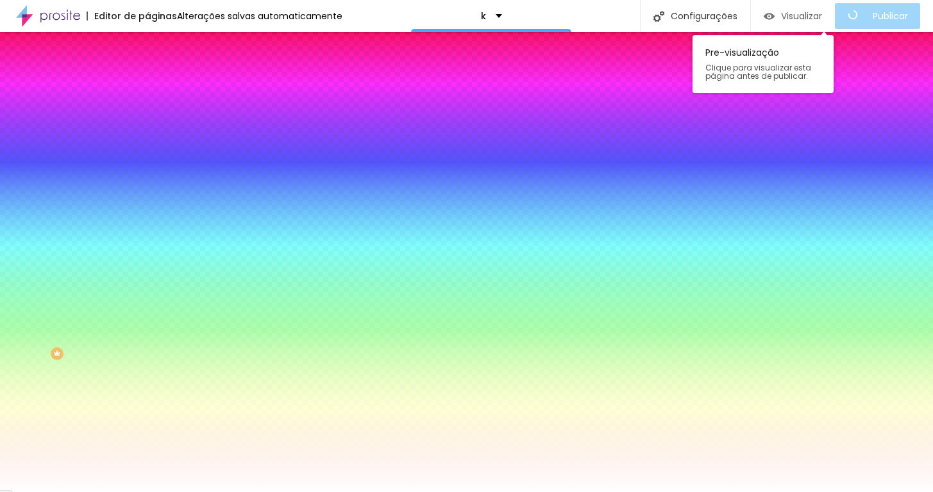
click at [819, 24] on div "Visualizar" at bounding box center [793, 16] width 58 height 26
